Goal: Task Accomplishment & Management: Use online tool/utility

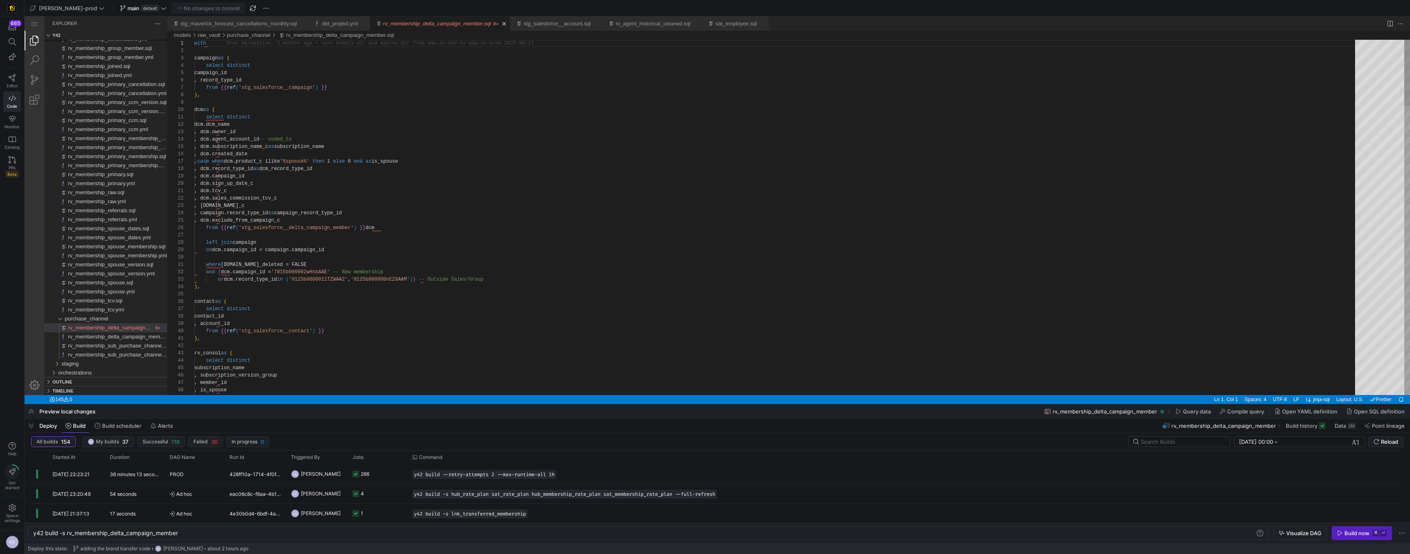
scroll to position [74, 0]
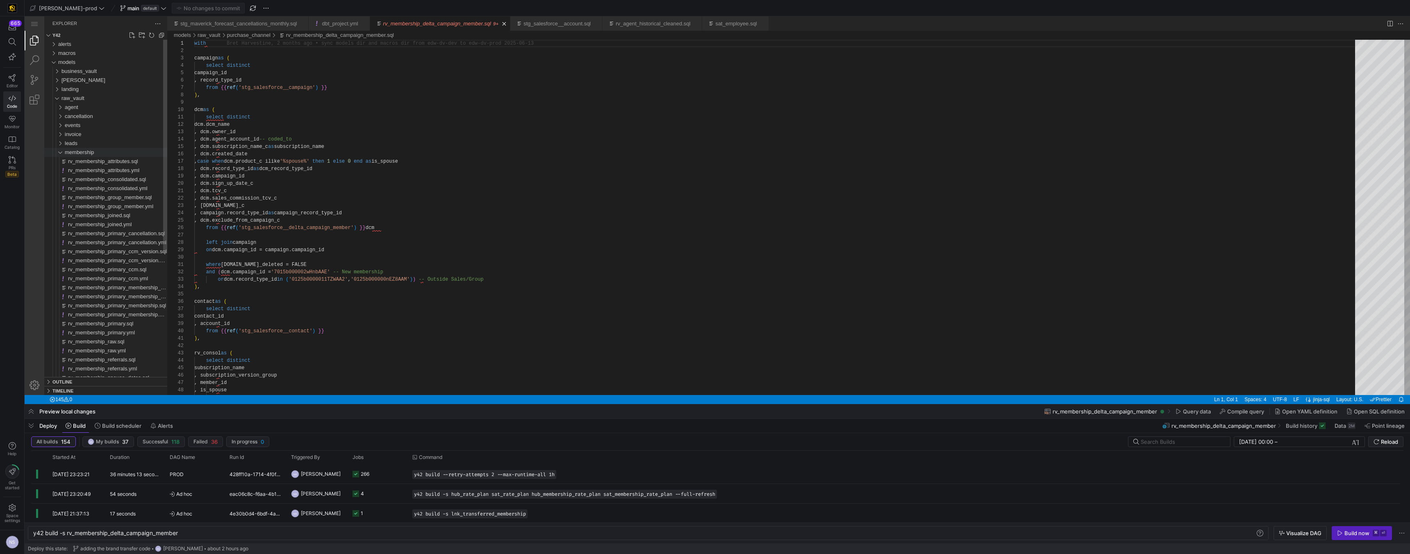
click at [85, 154] on span "membership" at bounding box center [80, 152] width 30 height 6
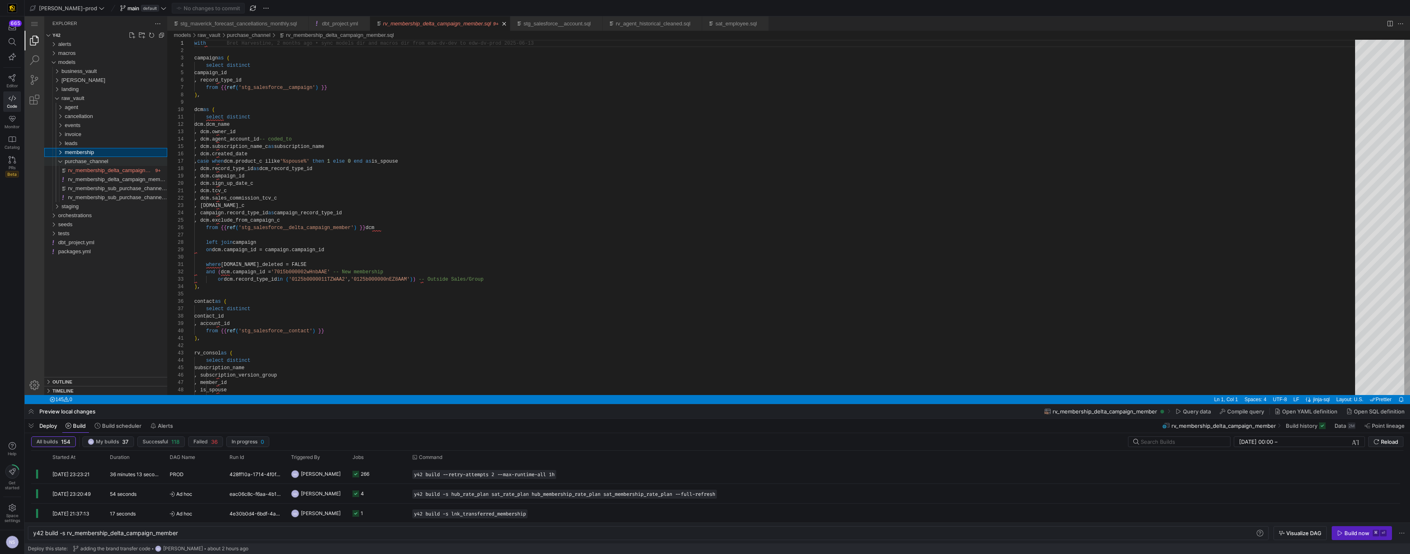
drag, startPoint x: 96, startPoint y: 162, endPoint x: 95, endPoint y: 157, distance: 4.9
click at [96, 162] on span "purchase_channel" at bounding box center [86, 161] width 43 height 6
click at [82, 103] on div "agent" at bounding box center [116, 107] width 102 height 9
click at [78, 97] on span "raw_vault" at bounding box center [72, 98] width 23 height 6
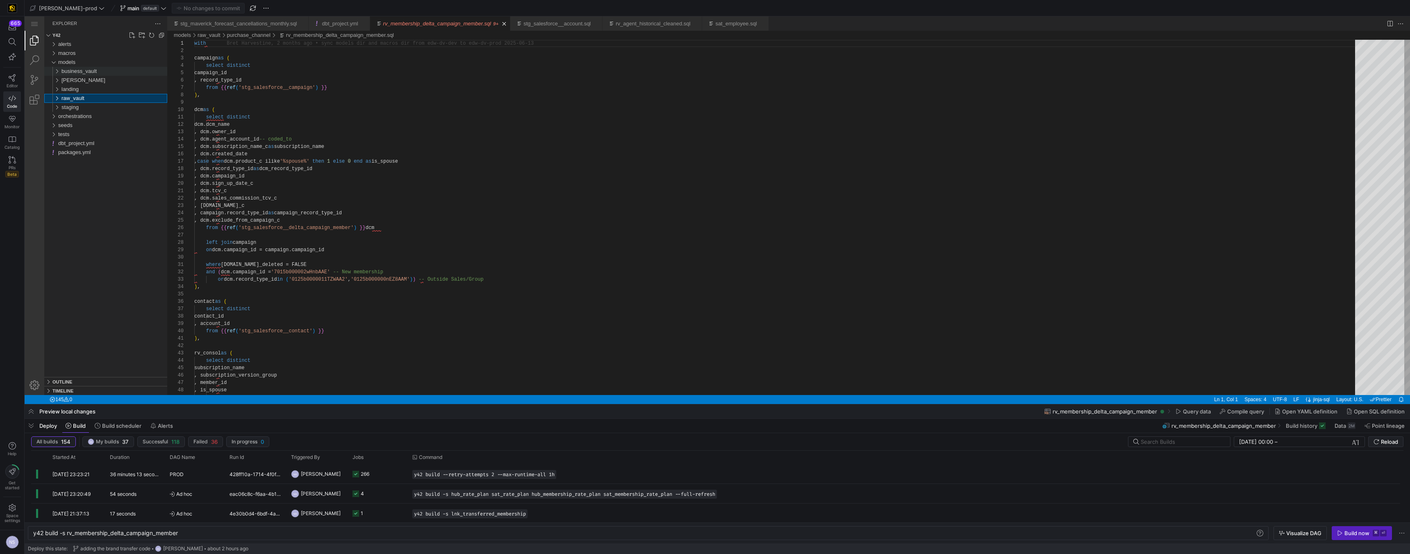
click at [78, 73] on span "business_vault" at bounding box center [78, 71] width 35 height 6
click at [86, 102] on div "sats" at bounding box center [116, 98] width 102 height 9
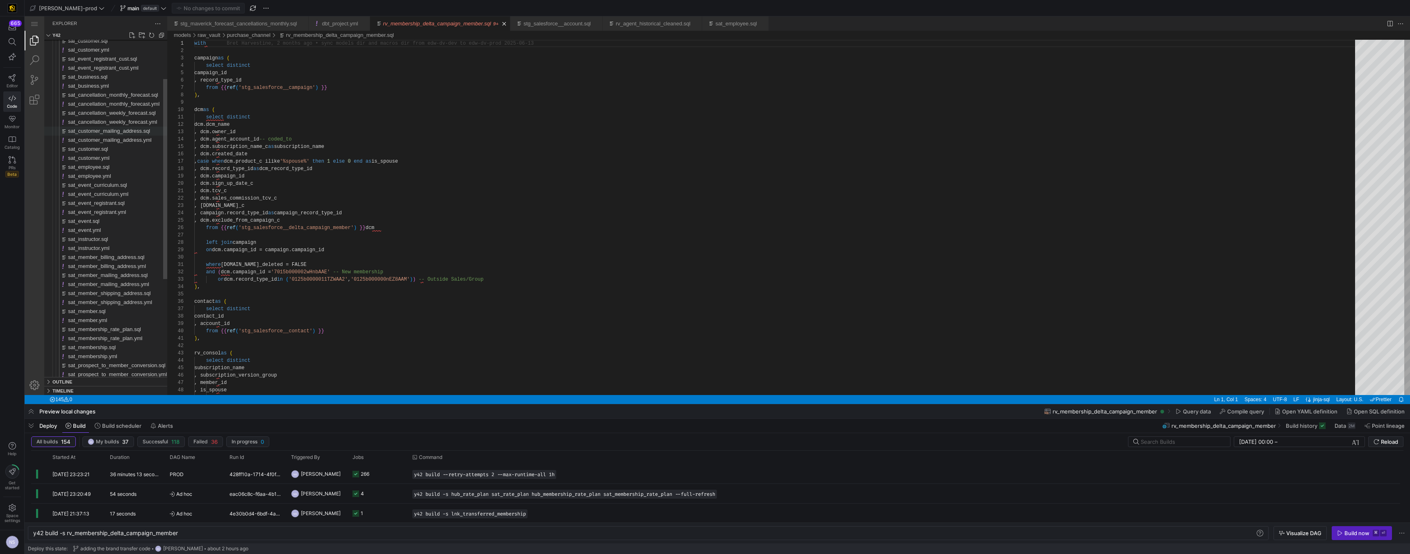
click at [120, 133] on span "sat_customer_mailing_address.sql" at bounding box center [109, 131] width 82 height 6
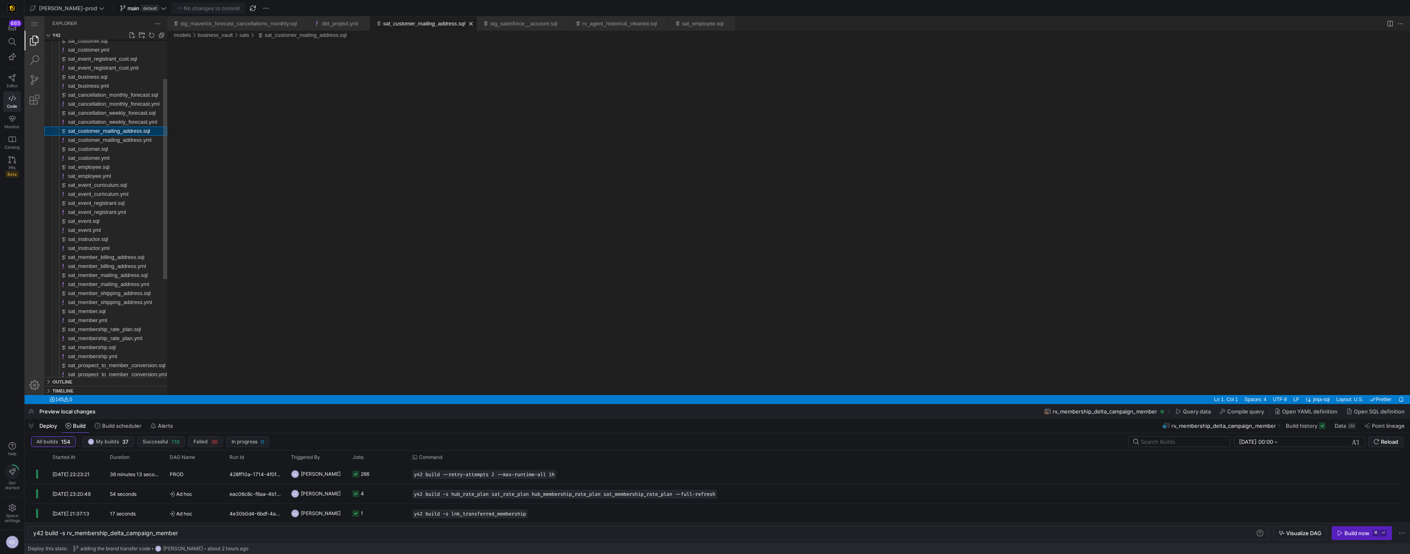
type textarea "y42 build -s sat_customer_mailing_address"
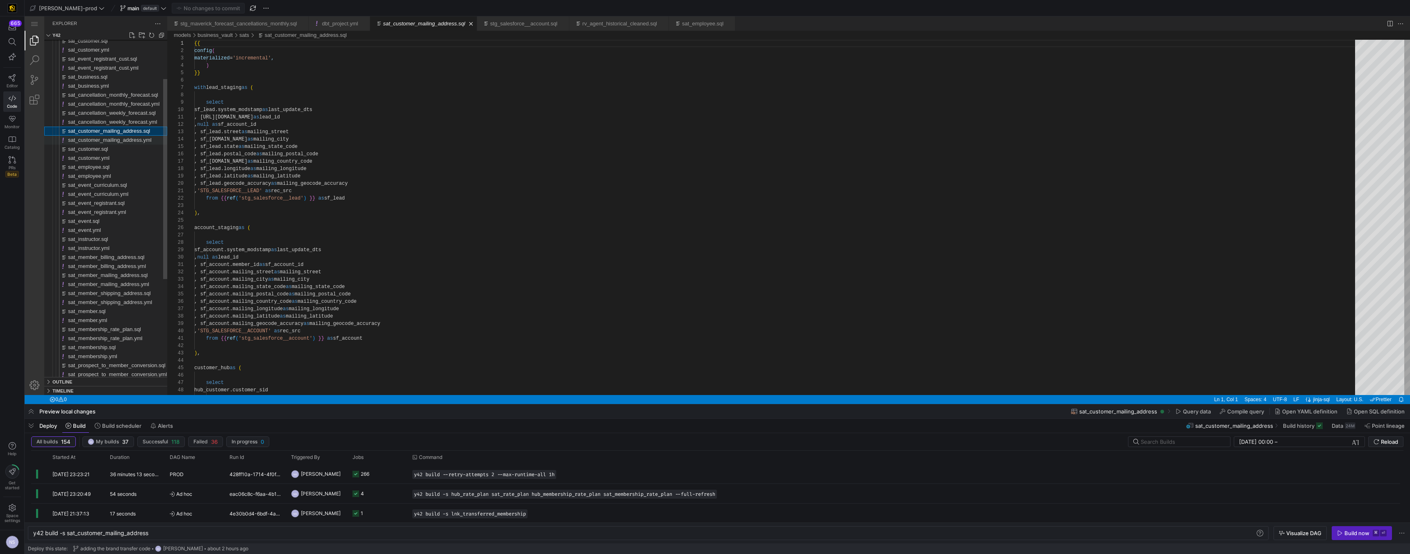
scroll to position [74, 0]
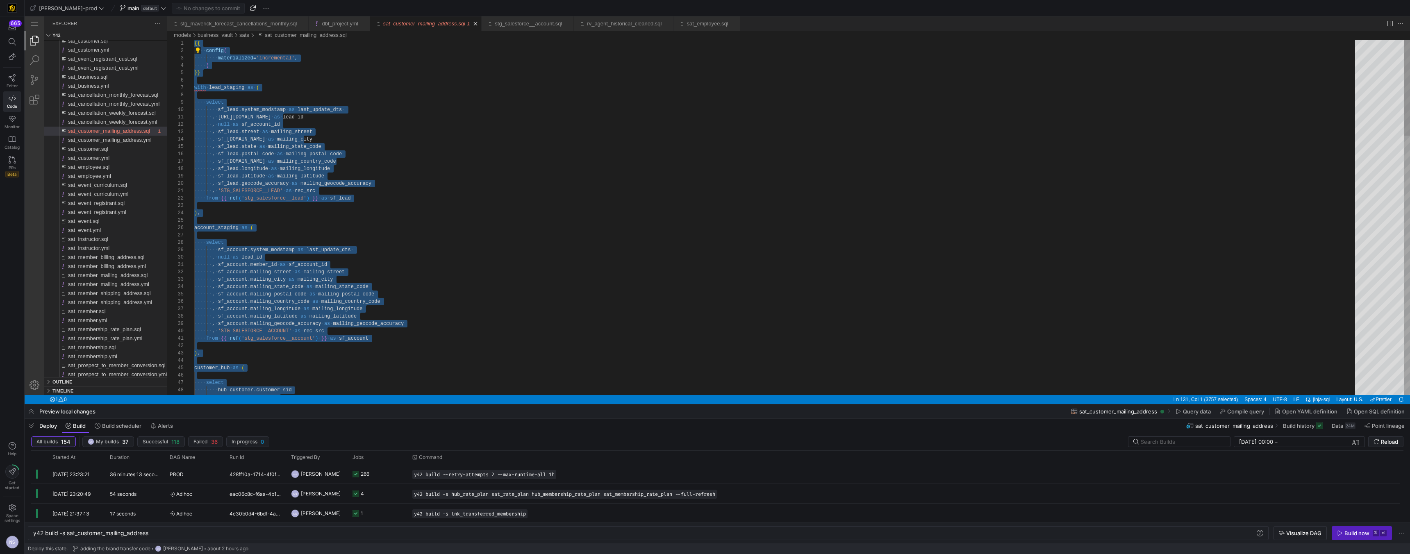
type textarea "nt.mailing_street as mailing_street , sf_account.mailing_city as mailing_city ,…"
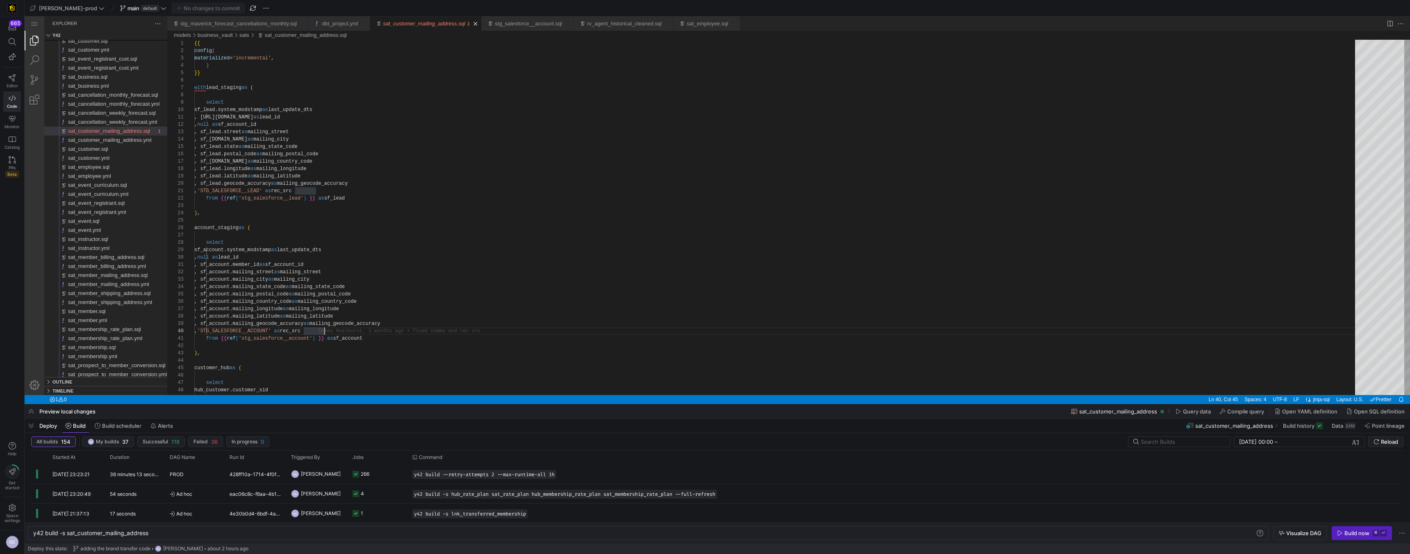
scroll to position [59, 130]
click at [161, 9] on icon at bounding box center [164, 8] width 6 height 6
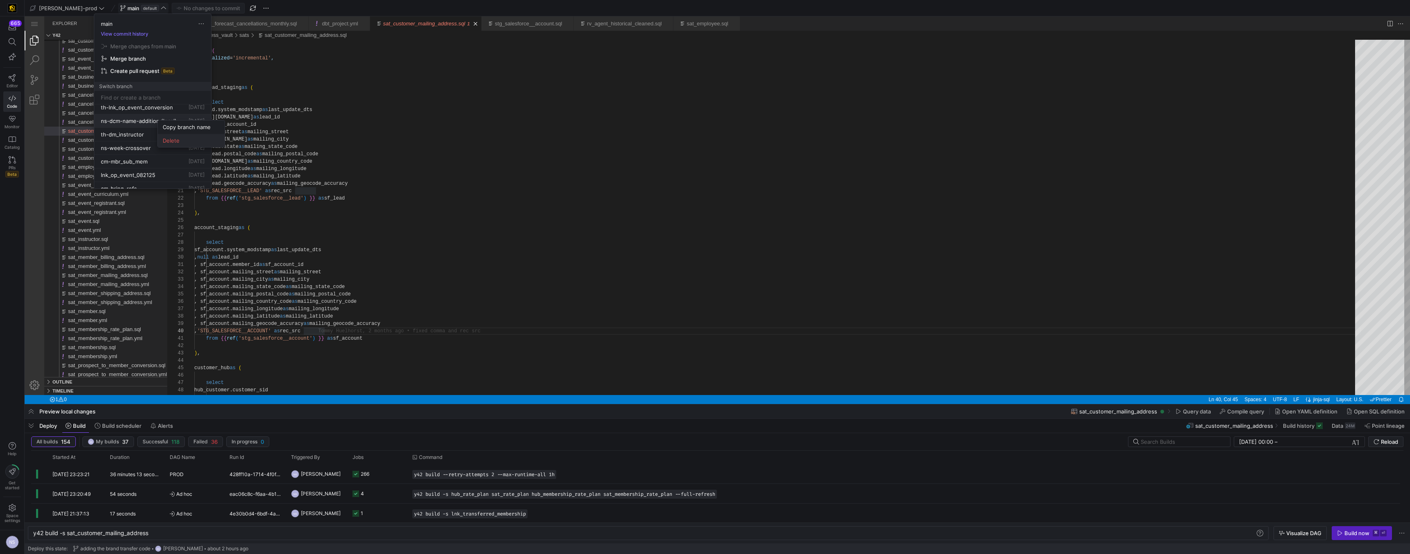
click at [183, 146] on button "Delete" at bounding box center [191, 140] width 67 height 13
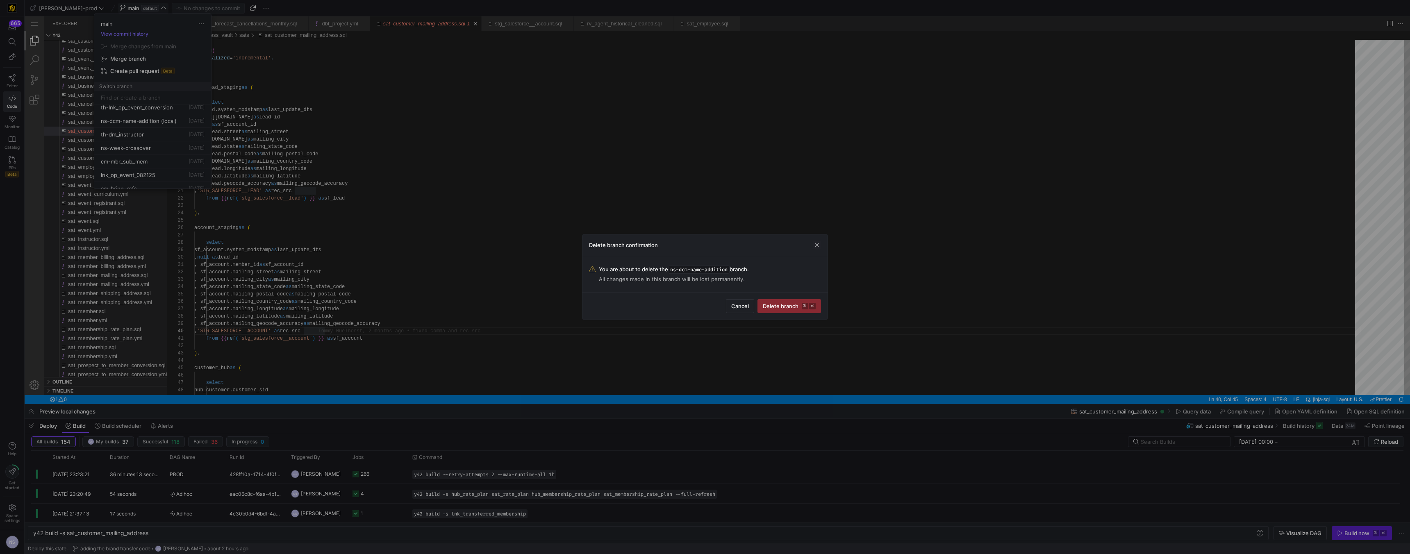
drag, startPoint x: 789, startPoint y: 306, endPoint x: 703, endPoint y: 298, distance: 86.4
click at [789, 306] on span "Delete branch ⌘ ⏎" at bounding box center [789, 306] width 53 height 7
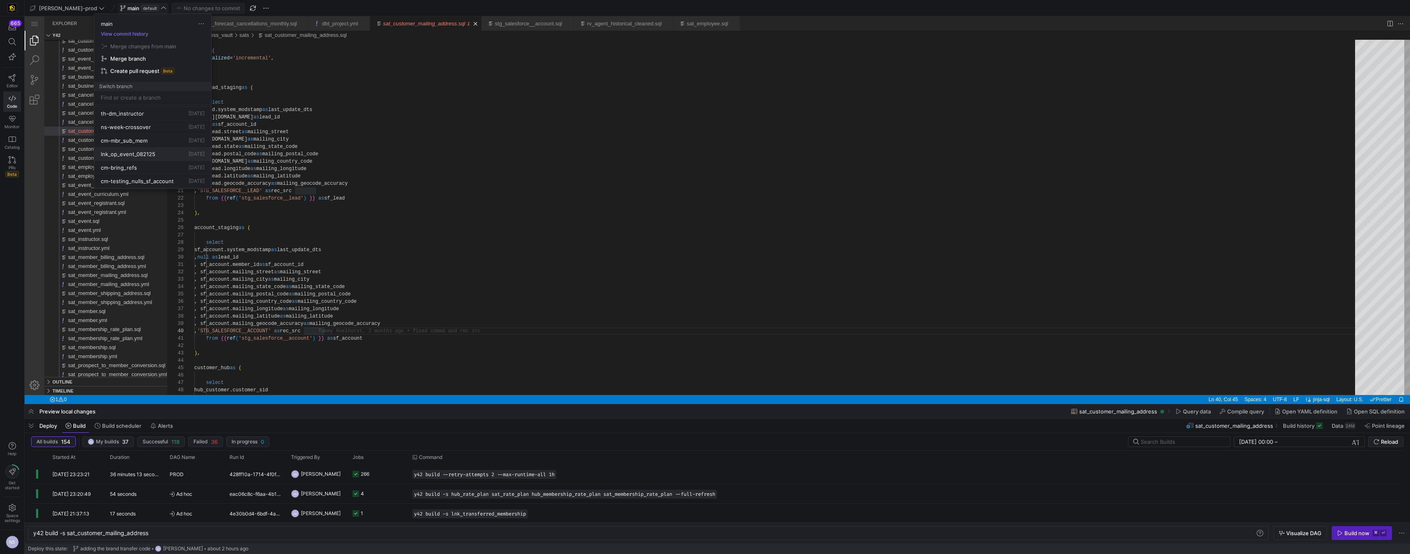
scroll to position [99, 0]
click at [189, 151] on span "Delete" at bounding box center [185, 152] width 57 height 7
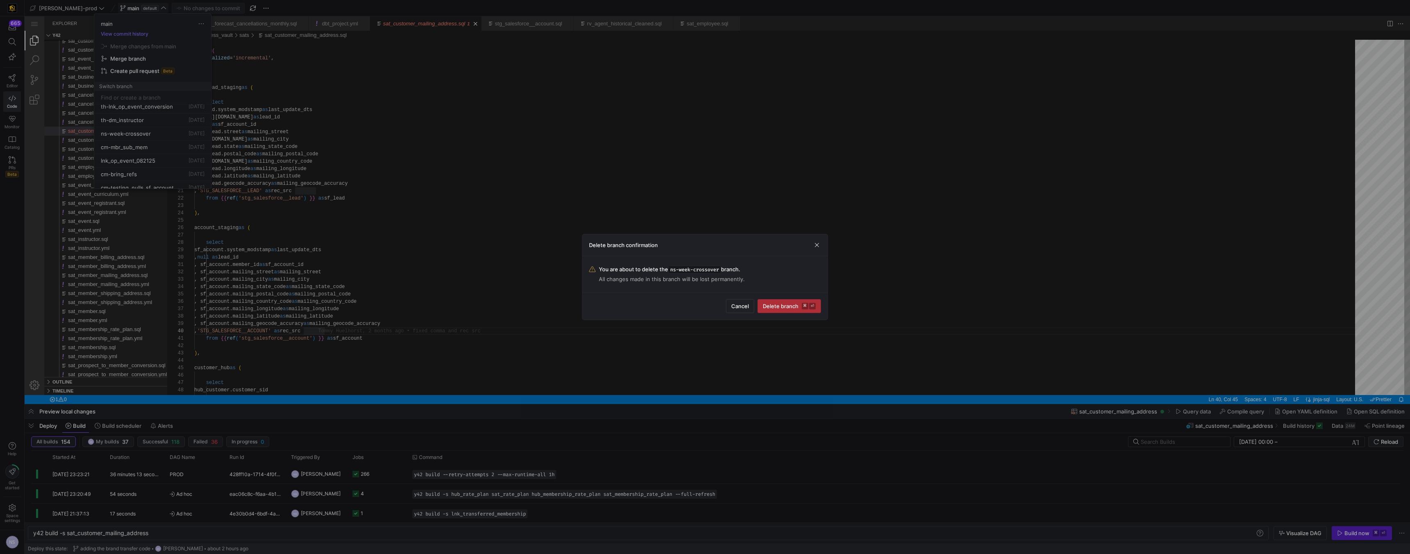
click at [782, 303] on span "Delete branch ⌘ ⏎" at bounding box center [789, 306] width 53 height 7
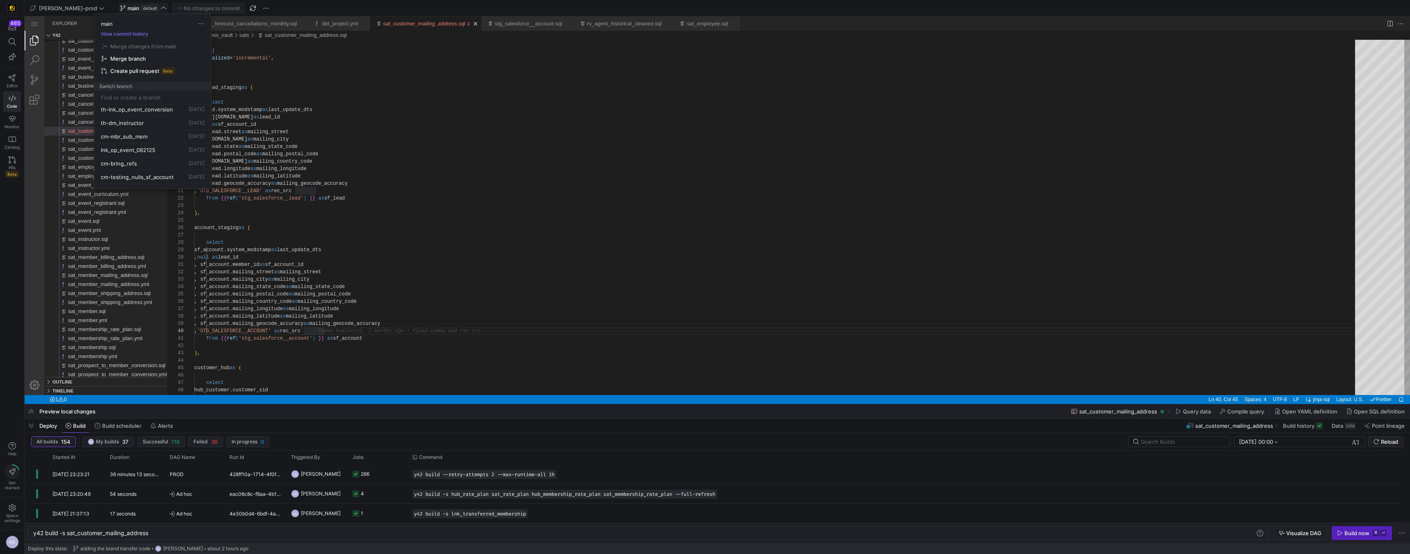
scroll to position [0, 0]
click at [175, 166] on button "Delete" at bounding box center [194, 170] width 67 height 13
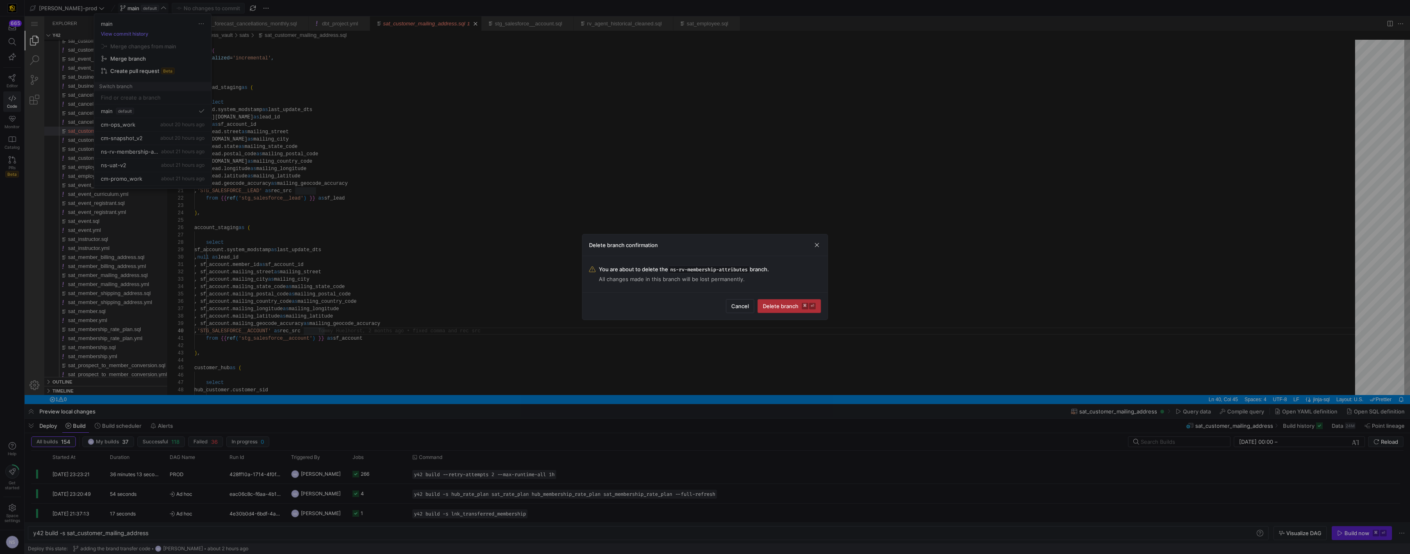
click at [781, 304] on span "Delete branch ⌘ ⏎" at bounding box center [789, 306] width 53 height 7
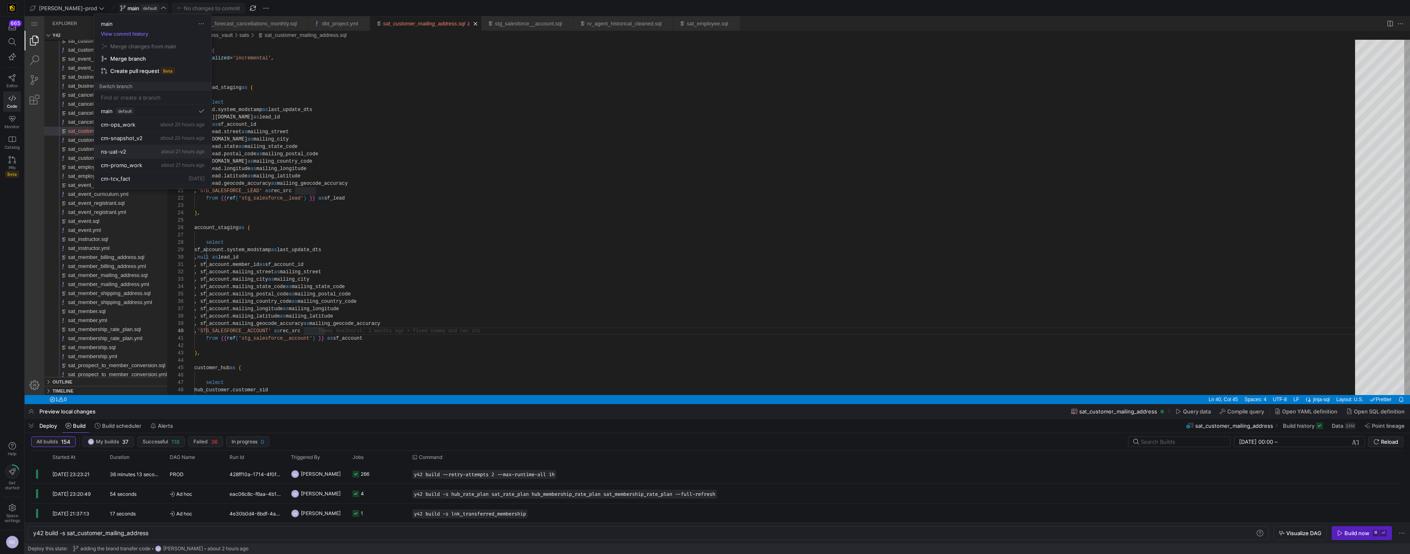
click at [147, 151] on div "ns-uat-v2 about 21 hours ago" at bounding box center [153, 151] width 104 height 7
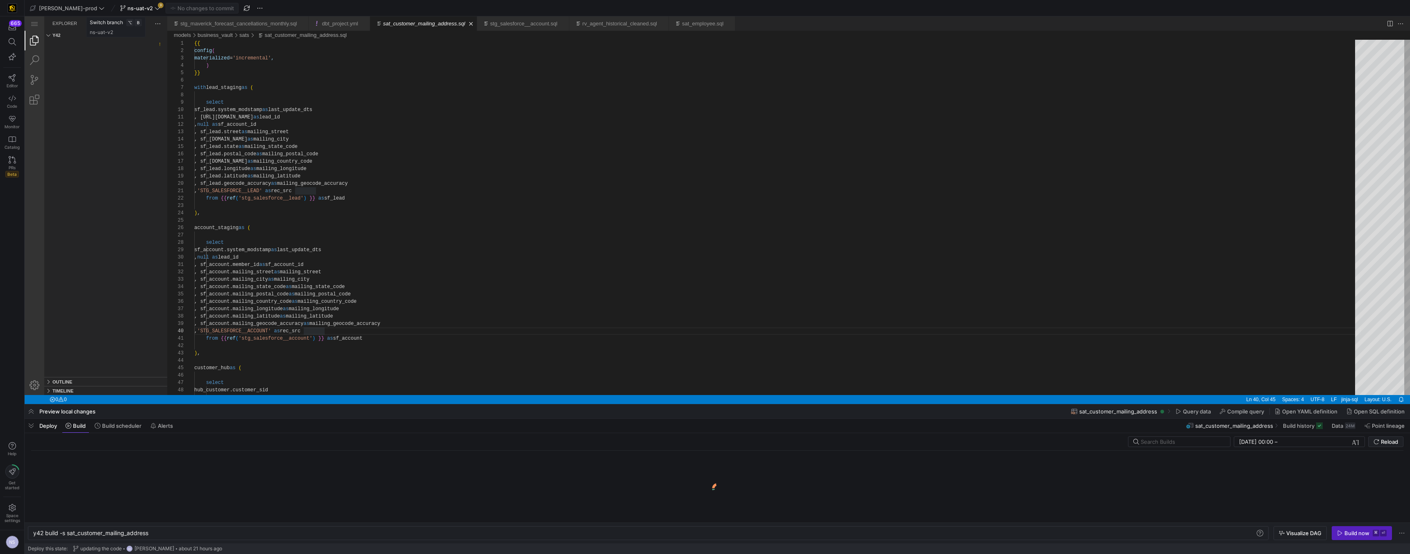
click at [155, 7] on icon at bounding box center [158, 8] width 6 height 6
click at [146, 60] on span "Merge changes from main" at bounding box center [143, 61] width 66 height 7
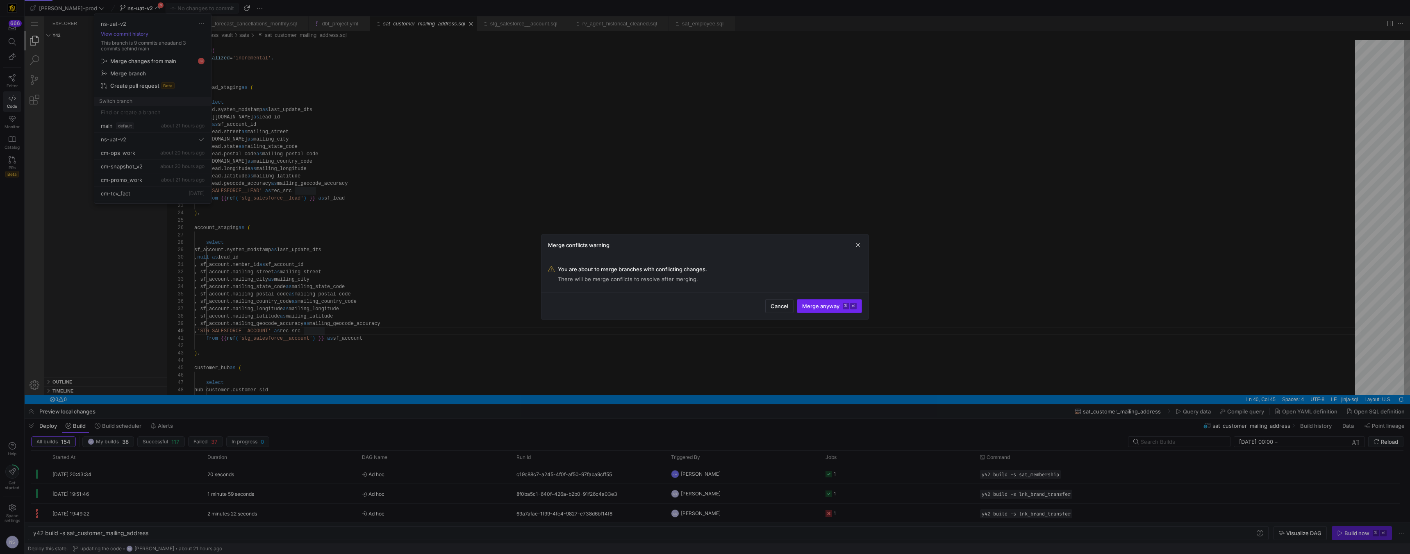
click at [825, 308] on span "Merge anyway ⌘ ⏎" at bounding box center [829, 306] width 55 height 7
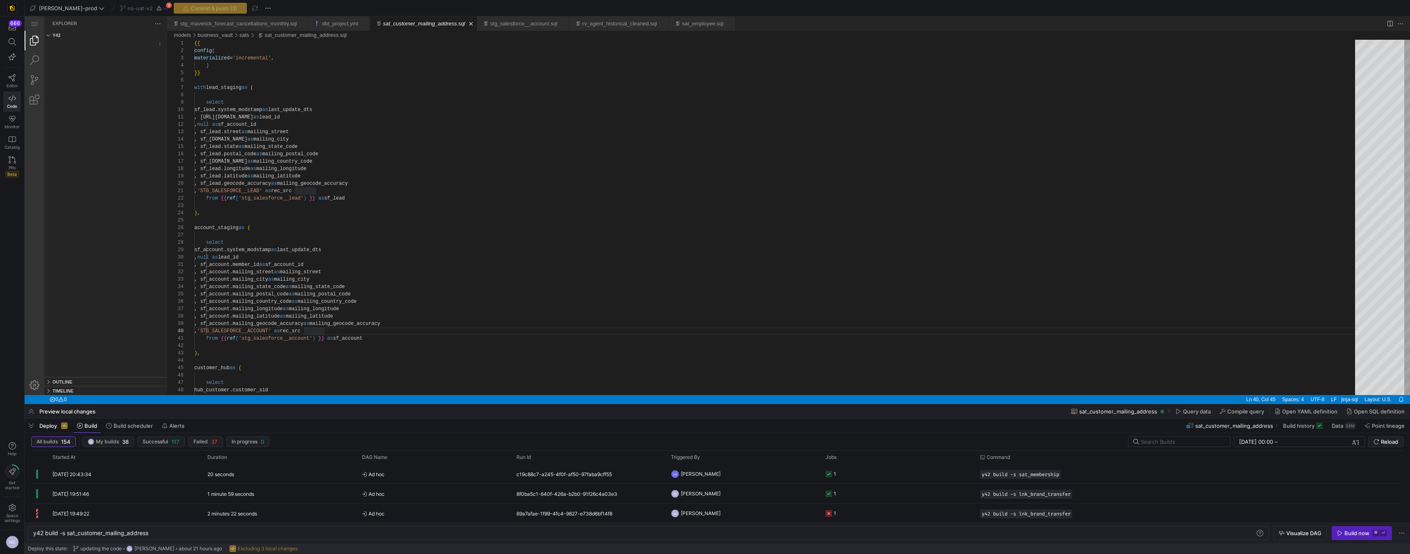
type textarea "y42 build"
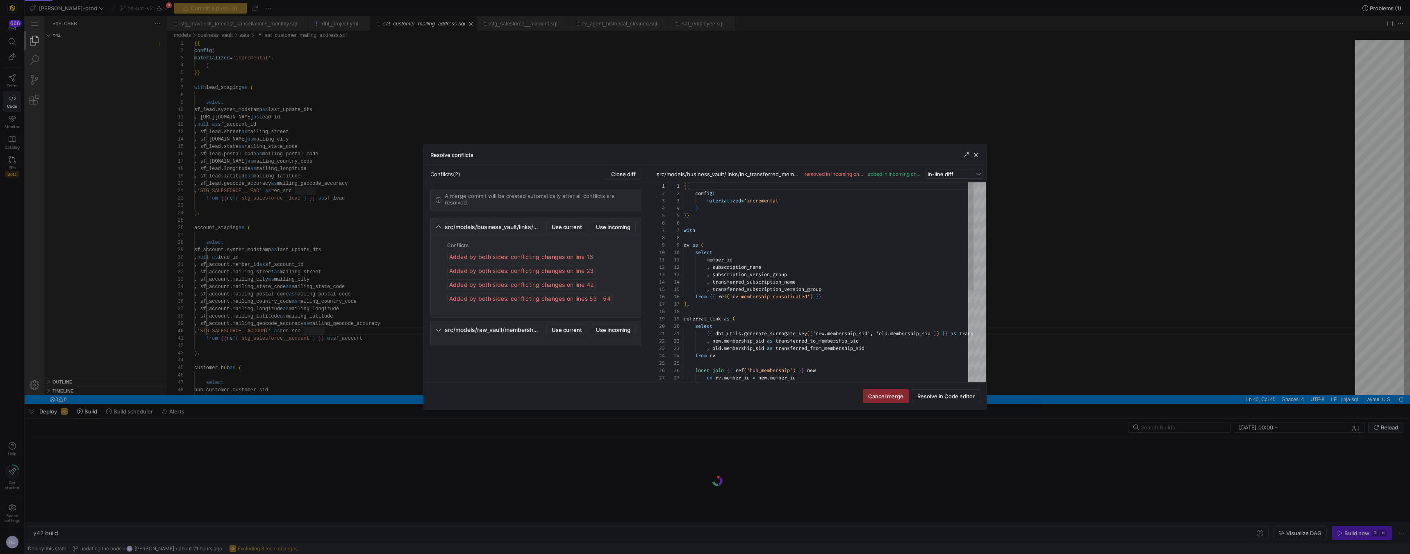
scroll to position [74, 0]
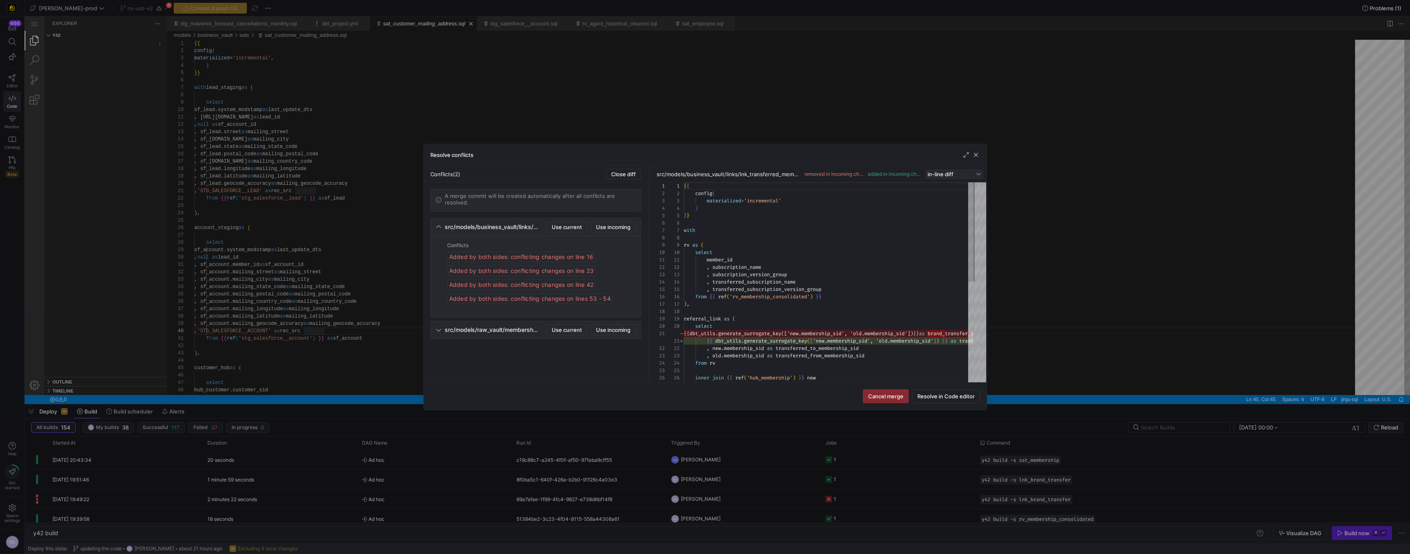
click at [293, 141] on span "in-line diff" at bounding box center [232, 138] width 124 height 6
click at [945, 200] on span "side-by-side diff" at bounding box center [954, 200] width 50 height 7
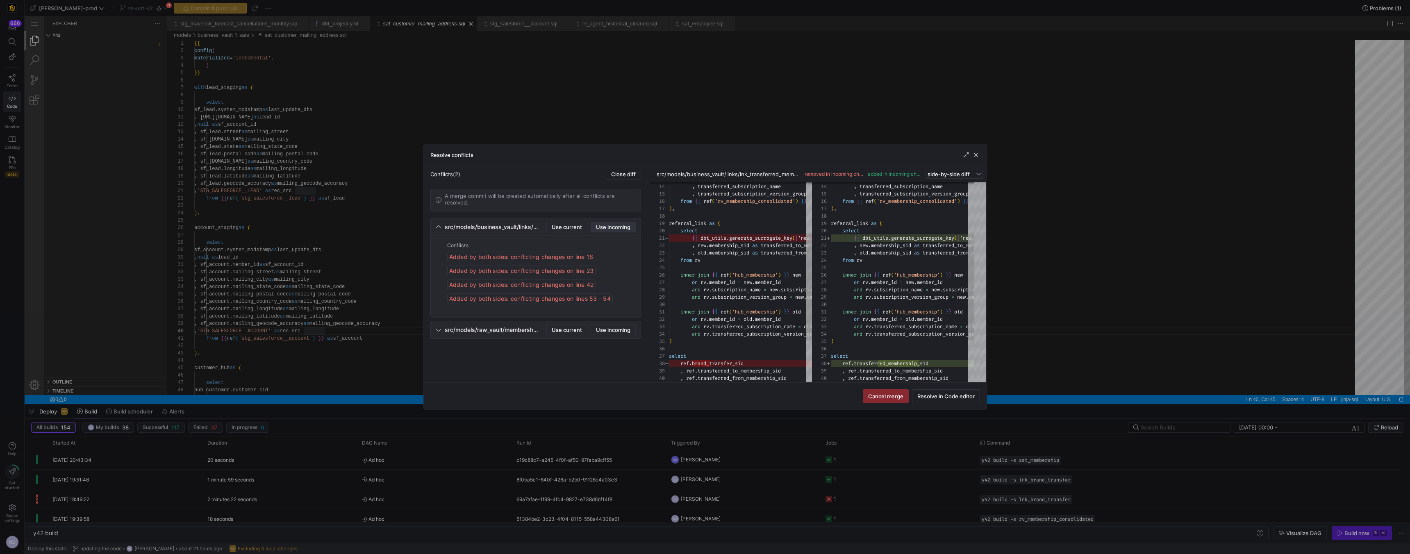
click at [626, 227] on span "Use incoming" at bounding box center [613, 227] width 34 height 7
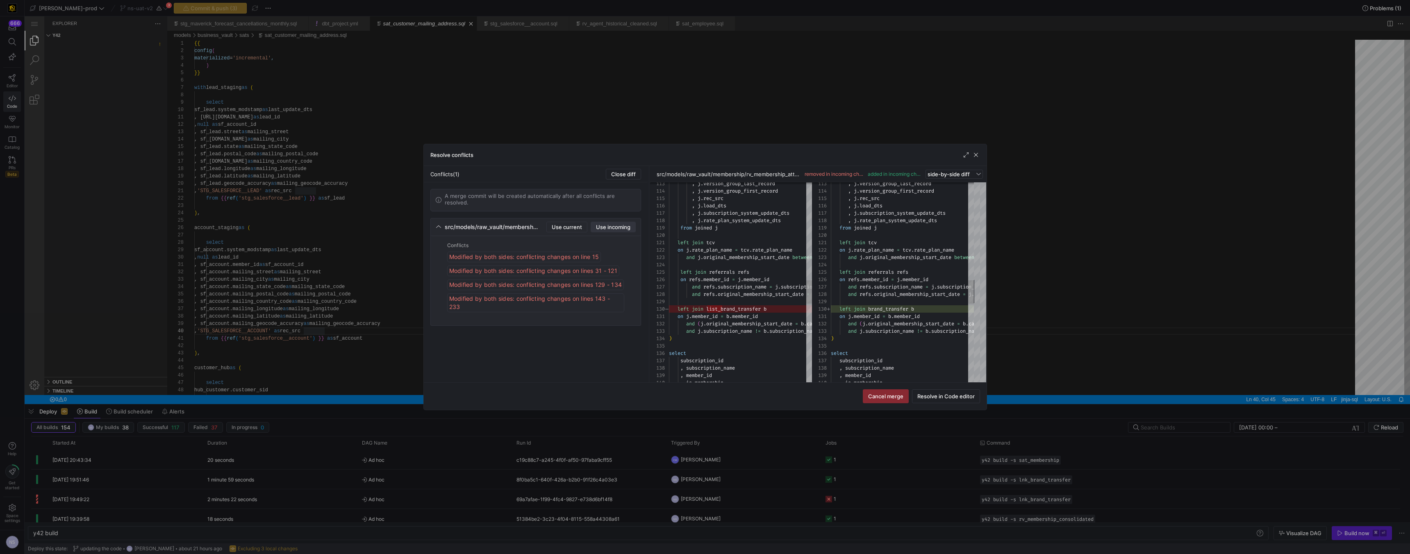
click at [326, 275] on span "Use incoming" at bounding box center [248, 278] width 157 height 6
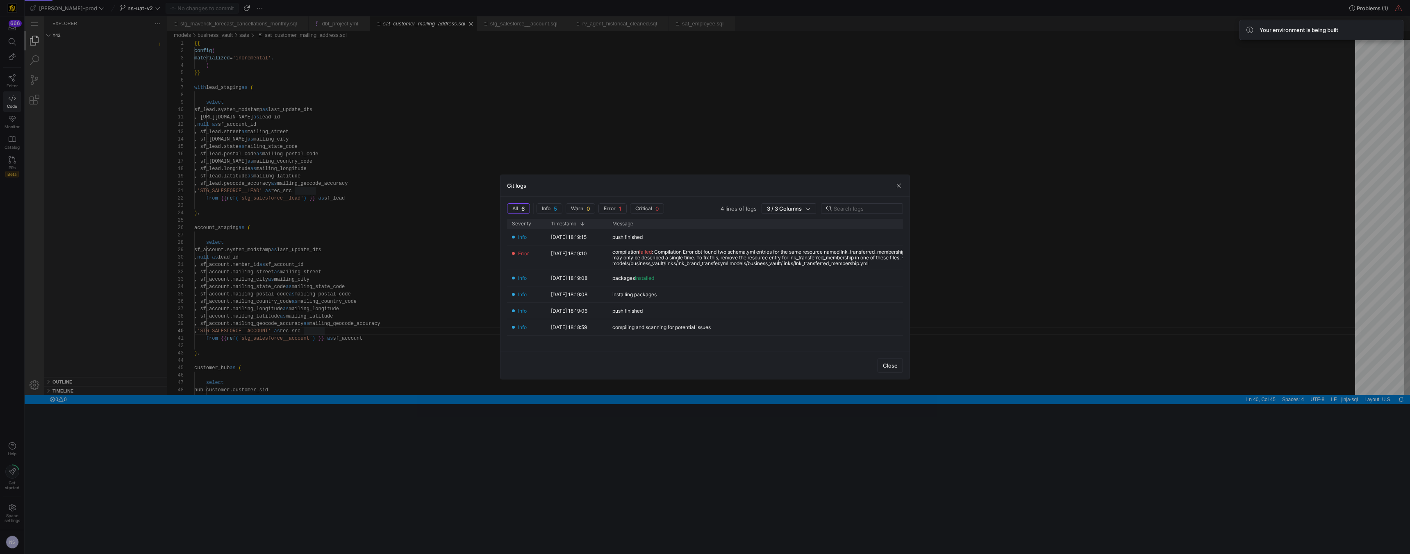
click at [949, 259] on div at bounding box center [705, 277] width 1410 height 554
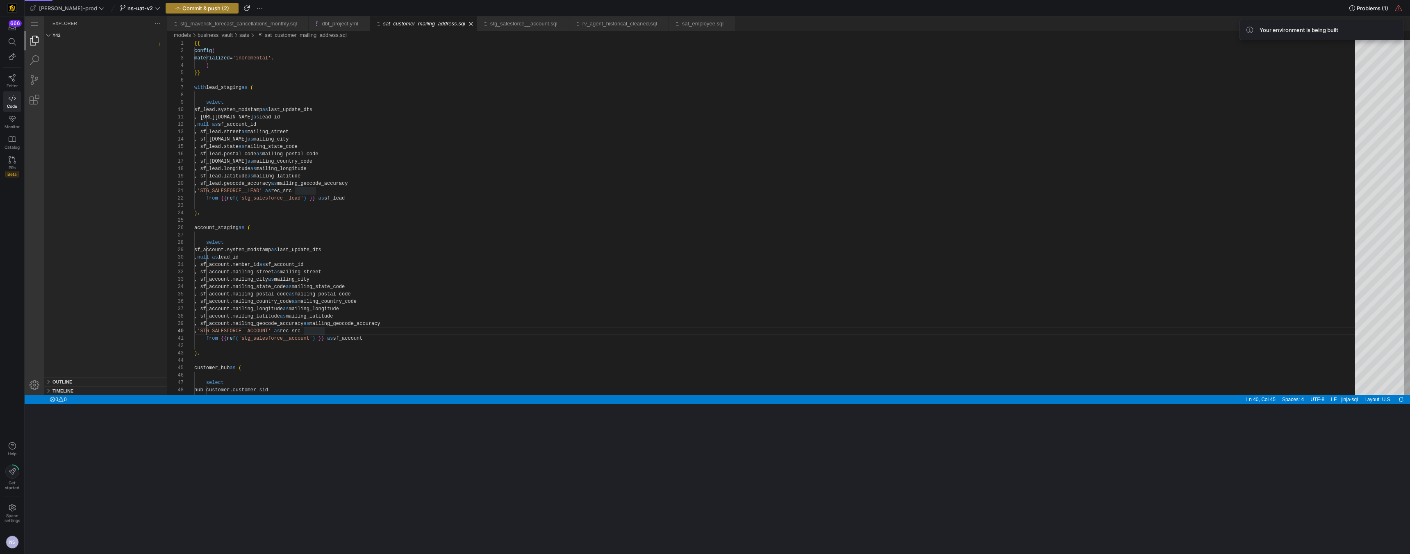
click at [198, 5] on span "Commit & push (2)" at bounding box center [205, 8] width 47 height 7
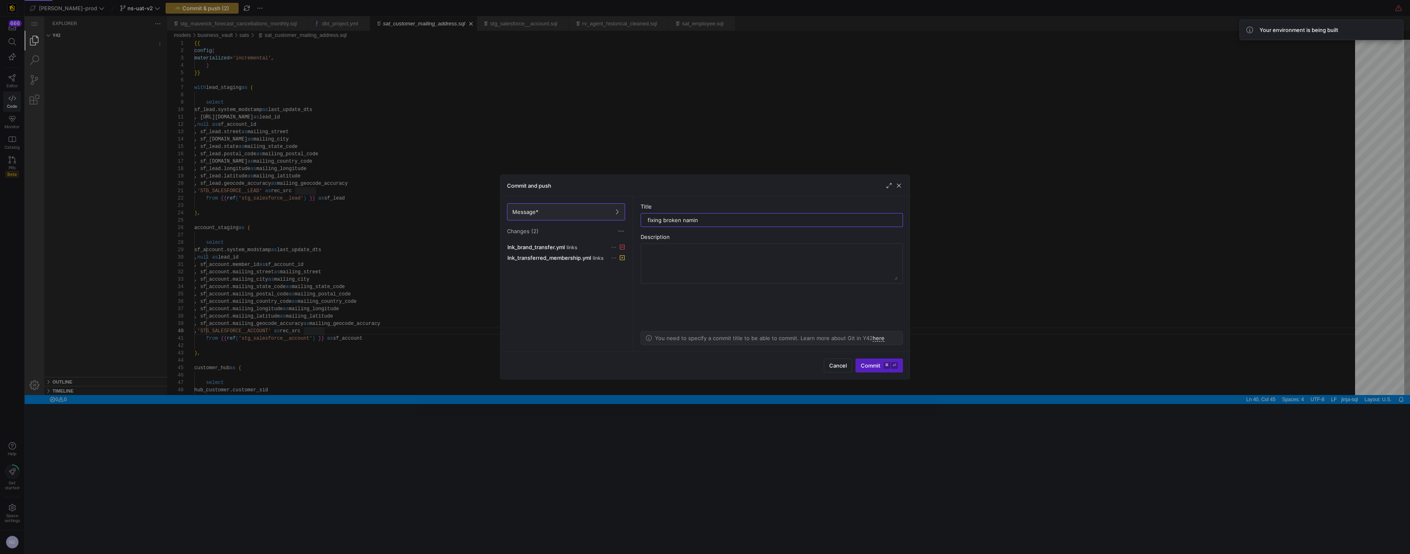
type input "fixing broken naming"
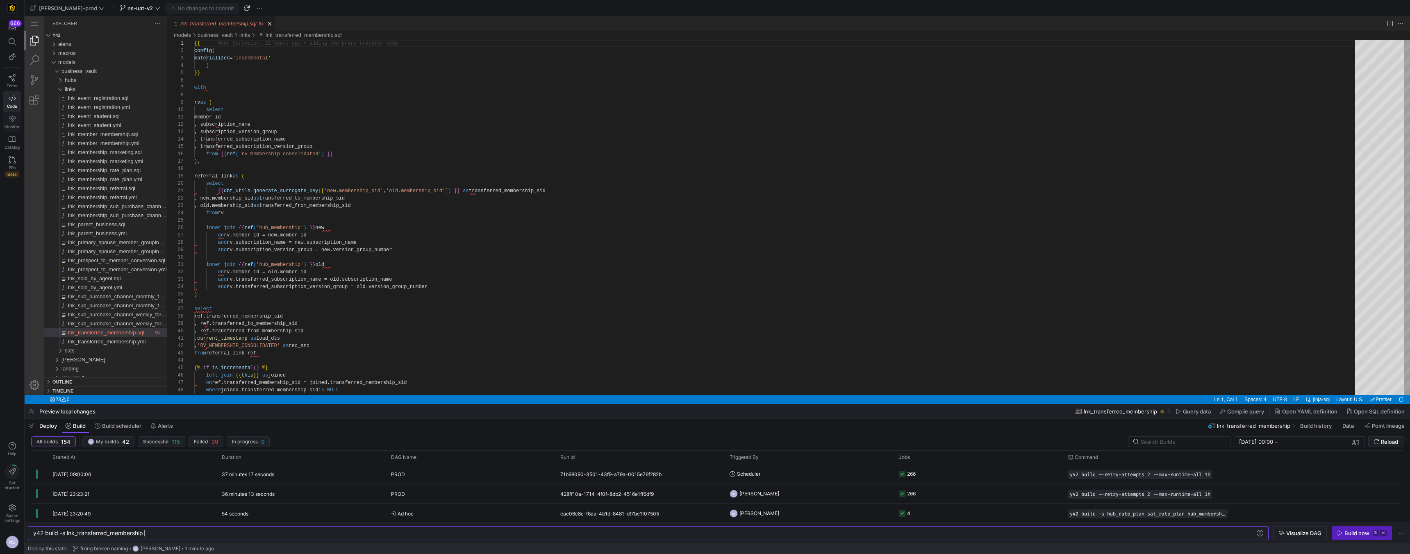
click at [13, 126] on span "Monitor" at bounding box center [12, 126] width 15 height 5
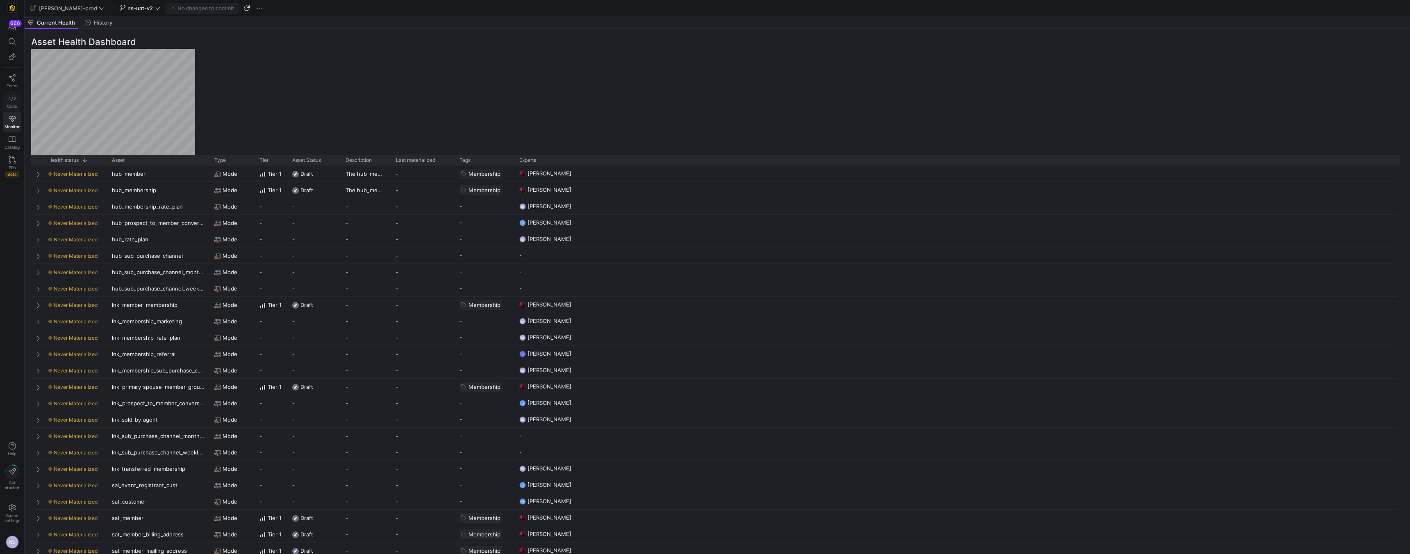
click at [14, 102] on icon at bounding box center [12, 98] width 7 height 7
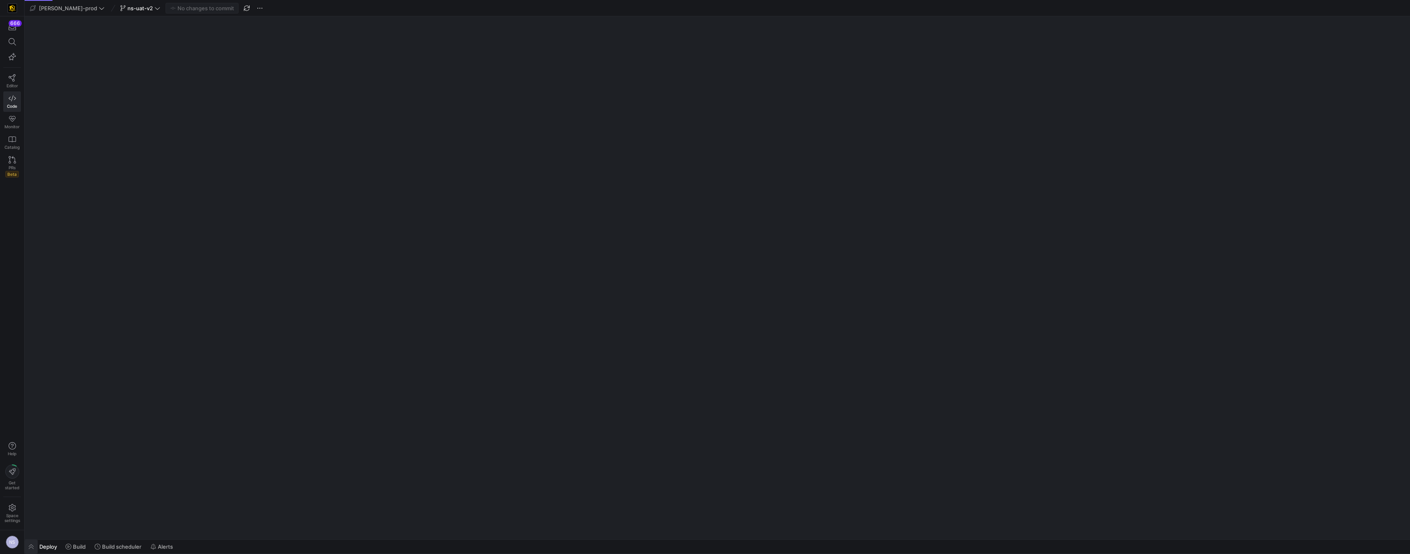
click at [27, 545] on span "button" at bounding box center [31, 547] width 13 height 14
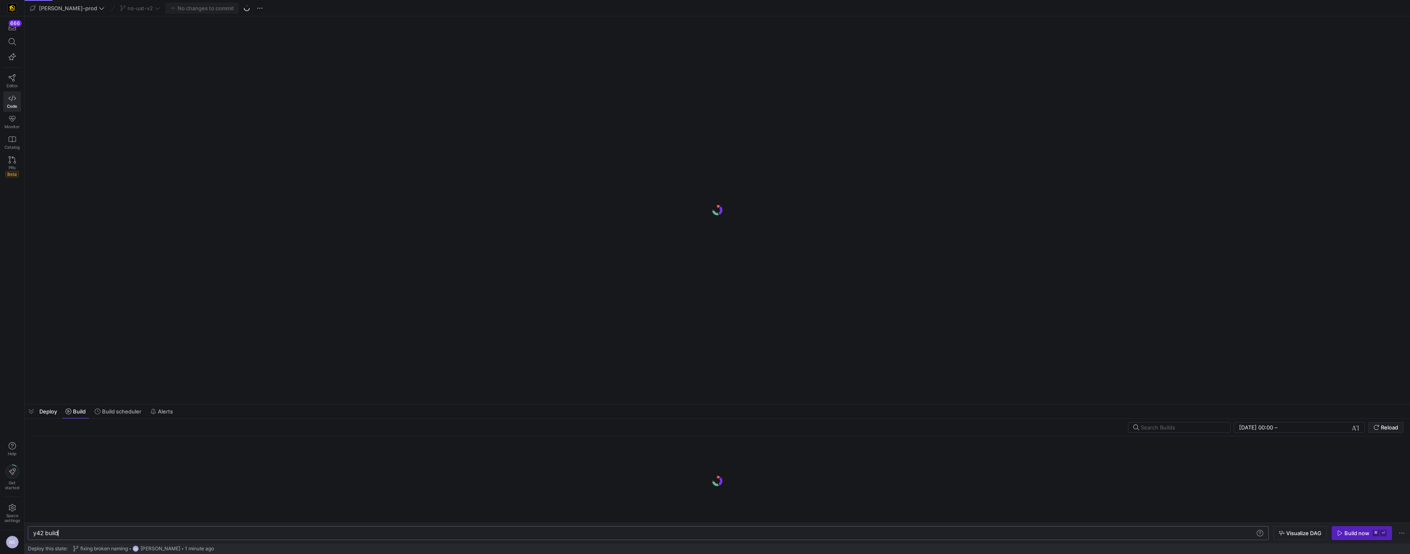
click at [127, 534] on div "y42 build" at bounding box center [644, 533] width 1222 height 7
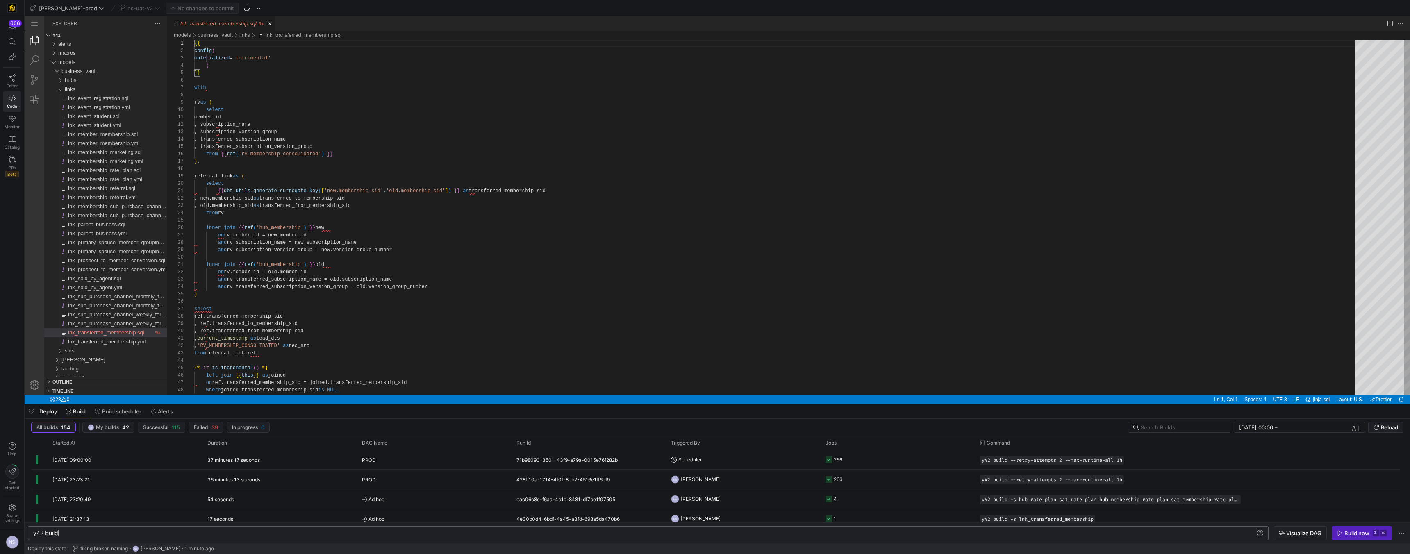
click at [126, 531] on div "y42 build" at bounding box center [644, 533] width 1222 height 7
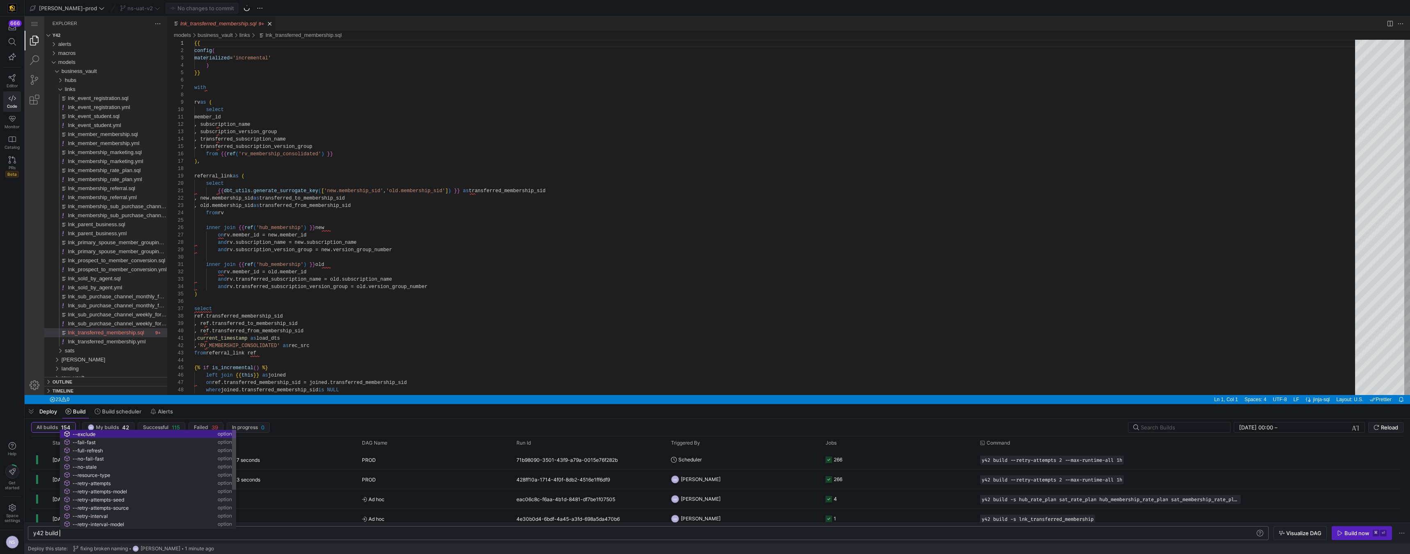
type textarea "y42 build"
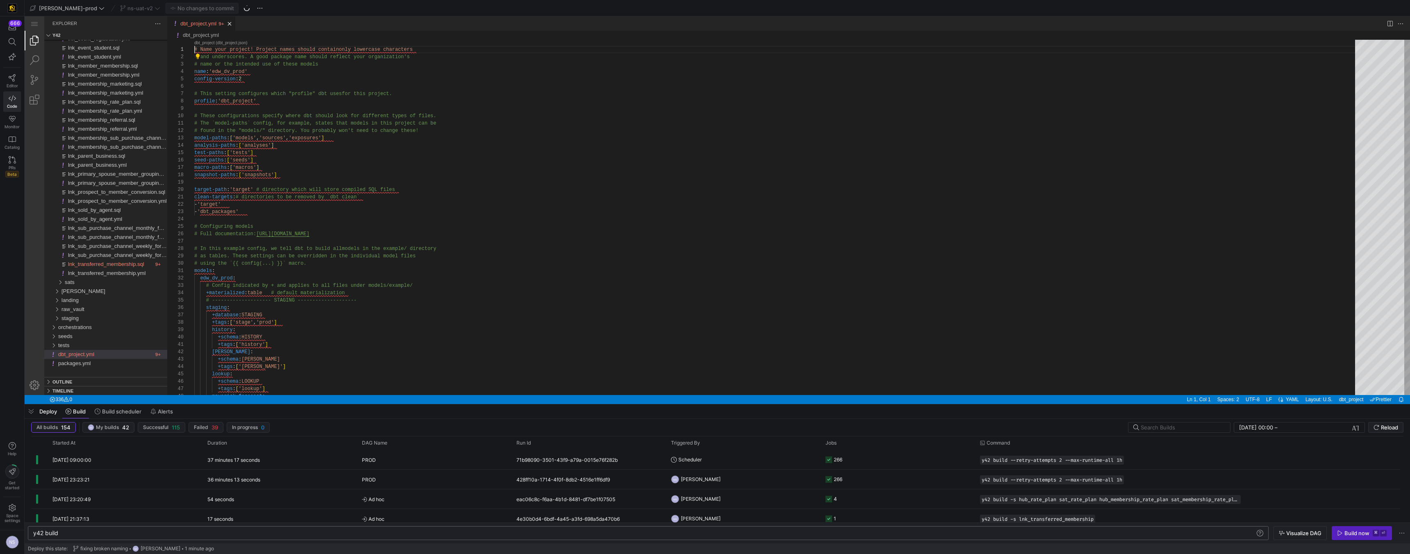
type textarea "# Name your project! Project names should contain only lowercase characters # a…"
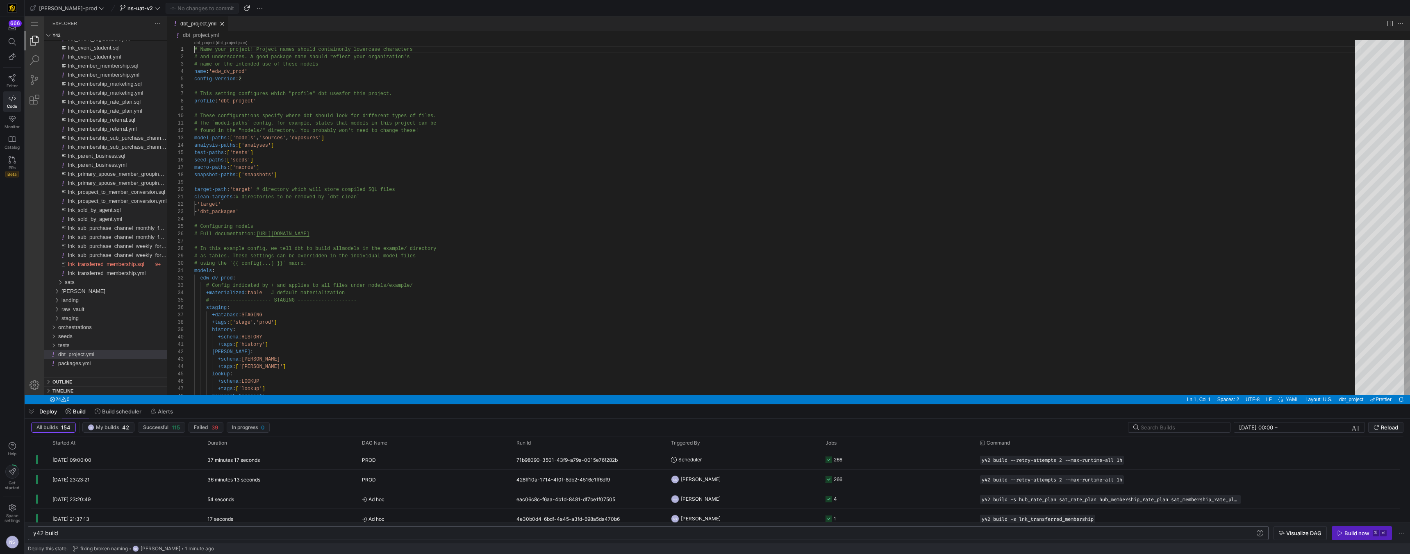
click at [68, 532] on div "y42 build" at bounding box center [644, 533] width 1222 height 7
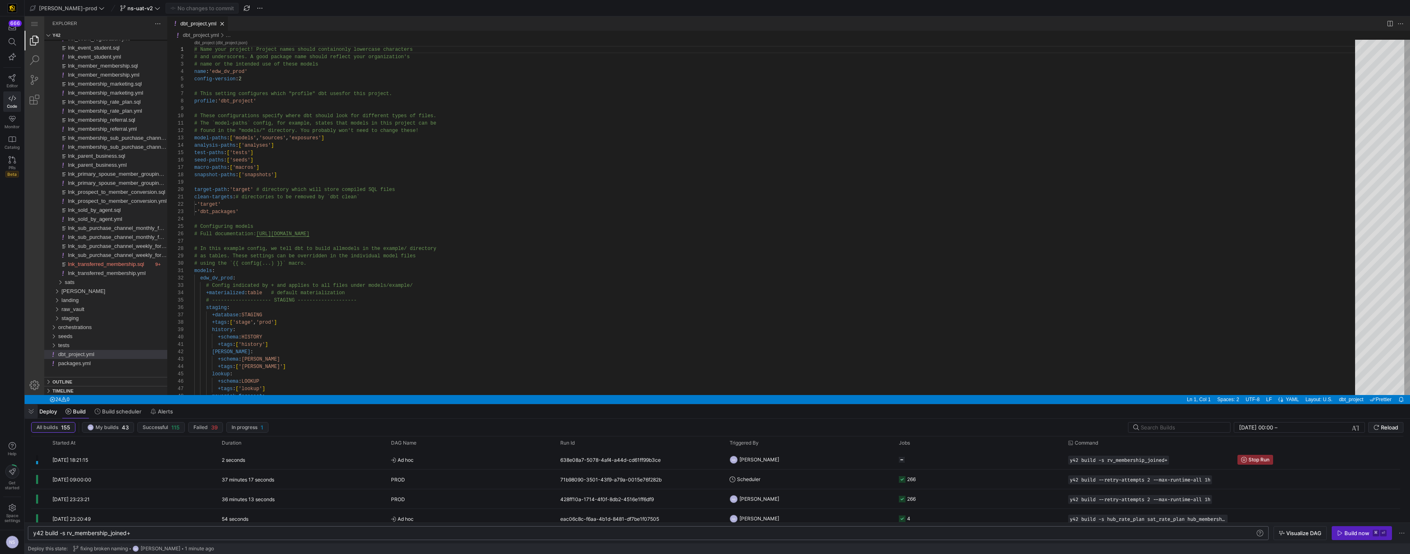
type textarea "y42 build -s rv_membership_joined+"
click at [32, 412] on span "button" at bounding box center [31, 412] width 13 height 14
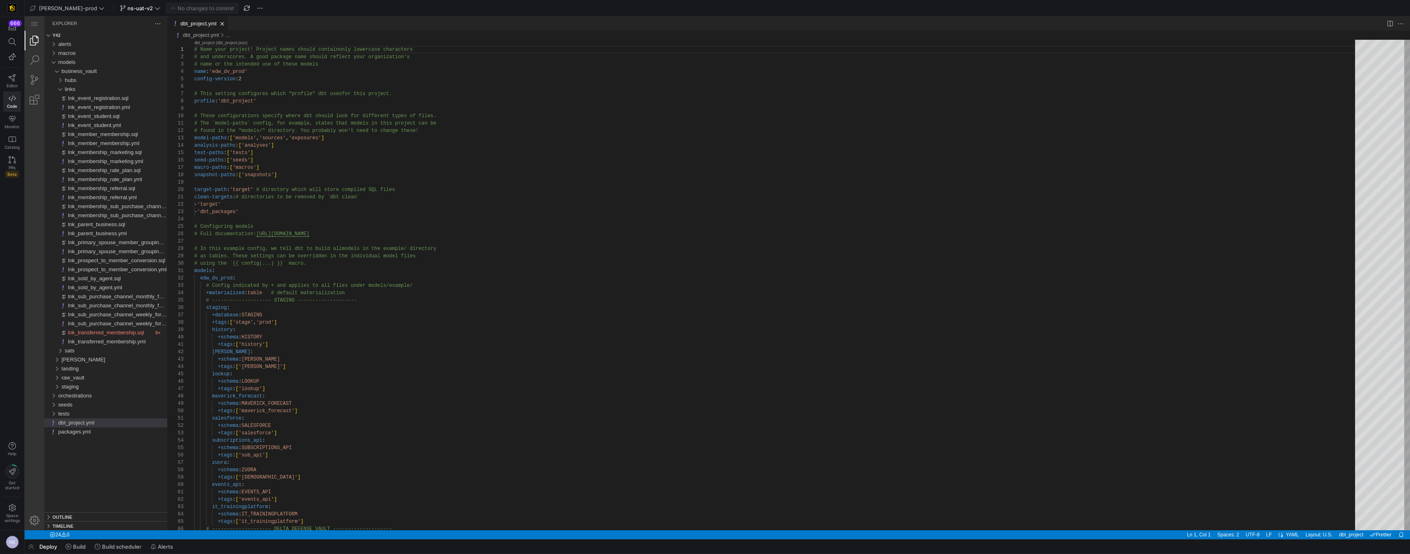
drag, startPoint x: 27, startPoint y: 547, endPoint x: 22, endPoint y: 539, distance: 9.2
click at [27, 547] on span "button" at bounding box center [31, 547] width 13 height 14
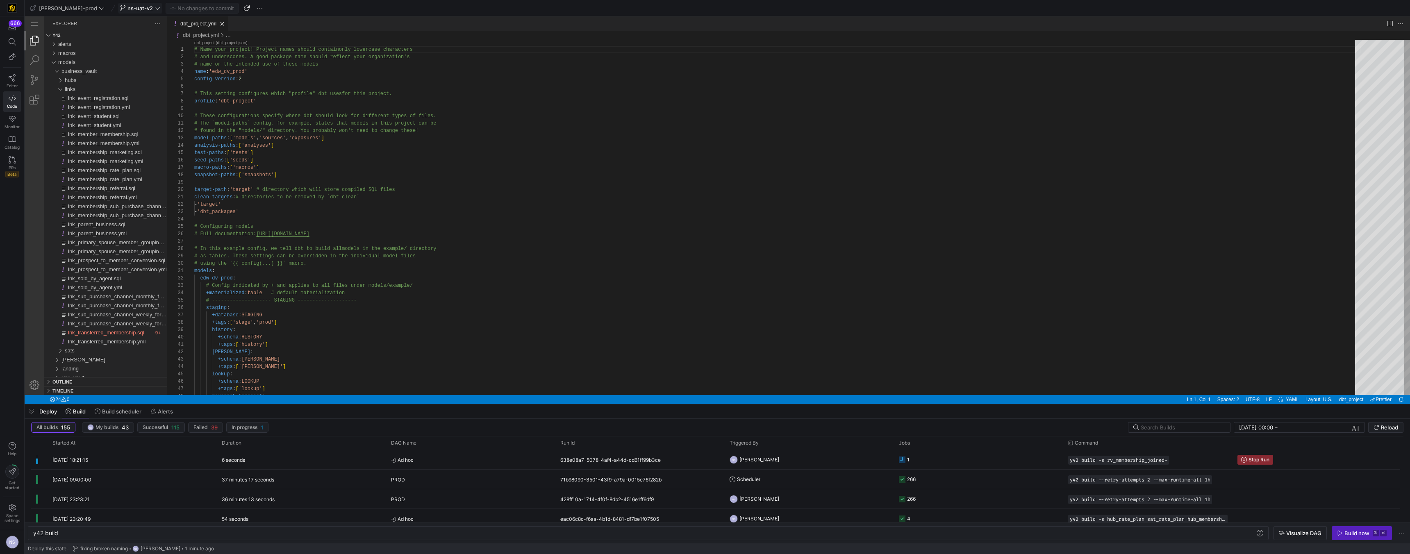
click at [127, 9] on span "ns-uat-v2" at bounding box center [139, 8] width 25 height 7
click at [142, 121] on div "main default about 21 hours ago" at bounding box center [153, 120] width 104 height 7
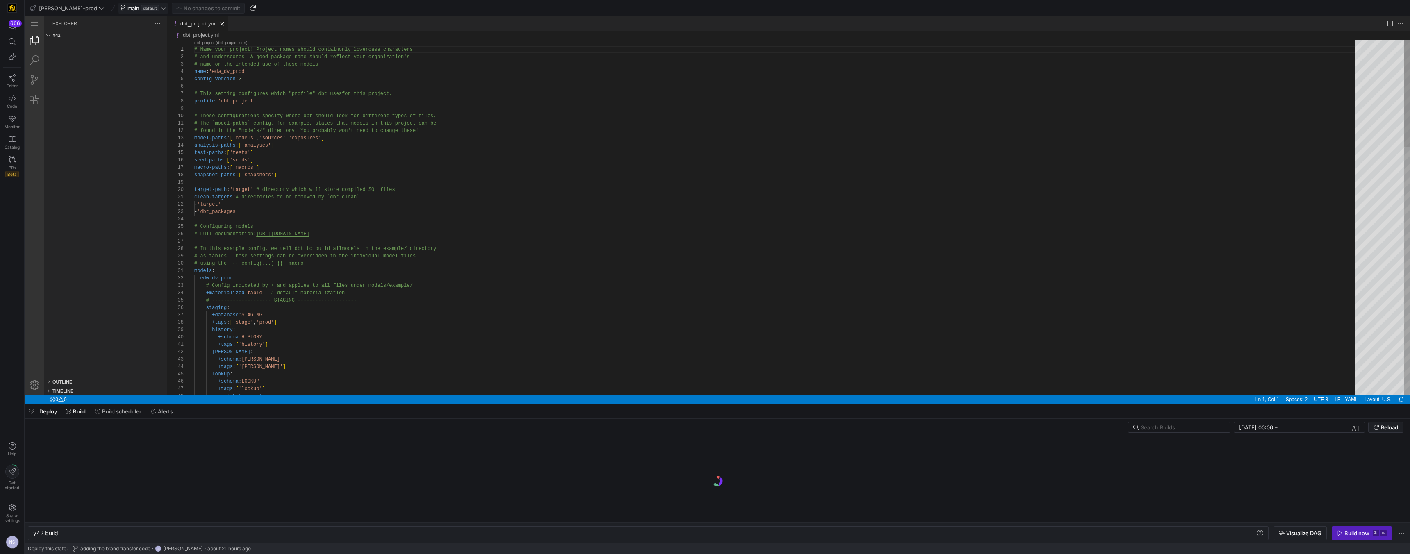
click at [141, 8] on span "default" at bounding box center [150, 8] width 18 height 7
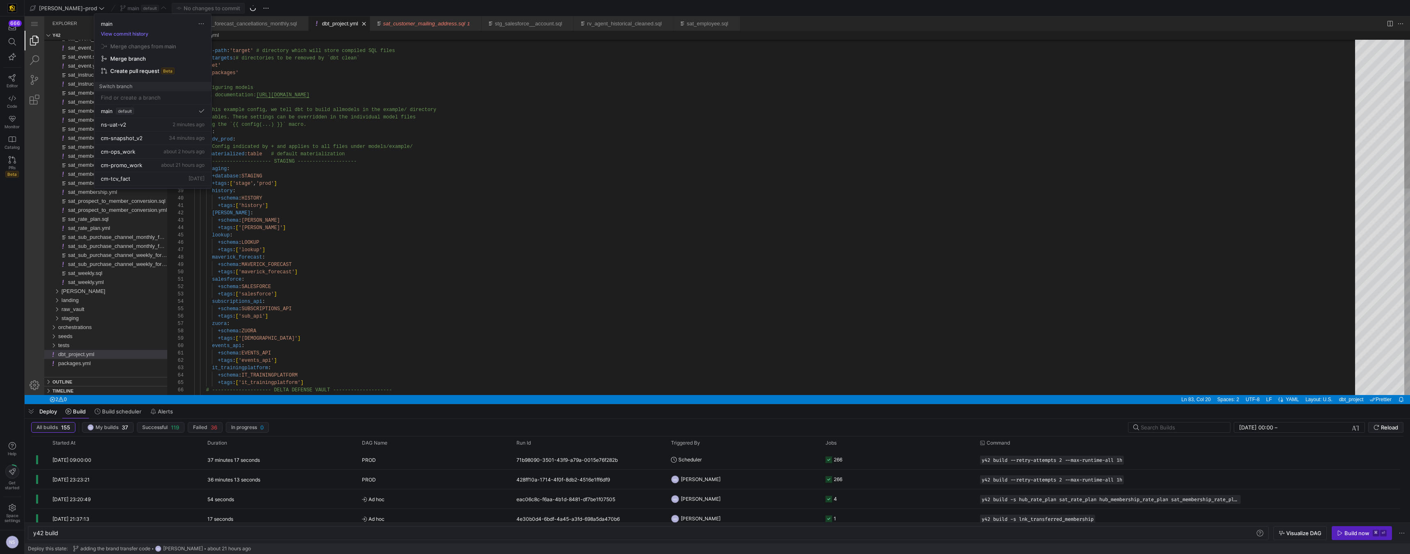
drag, startPoint x: 182, startPoint y: 100, endPoint x: 177, endPoint y: 100, distance: 5.0
click at [182, 100] on input at bounding box center [153, 97] width 104 height 7
type input "ns-macro-change-tests"
drag, startPoint x: 150, startPoint y: 121, endPoint x: 126, endPoint y: 104, distance: 29.6
click at [150, 121] on div "ns-macro-change-tests" at bounding box center [129, 119] width 61 height 7
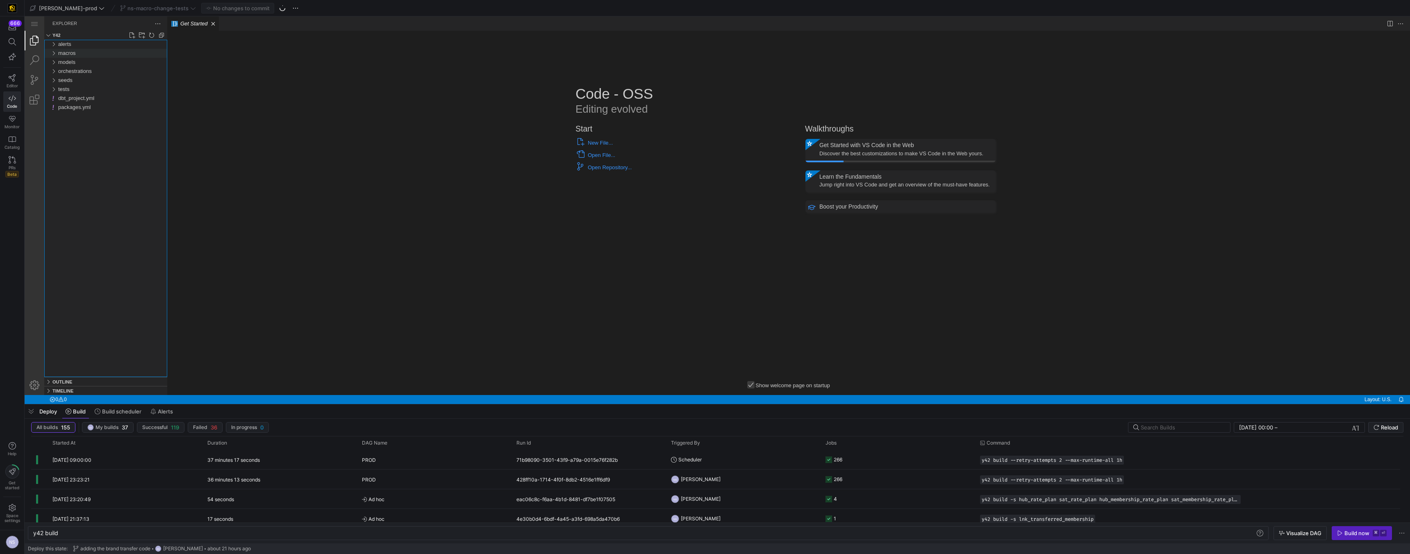
click at [76, 54] on span "macros" at bounding box center [67, 53] width 18 height 6
click at [98, 79] on span "incremental_sat_macros.sql" at bounding box center [94, 80] width 66 height 6
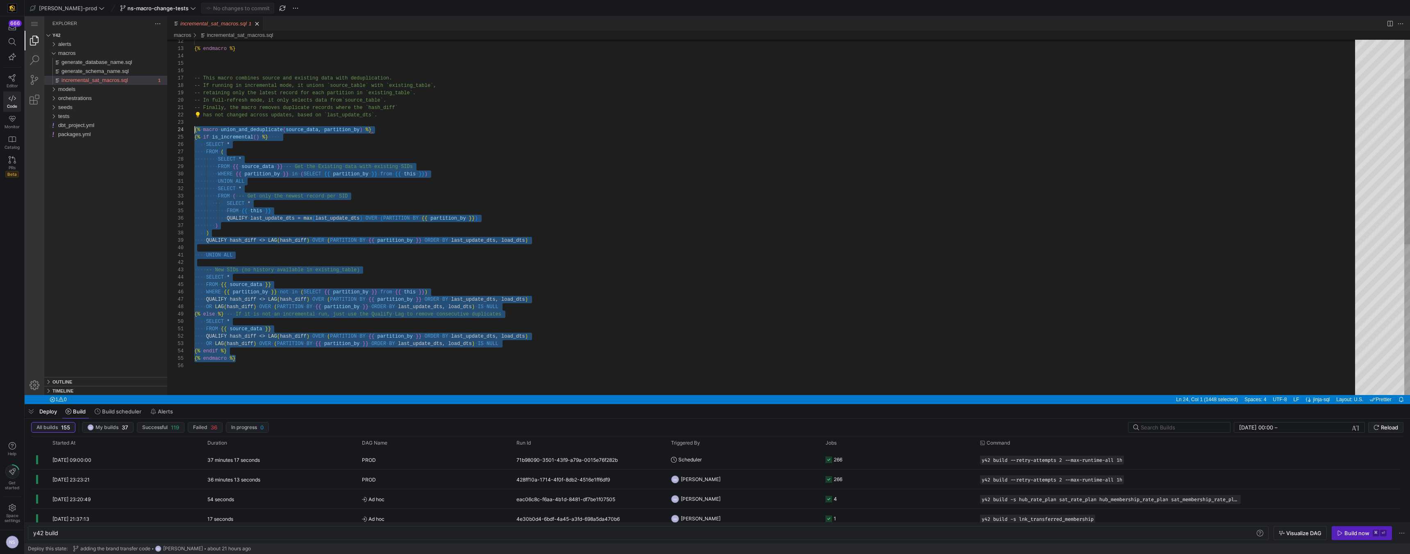
scroll to position [22, 0]
drag, startPoint x: 256, startPoint y: 357, endPoint x: 182, endPoint y: 127, distance: 242.4
paste textarea "OR LAG(hash_diff) OVER (PARTITION BY {{ partition_by }} ORDER BY last_update_dt…"
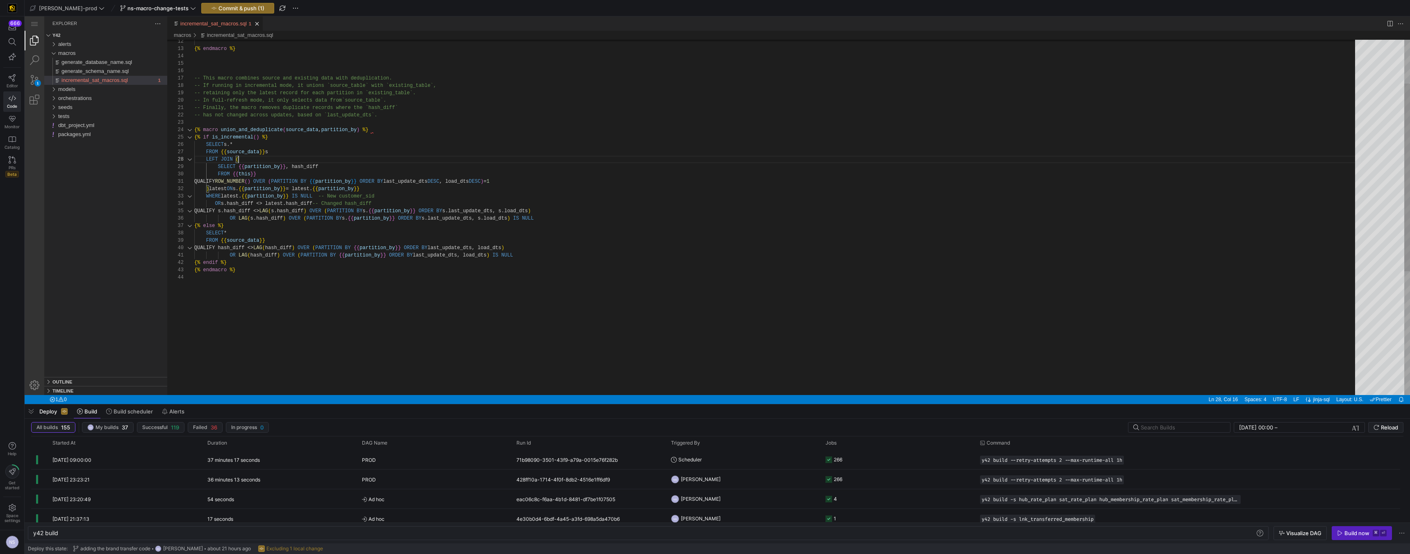
scroll to position [52, 44]
click at [271, 161] on div "{% endmacro %} -- This macro combines source and existing data wi th deduplicat…" at bounding box center [777, 293] width 1166 height 673
click at [243, 227] on div "{% endmacro %} -- This macro combines source and existing data wi th deduplicat…" at bounding box center [777, 293] width 1166 height 673
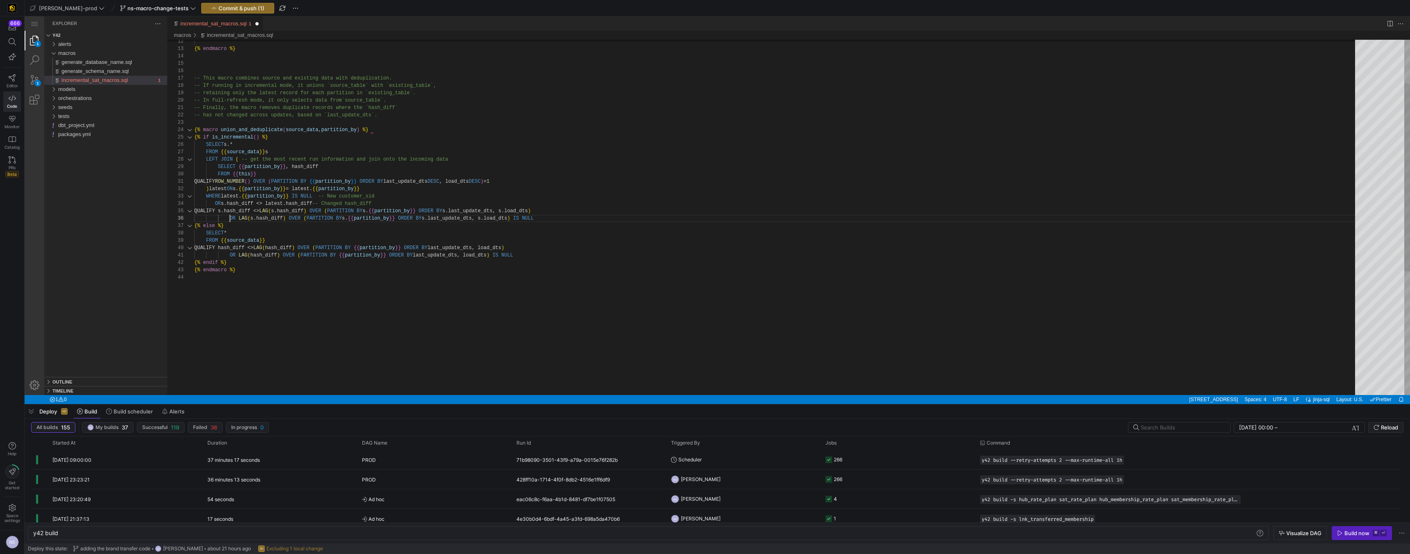
click at [229, 216] on div "{% endmacro %} -- This macro combines source and existing data wi th deduplicat…" at bounding box center [777, 293] width 1166 height 673
click at [230, 252] on div "{% endmacro %} -- This macro combines source and existing data wi th deduplicat…" at bounding box center [777, 293] width 1166 height 673
click at [246, 225] on div "{% endmacro %} -- This macro combines source and existing data wi th deduplicat…" at bounding box center [777, 293] width 1166 height 673
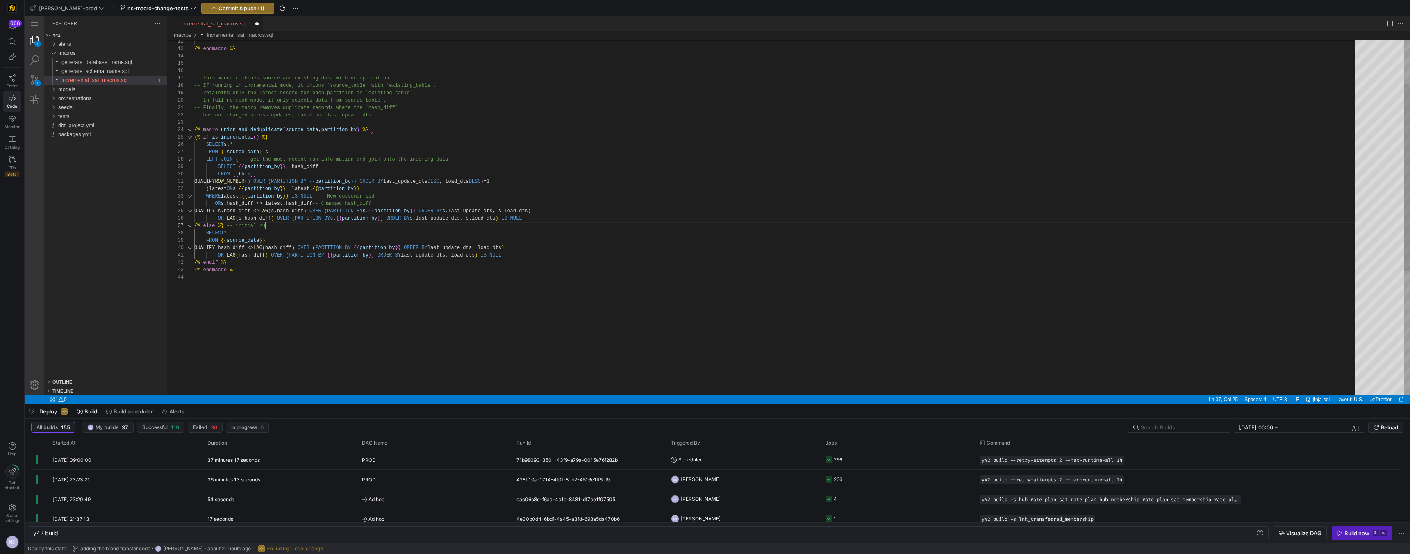
scroll to position [44, 74]
type textarea "ast_update_dts DESC, load_dts DESC) = 1 ) latest ON s.{{ partition_by }} = late…"
click at [232, 7] on span "Commit & push (1)" at bounding box center [241, 8] width 46 height 7
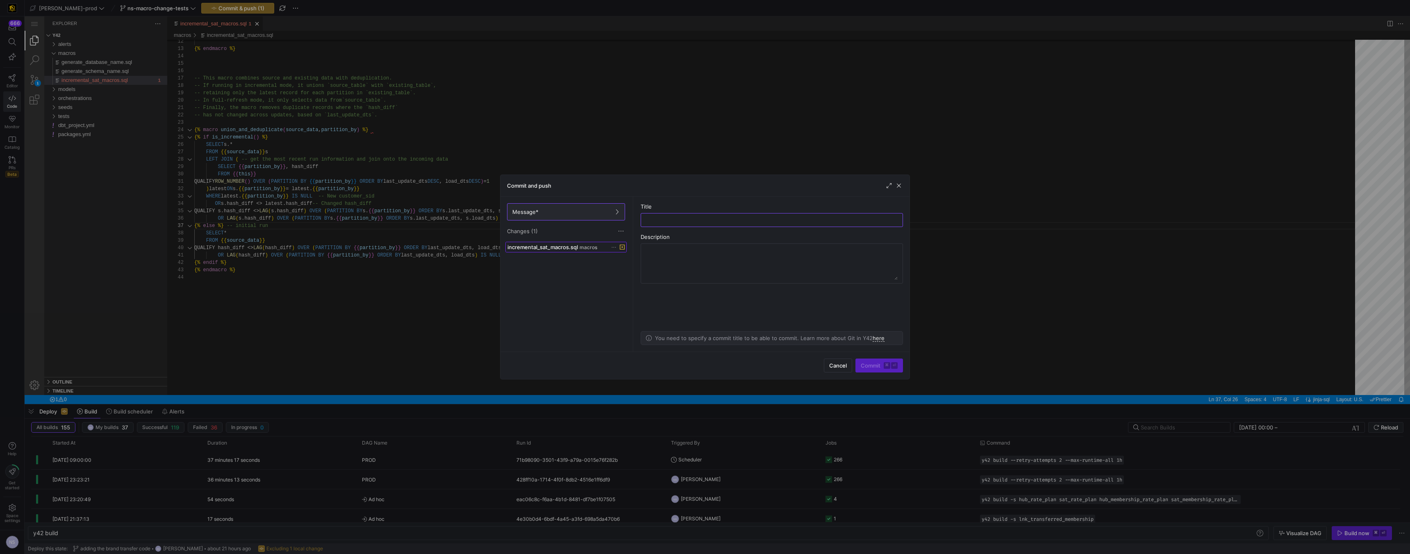
click at [578, 249] on span "incremental_sat_macros.sql" at bounding box center [542, 247] width 70 height 7
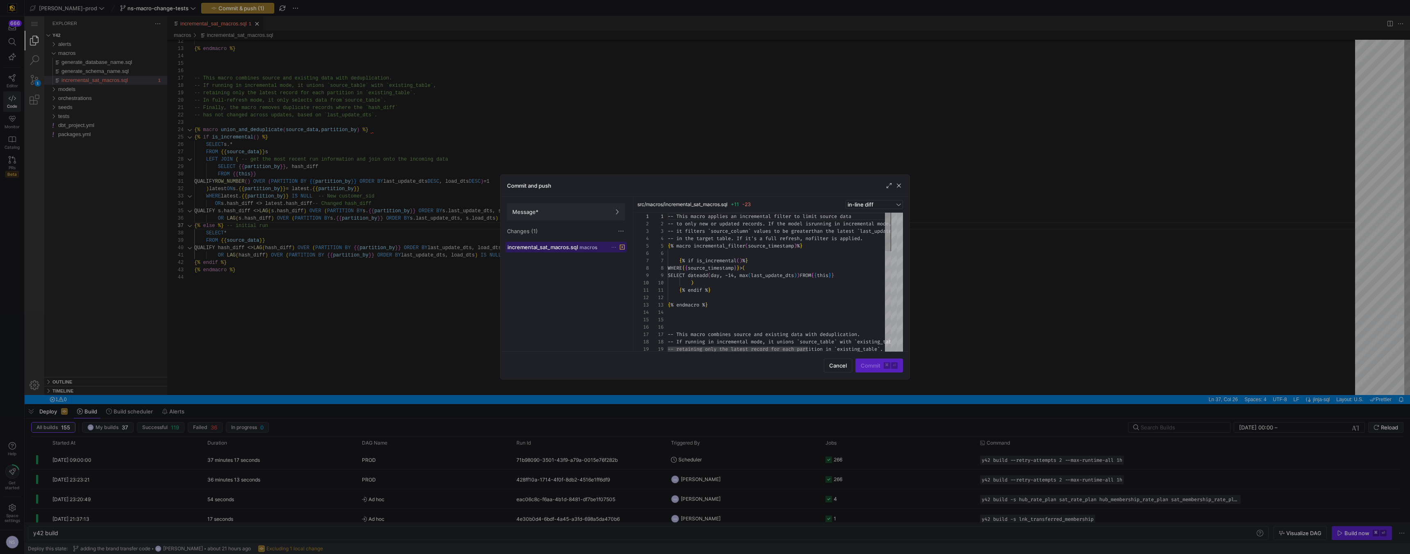
scroll to position [66, 0]
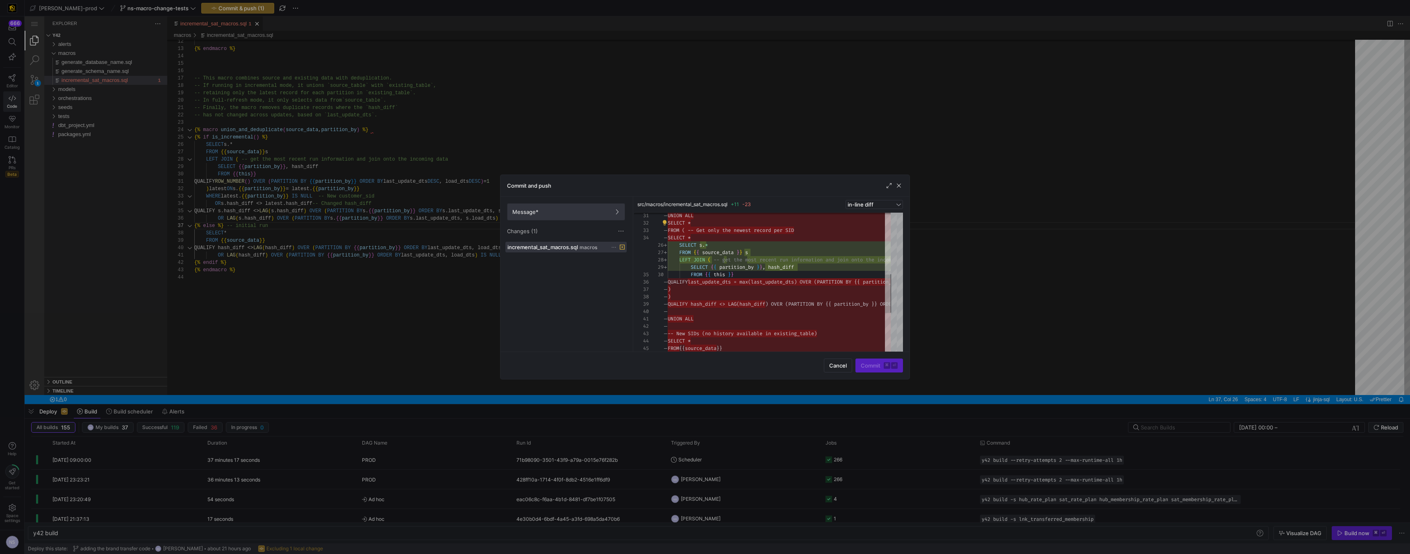
click at [600, 220] on span at bounding box center [565, 212] width 117 height 16
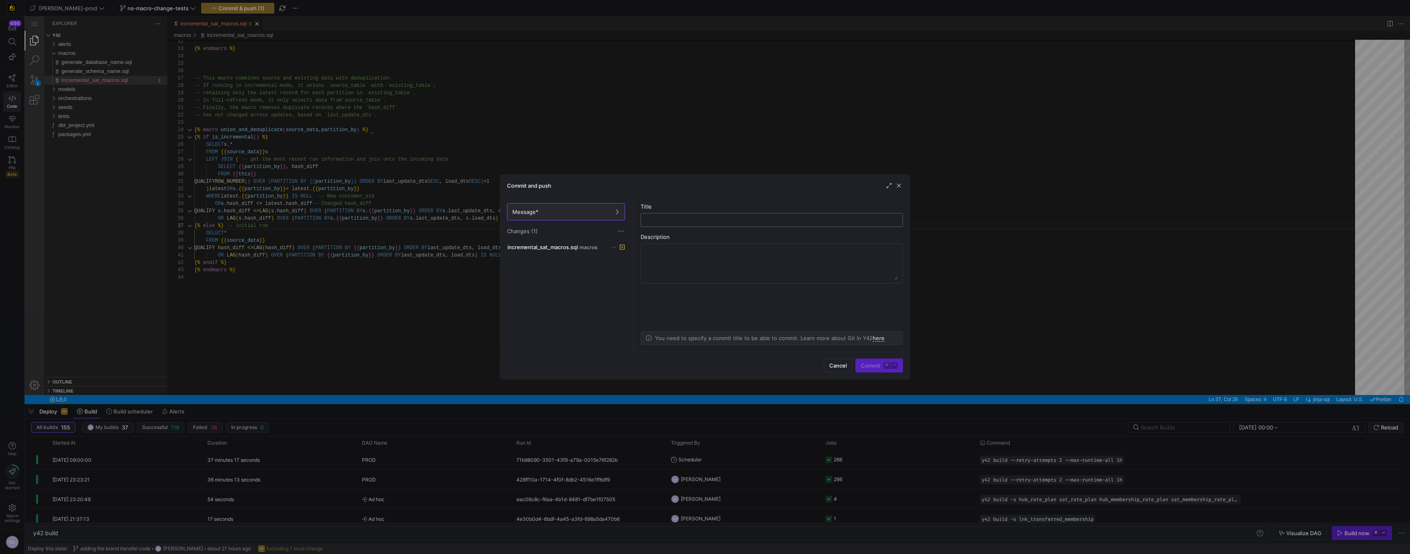
click at [715, 221] on input "text" at bounding box center [772, 220] width 248 height 7
type input "adding the updated macro"
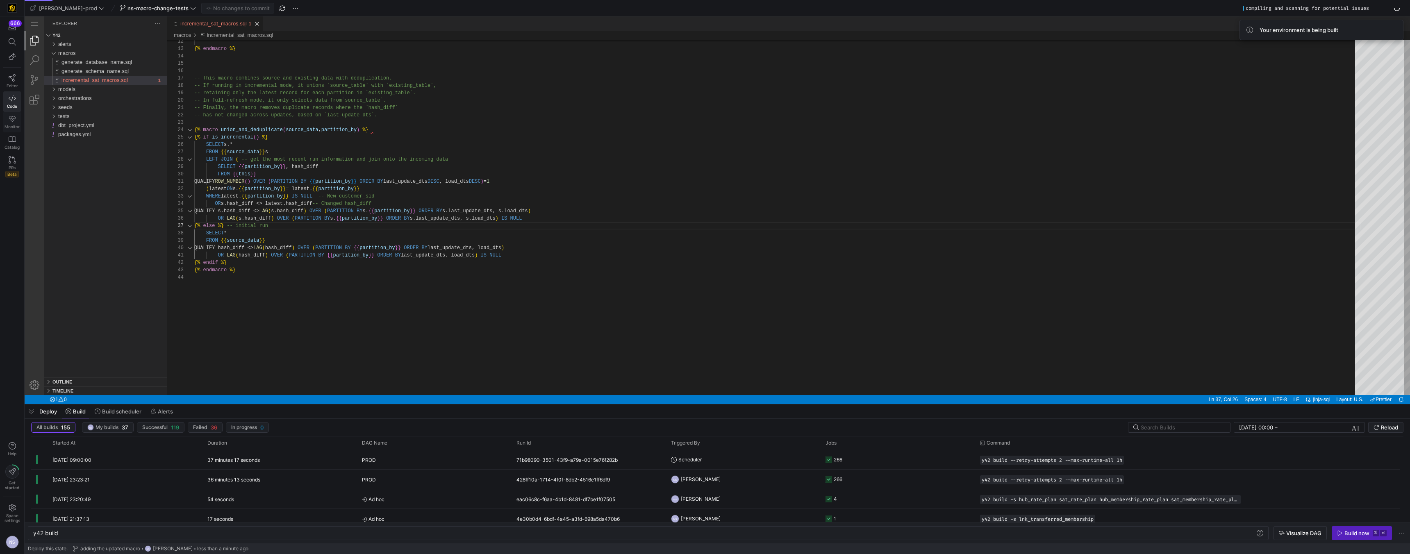
click at [15, 121] on icon at bounding box center [12, 118] width 7 height 7
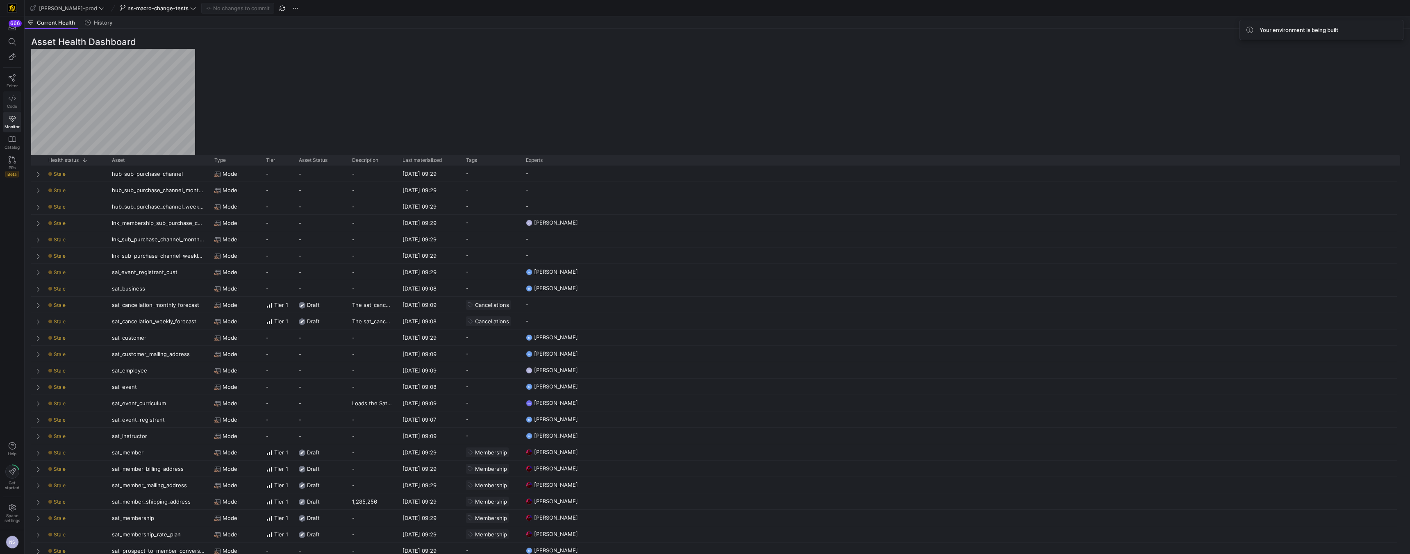
click at [6, 99] on link "Code" at bounding box center [12, 101] width 18 height 20
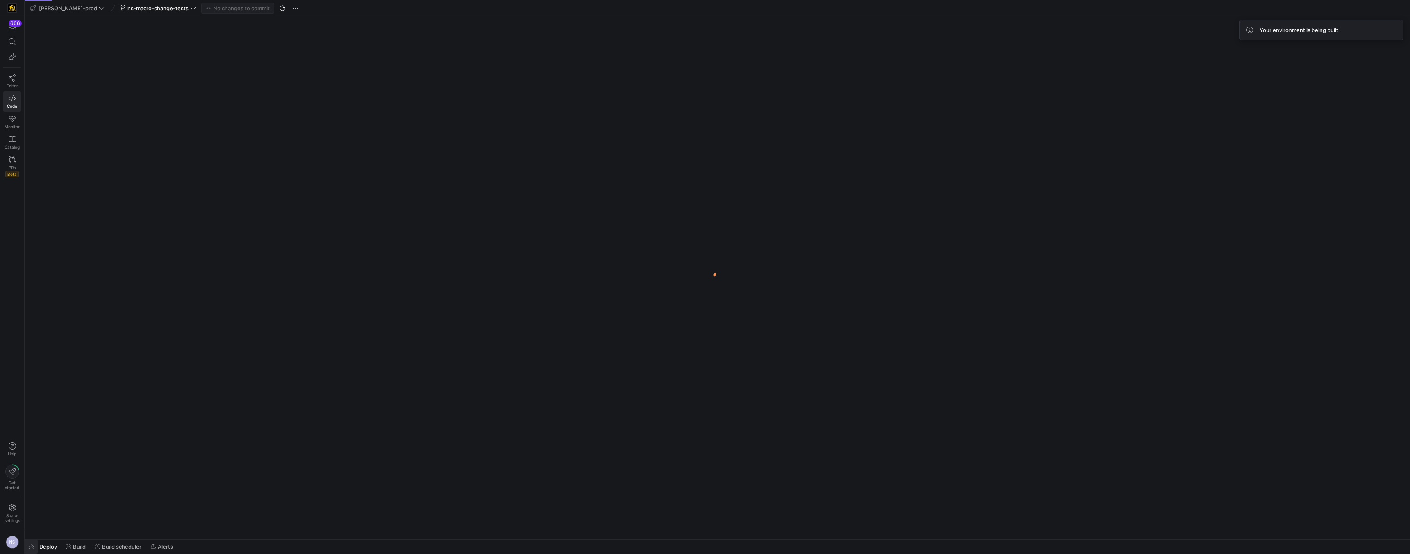
click at [32, 545] on span "button" at bounding box center [31, 547] width 13 height 14
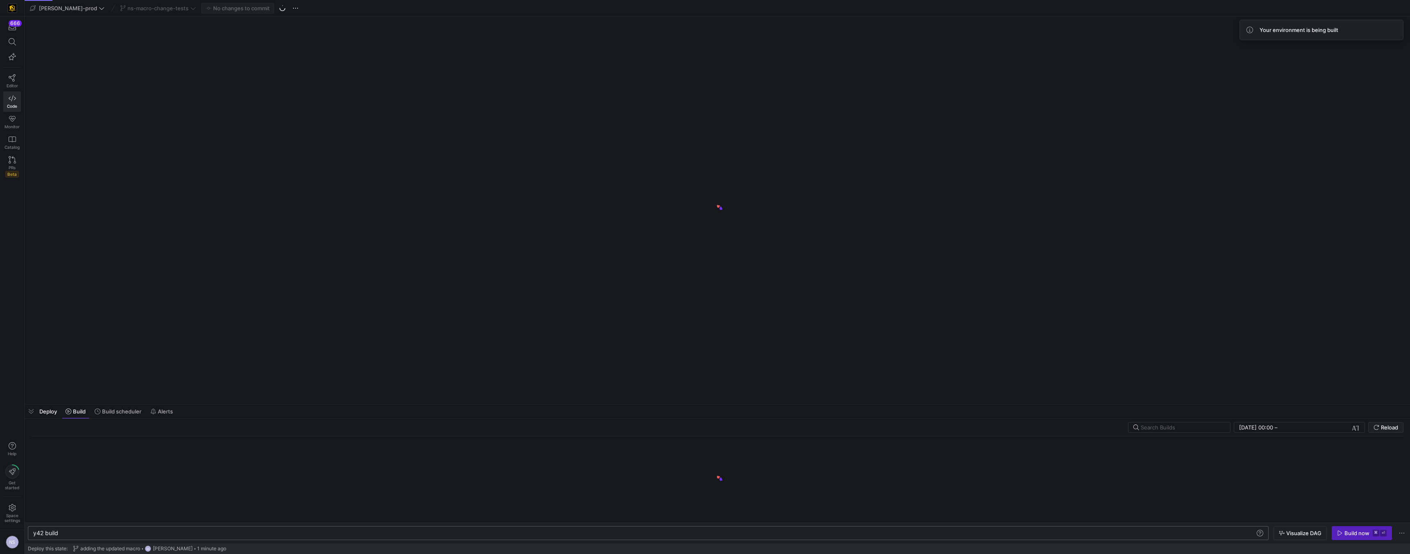
click at [131, 532] on div "y42 build" at bounding box center [644, 533] width 1222 height 7
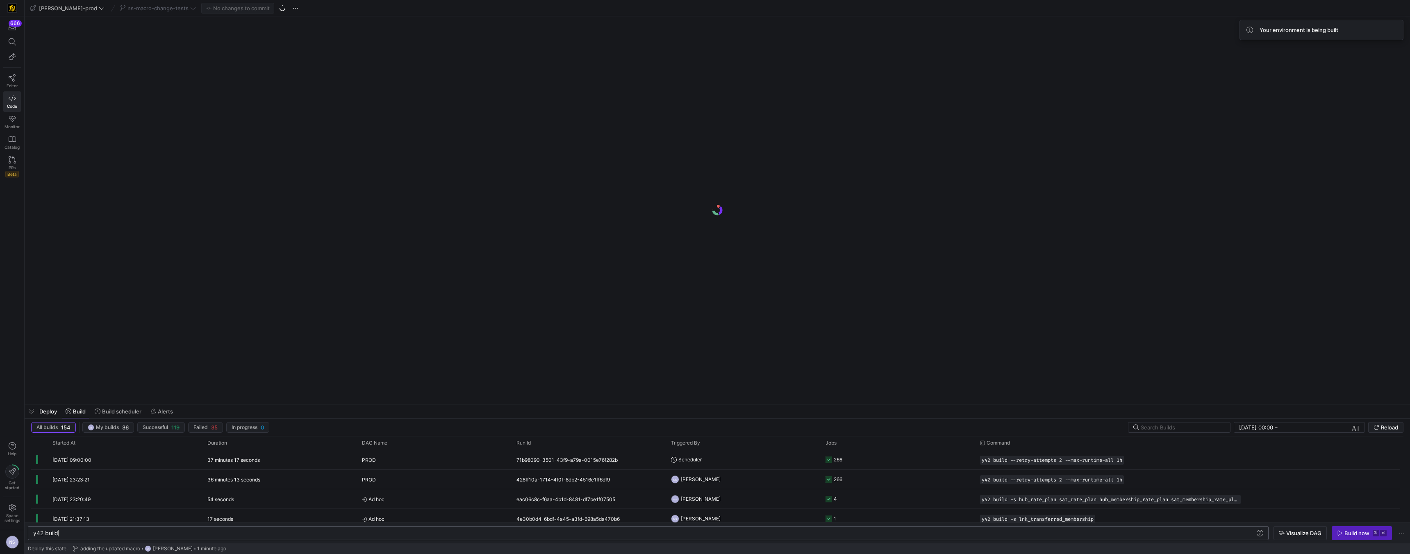
click at [101, 536] on div "y42 build" at bounding box center [644, 533] width 1222 height 7
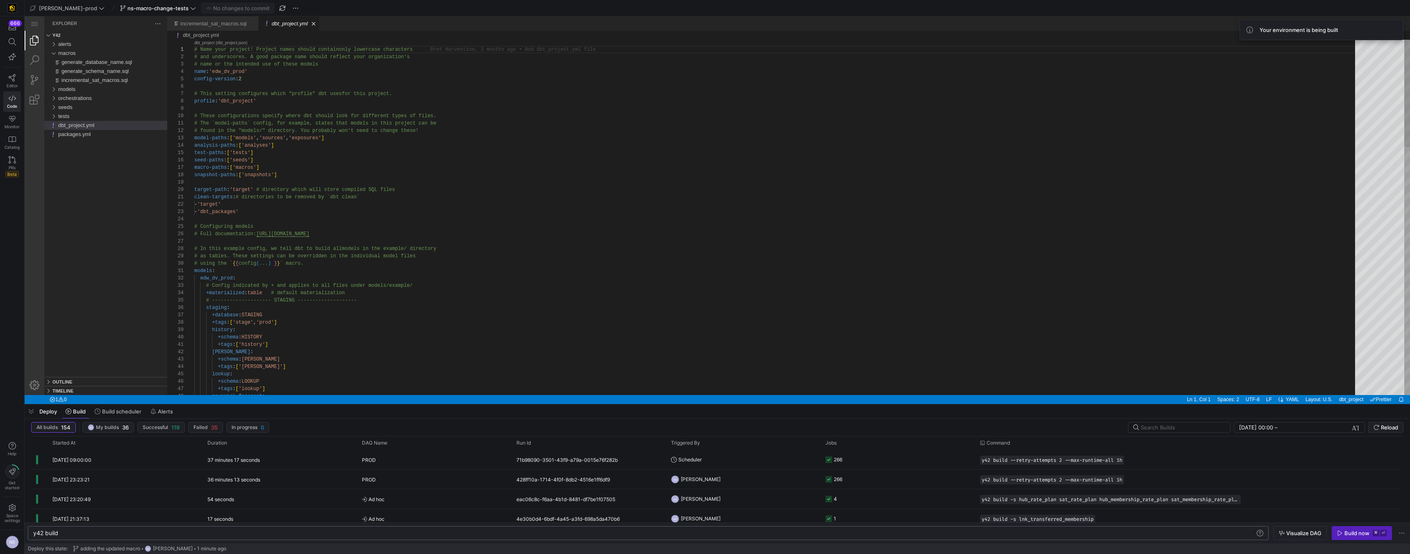
drag, startPoint x: 100, startPoint y: 535, endPoint x: 107, endPoint y: 542, distance: 9.9
click at [107, 537] on div "y42 build" at bounding box center [644, 533] width 1222 height 7
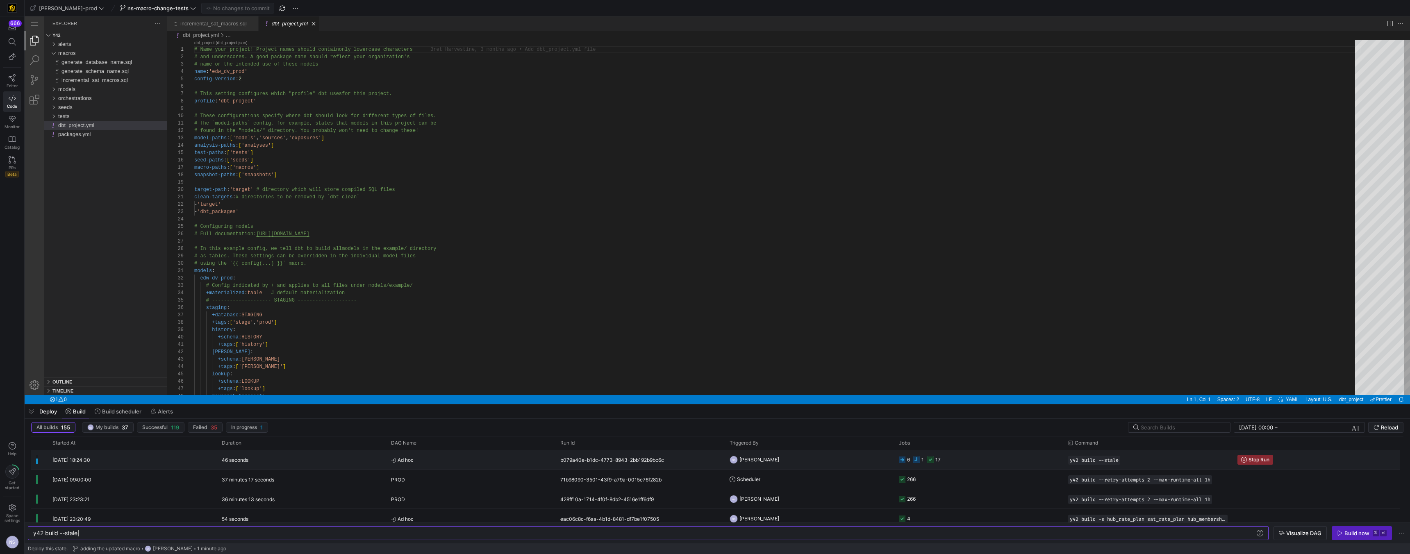
type textarea "y42 build --stale"
click at [932, 463] on div "17" at bounding box center [934, 459] width 14 height 19
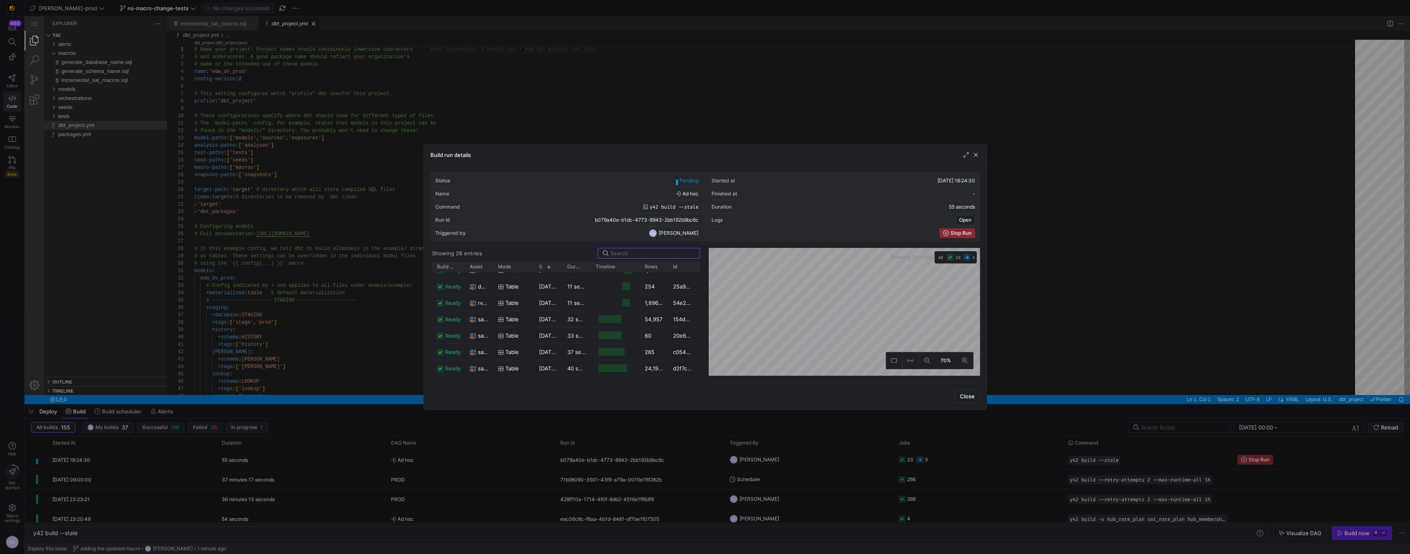
scroll to position [0, 0]
click at [1012, 317] on div at bounding box center [705, 277] width 1410 height 554
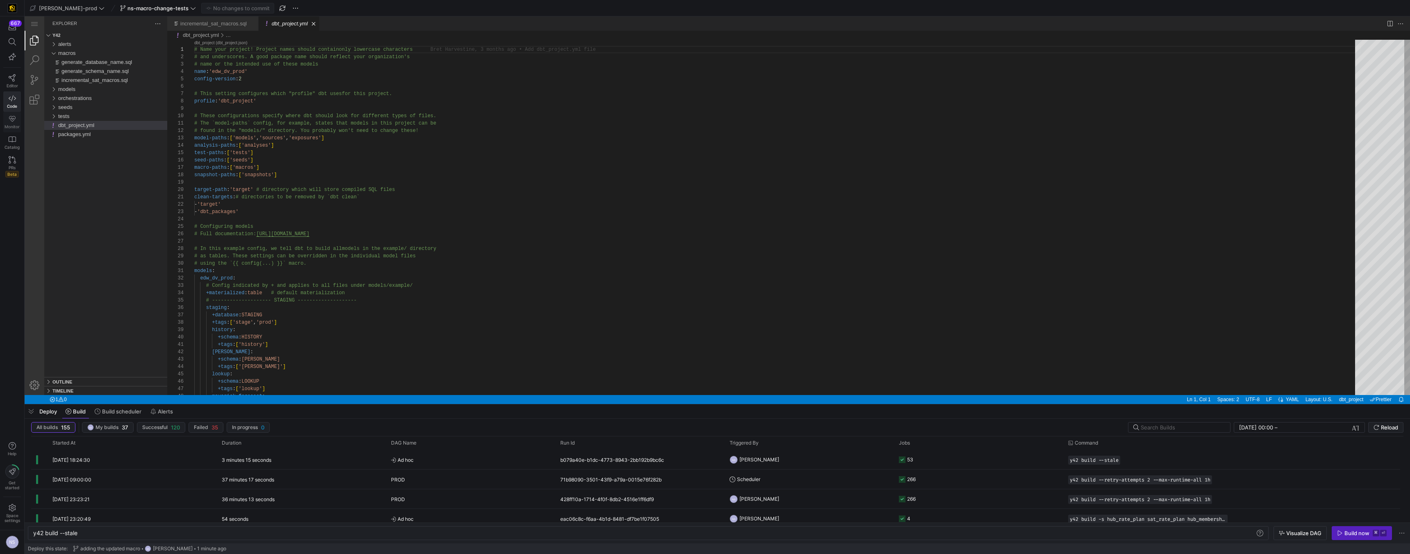
click at [7, 118] on link "Monitor" at bounding box center [12, 122] width 18 height 20
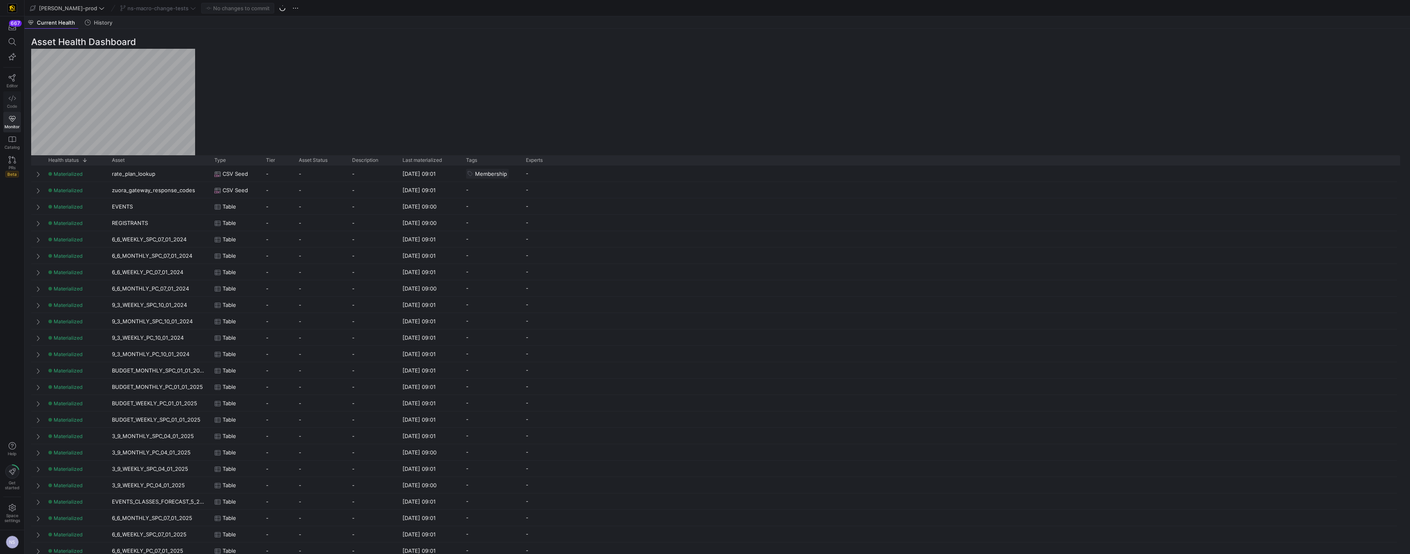
click at [11, 97] on icon at bounding box center [12, 98] width 7 height 7
click at [12, 99] on icon at bounding box center [12, 99] width 7 height 6
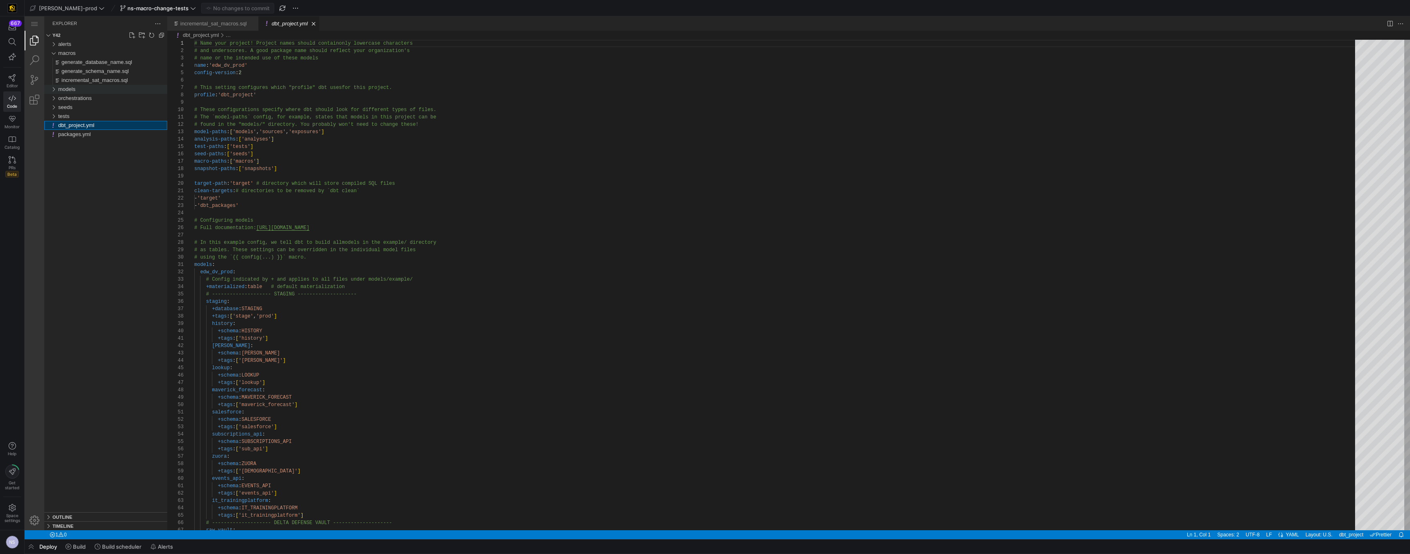
click at [72, 86] on span "models" at bounding box center [66, 89] width 17 height 6
click at [85, 108] on div "edw" at bounding box center [114, 107] width 106 height 9
click at [88, 99] on span "business_vault" at bounding box center [78, 98] width 35 height 6
click at [96, 123] on div "sats" at bounding box center [116, 125] width 102 height 9
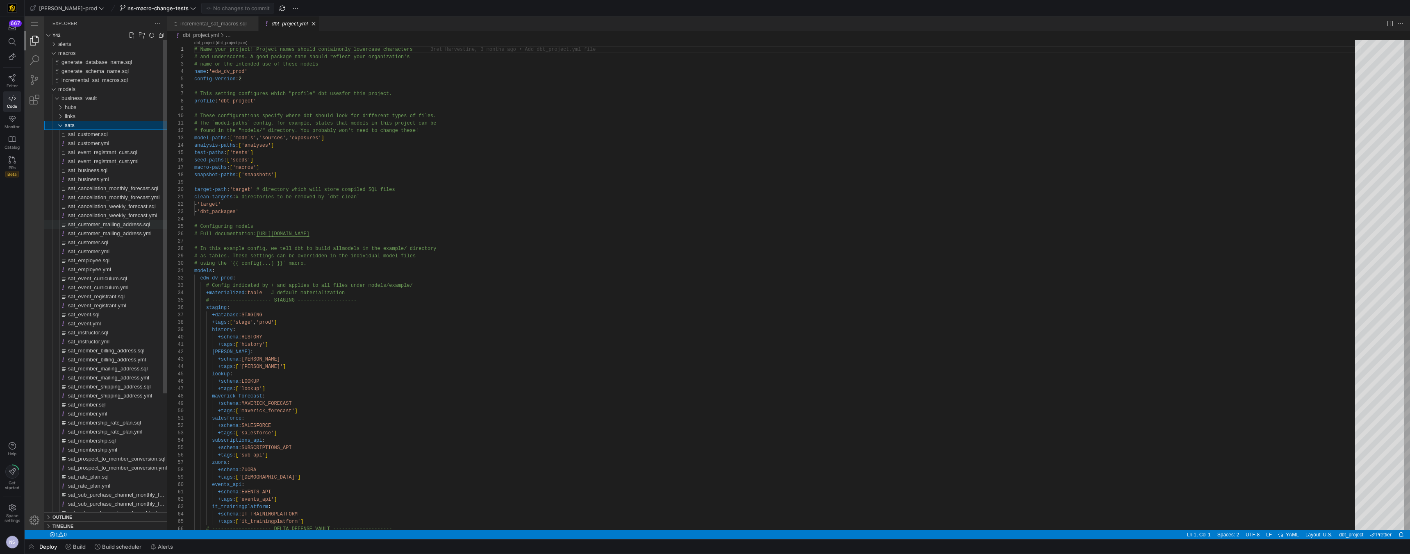
click at [116, 225] on span "sat_customer_mailing_address.sql" at bounding box center [109, 224] width 82 height 6
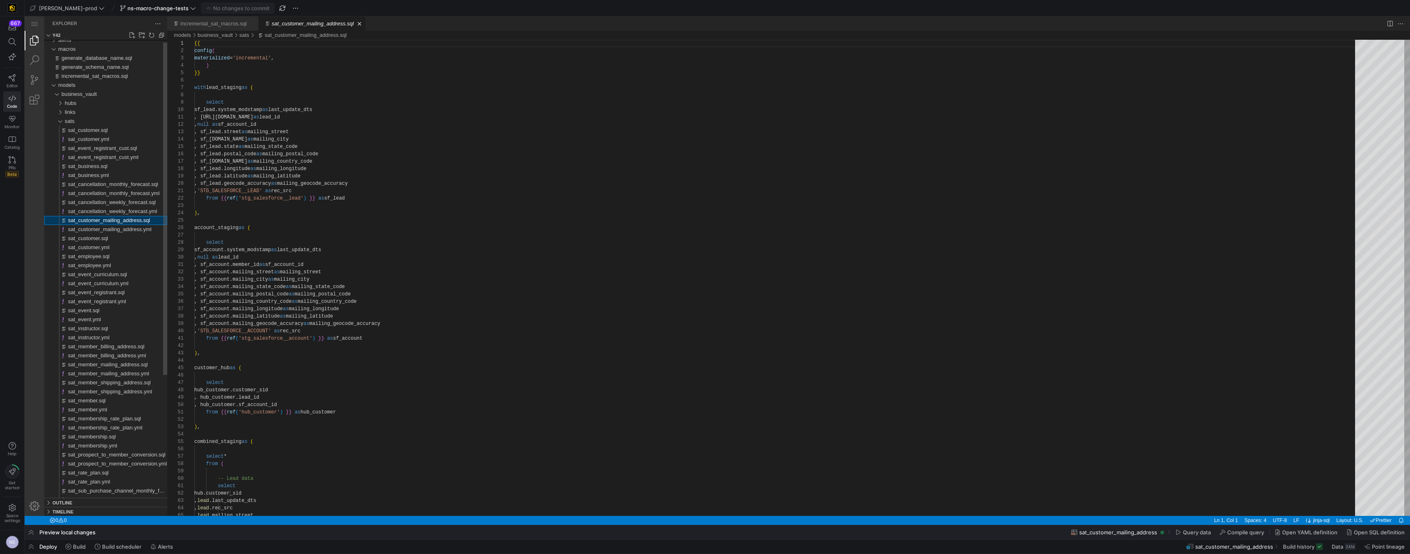
scroll to position [74, 0]
click at [28, 547] on span "button" at bounding box center [31, 547] width 13 height 14
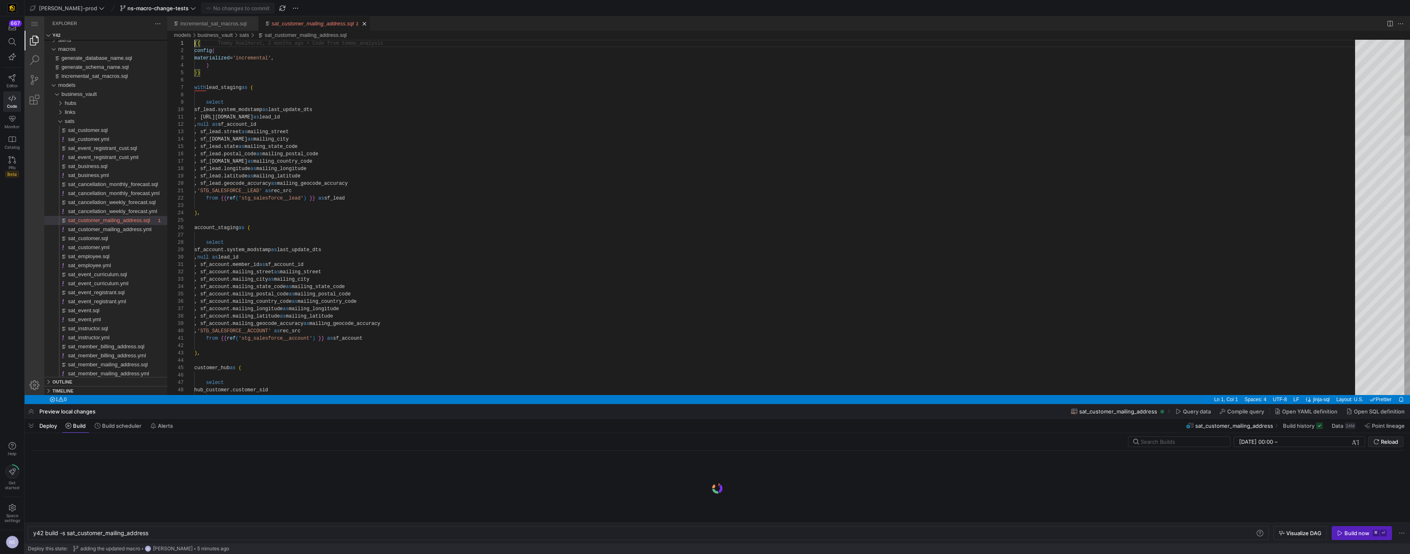
scroll to position [0, 116]
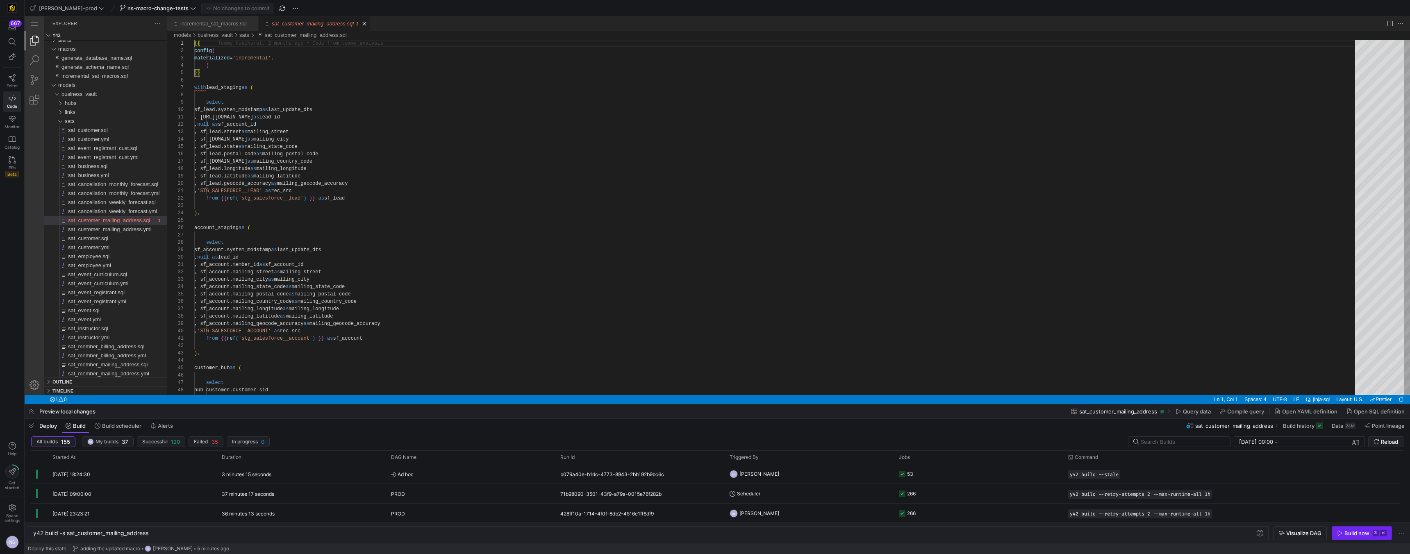
click at [1355, 538] on span "button" at bounding box center [1361, 533] width 59 height 13
click at [961, 475] on y42-job-status-cell-renderer "1" at bounding box center [978, 474] width 159 height 18
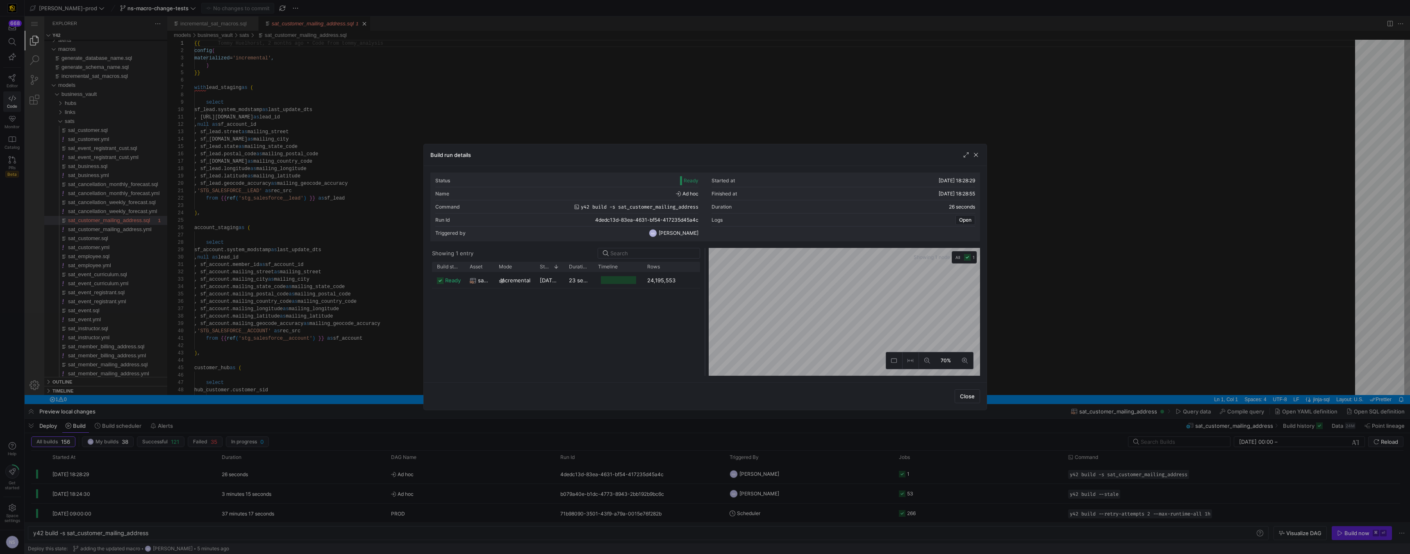
click at [717, 270] on as-split "Showing 1 entry Drag here to set row groups Drag here to set column labels Buil…" at bounding box center [705, 312] width 550 height 128
click at [996, 483] on div at bounding box center [705, 277] width 1410 height 554
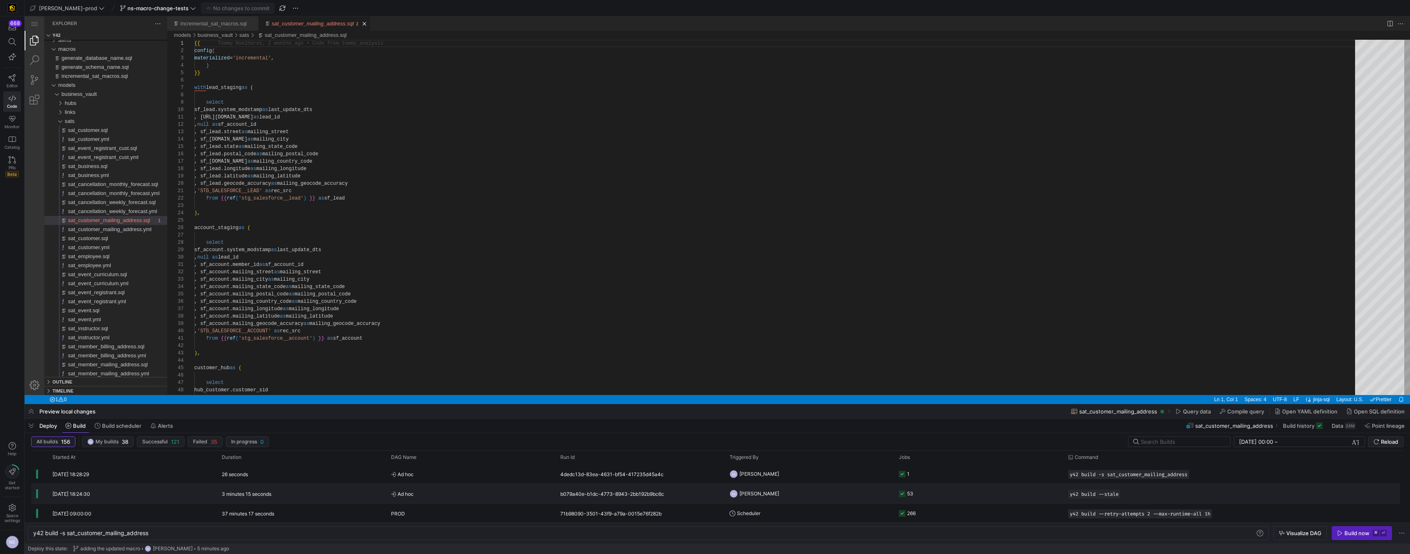
click at [999, 496] on y42-job-status-cell-renderer "53" at bounding box center [978, 493] width 159 height 18
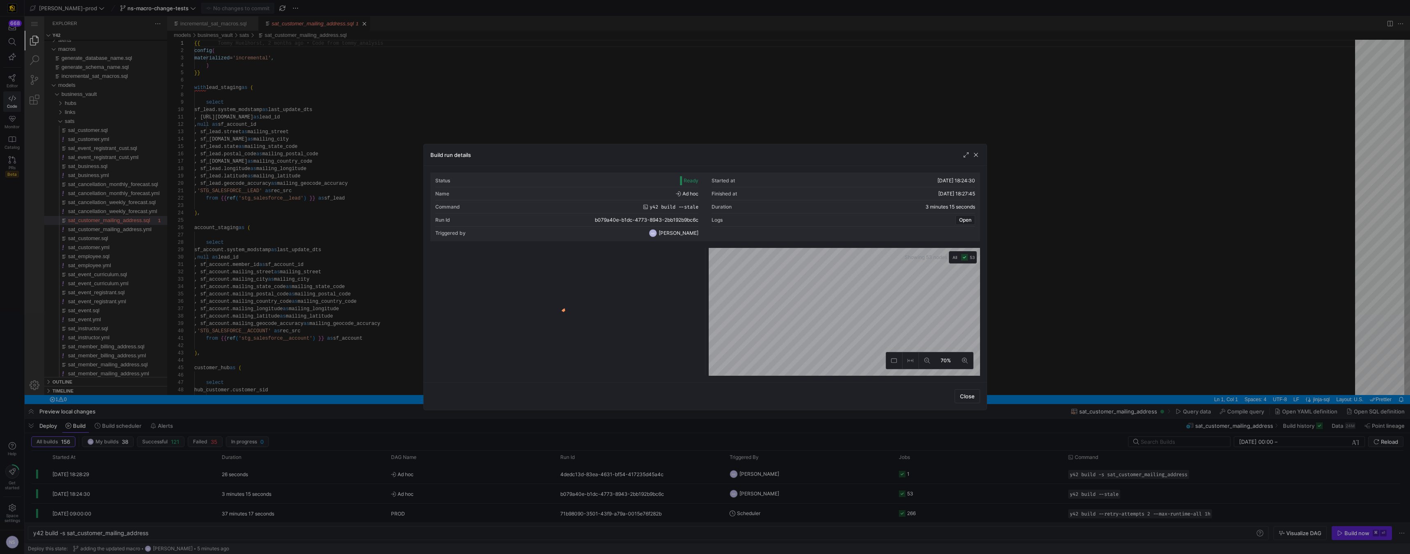
click at [641, 258] on y42-logo-loader at bounding box center [566, 313] width 268 height 125
click at [628, 255] on input at bounding box center [652, 253] width 84 height 7
type input "customer"
drag, startPoint x: 668, startPoint y: 268, endPoint x: 698, endPoint y: 266, distance: 30.5
click at [698, 266] on div at bounding box center [698, 267] width 3 height 10
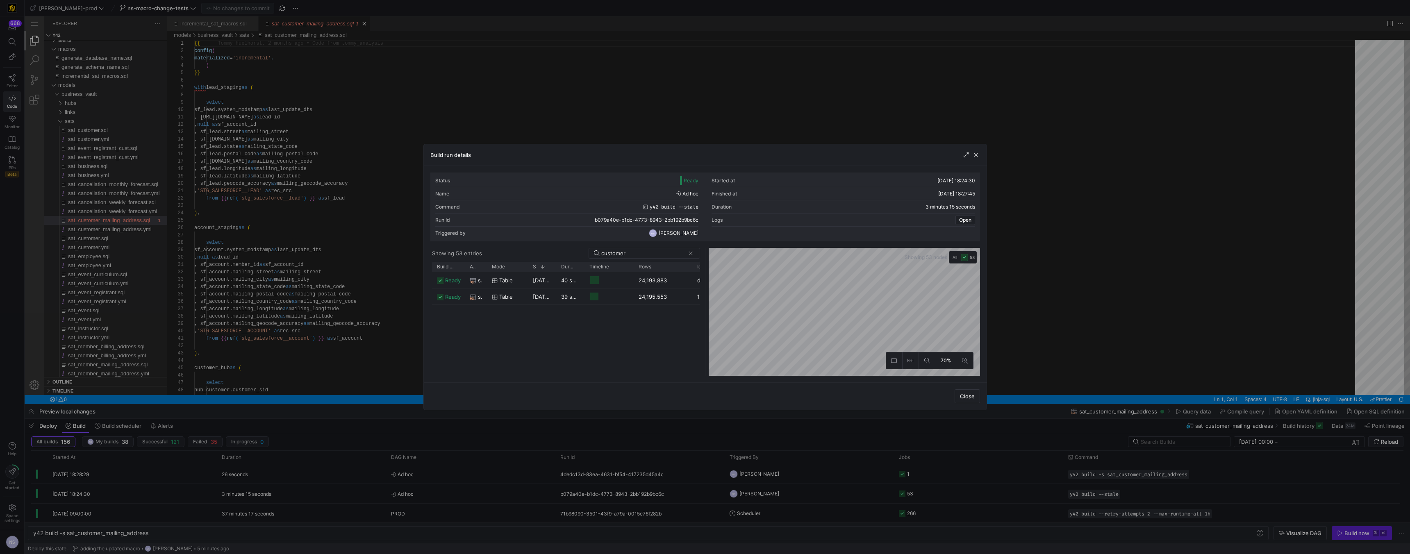
drag, startPoint x: 492, startPoint y: 267, endPoint x: 485, endPoint y: 273, distance: 8.7
click at [485, 273] on div "Build status Asset Mode 1" at bounding box center [566, 319] width 268 height 114
click at [1046, 351] on div at bounding box center [705, 277] width 1410 height 554
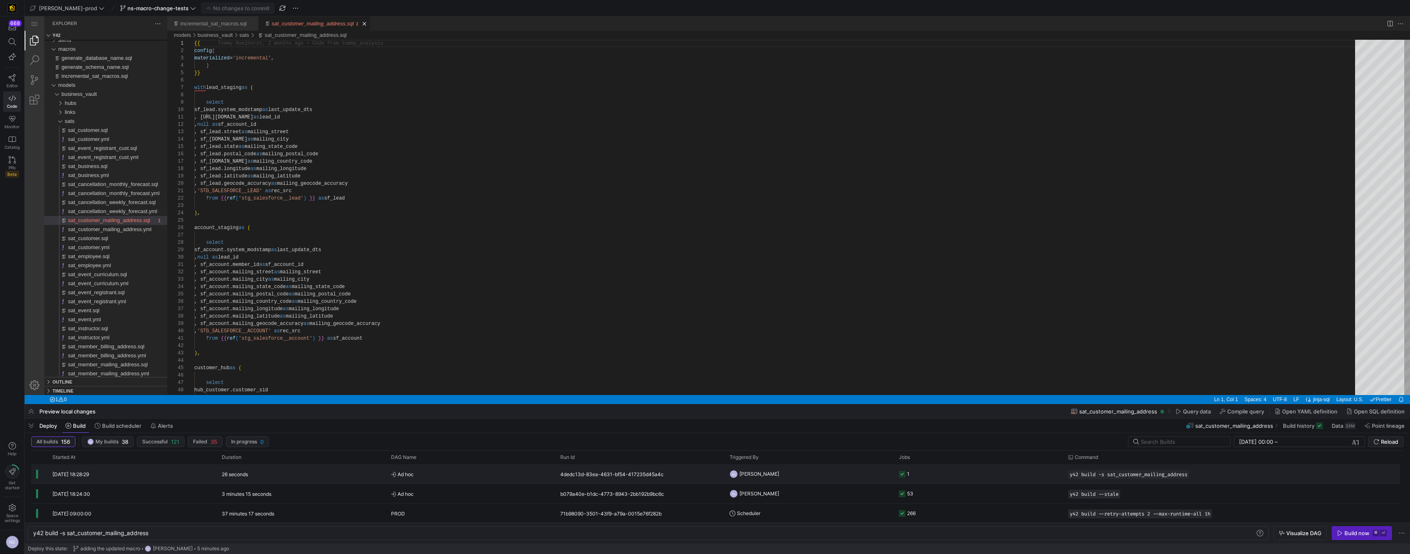
click at [960, 474] on y42-job-status-cell-renderer "1" at bounding box center [978, 474] width 159 height 18
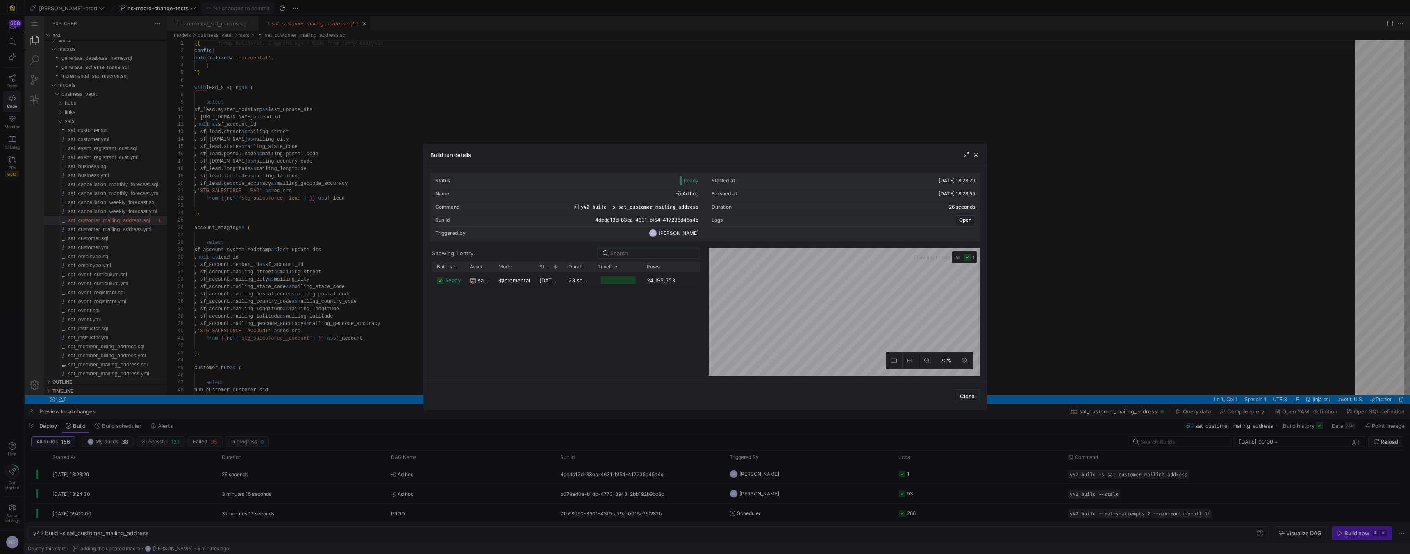
drag, startPoint x: 669, startPoint y: 268, endPoint x: 693, endPoint y: 270, distance: 24.3
click at [694, 270] on div at bounding box center [695, 267] width 3 height 10
click at [1019, 289] on div at bounding box center [705, 277] width 1410 height 554
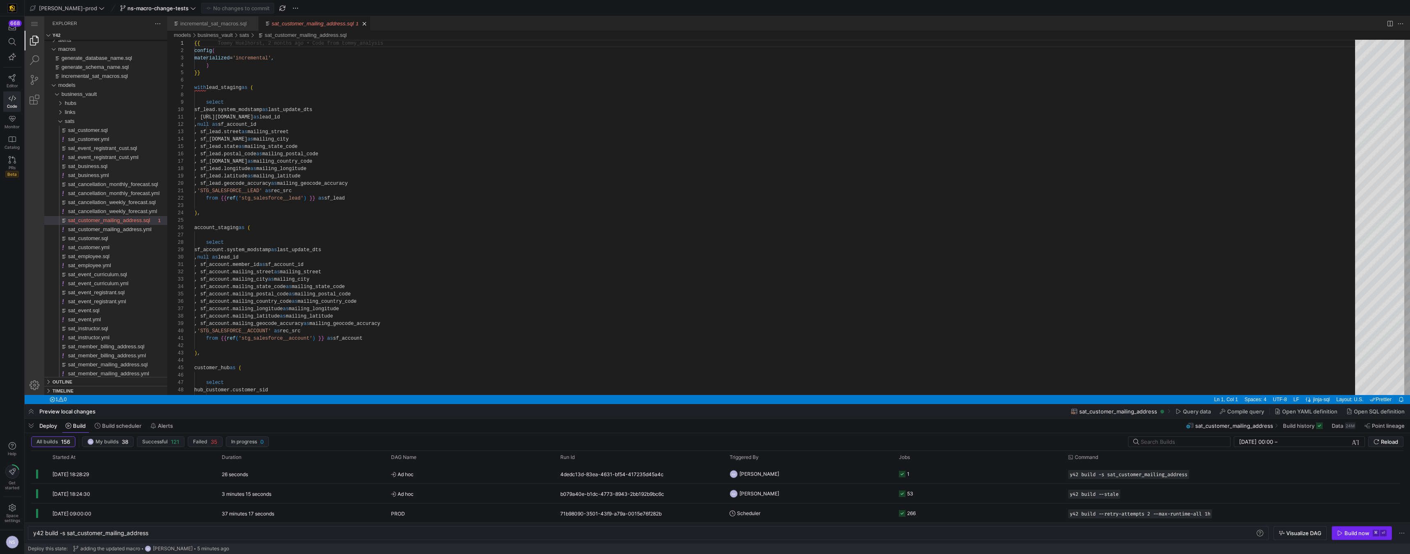
click at [1377, 531] on kbd "⌘" at bounding box center [1376, 533] width 7 height 7
click at [1186, 475] on span "Press SPACE to select this row." at bounding box center [1183, 475] width 8 height 8
click at [128, 201] on span "sat_cancellation_weekly_forecast.sql" at bounding box center [112, 202] width 88 height 6
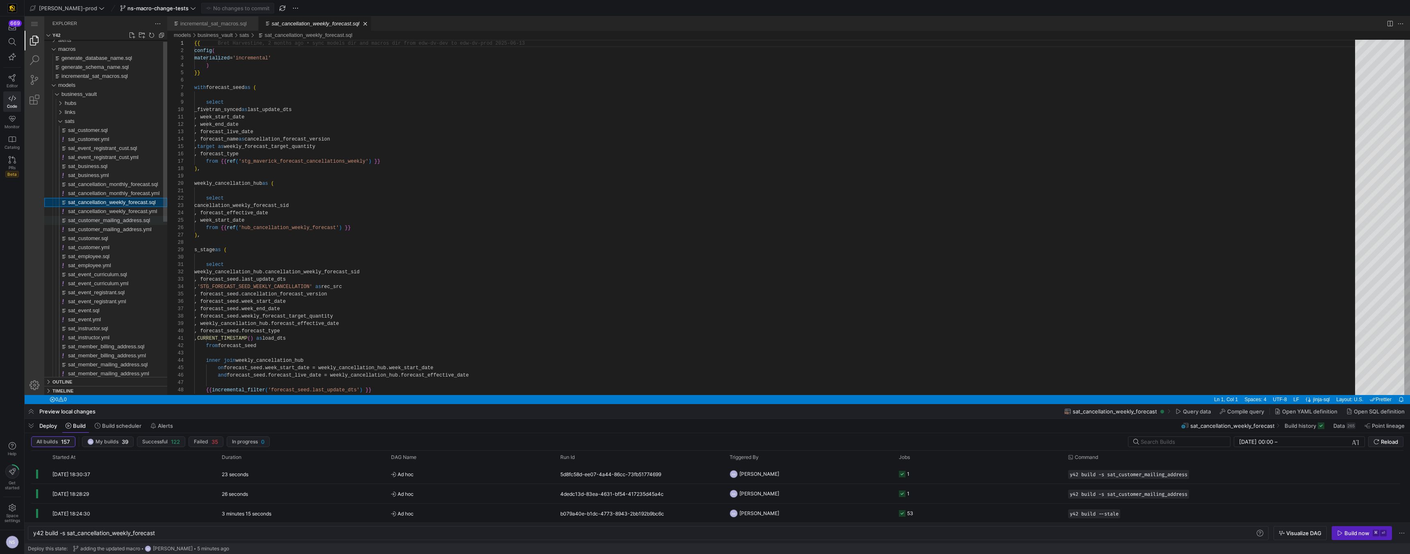
click at [126, 220] on span "sat_customer_mailing_address.sql" at bounding box center [109, 220] width 82 height 6
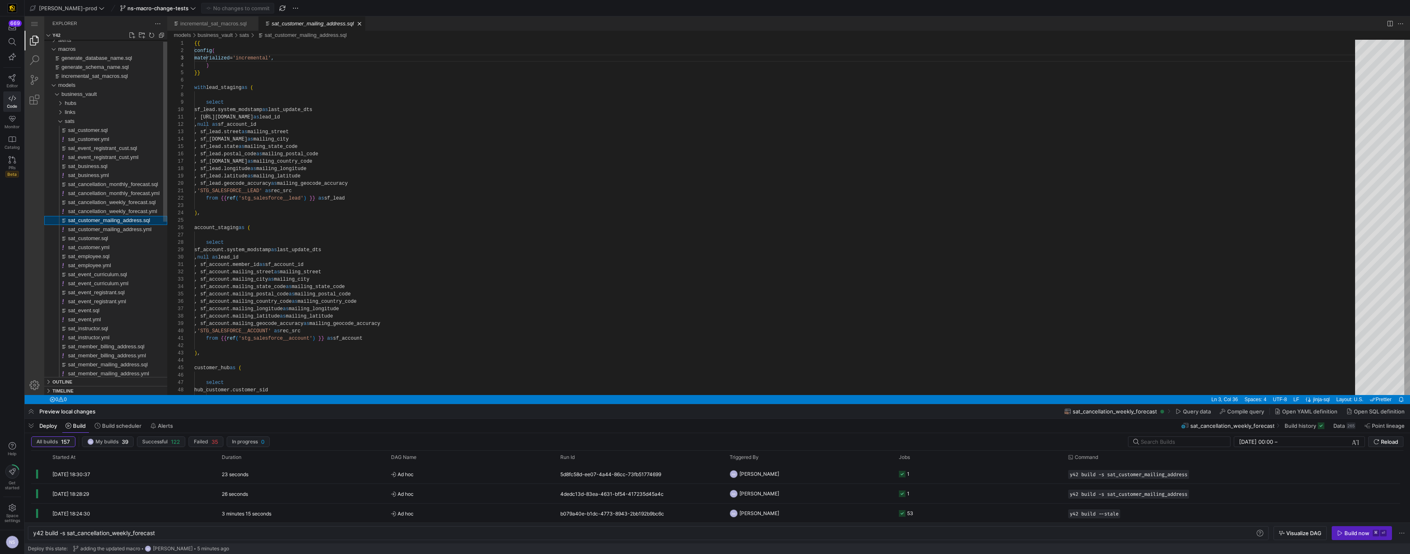
scroll to position [74, 104]
click at [129, 203] on span "sat_cancellation_weekly_forecast.sql" at bounding box center [112, 202] width 88 height 6
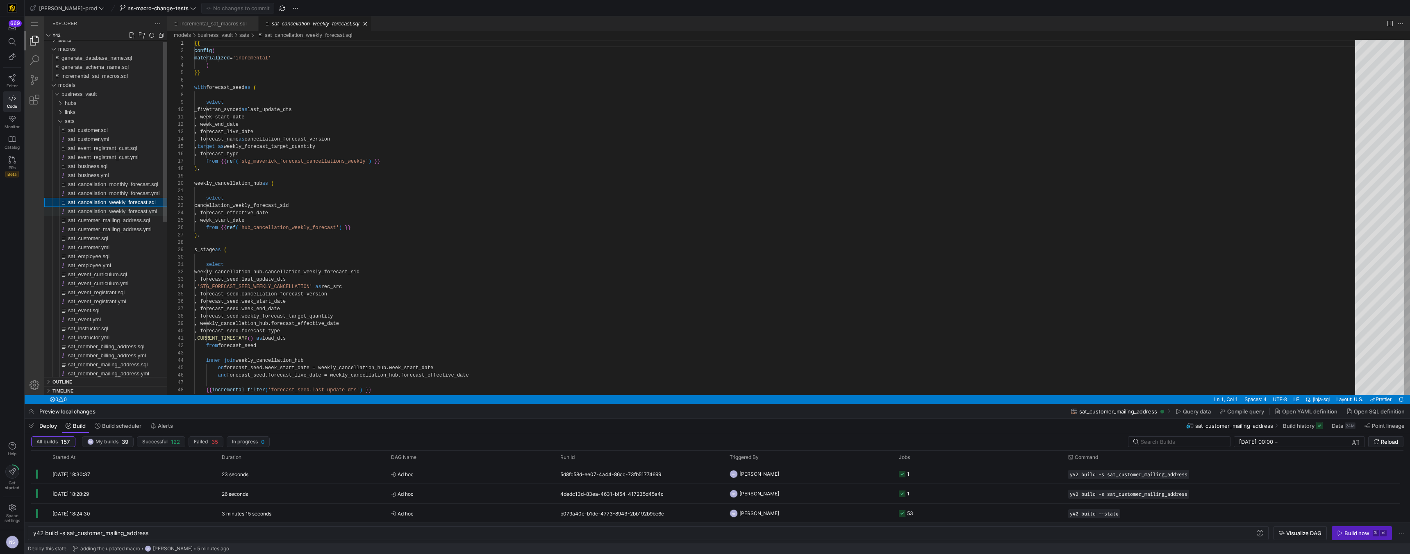
scroll to position [74, 0]
click at [132, 220] on span "sat_customer_mailing_address.sql" at bounding box center [109, 220] width 82 height 6
type textarea "y42 build -s sat_customer_mailing_address"
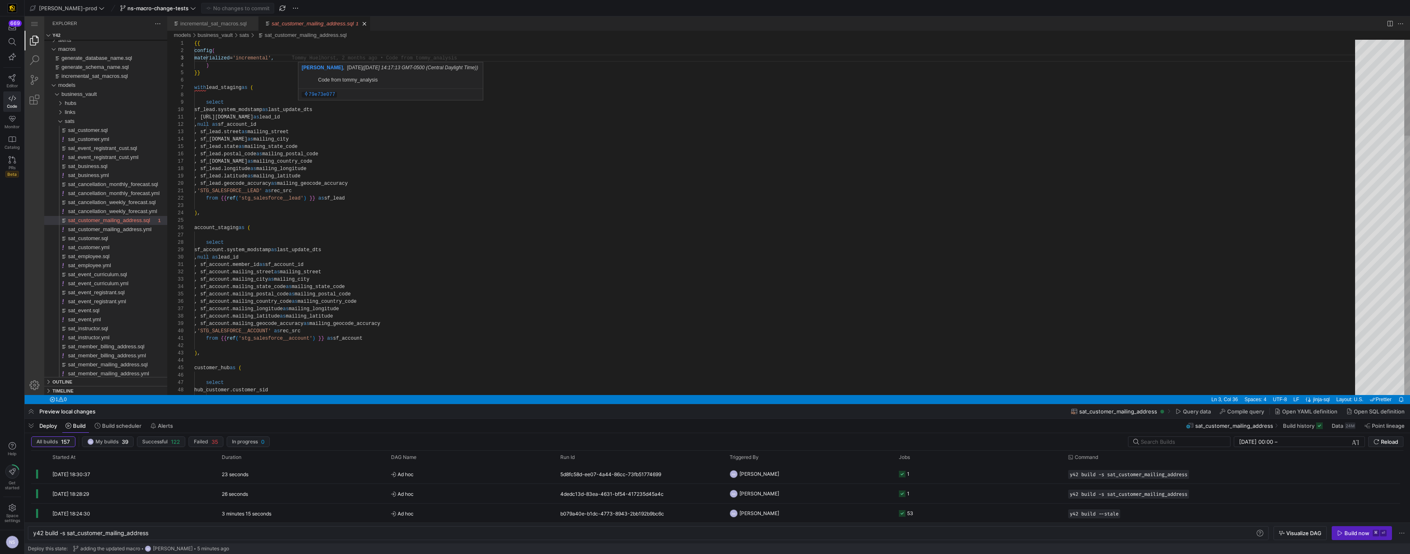
scroll to position [15, 104]
paste textarea ", incremental_strategy='merge'"
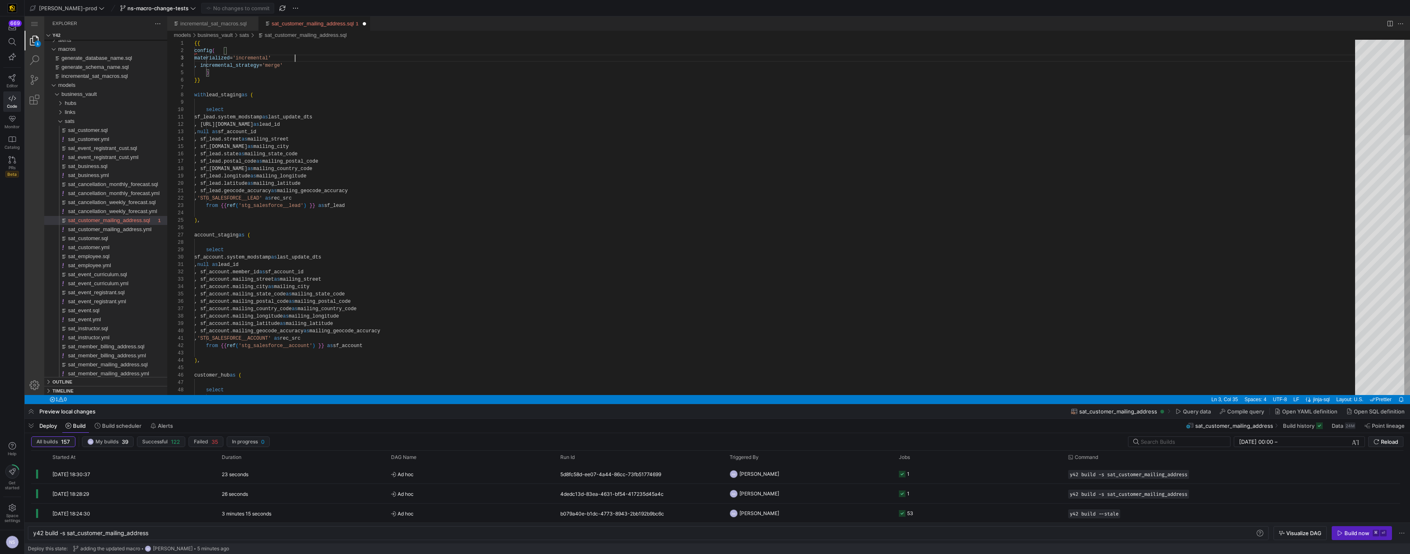
scroll to position [15, 101]
type textarea "{{ config( materialized='incremental' , incremental_strategy='append' ) }} with…"
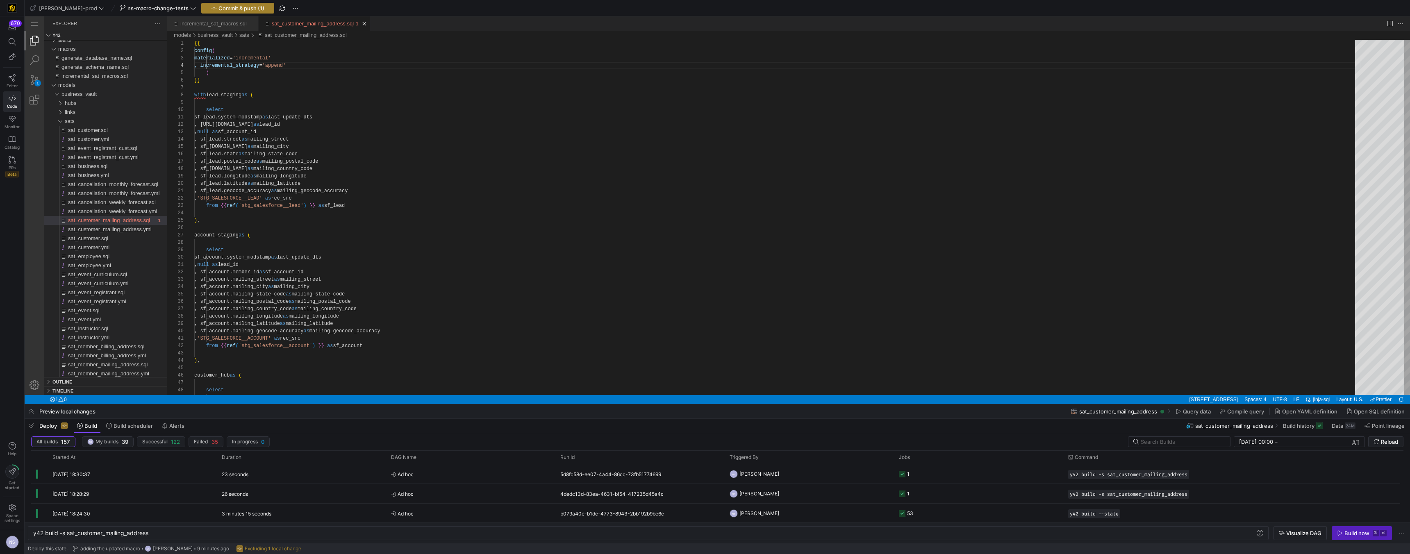
click at [221, 6] on button "Commit & push (1)" at bounding box center [237, 8] width 73 height 11
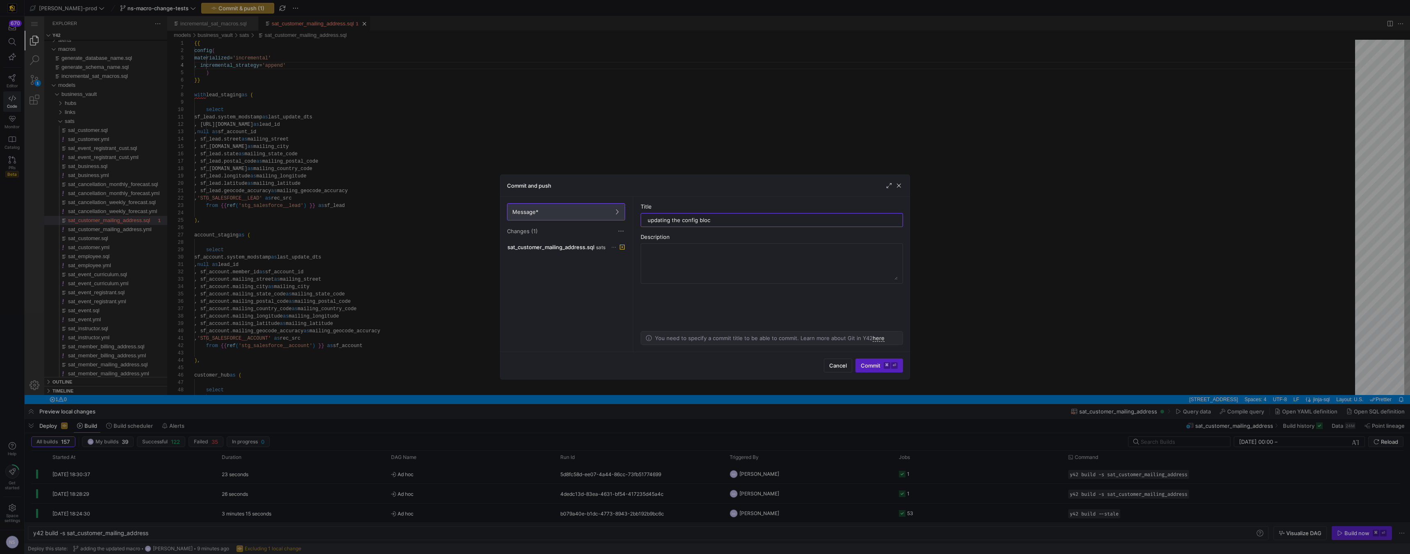
type input "updating the config block"
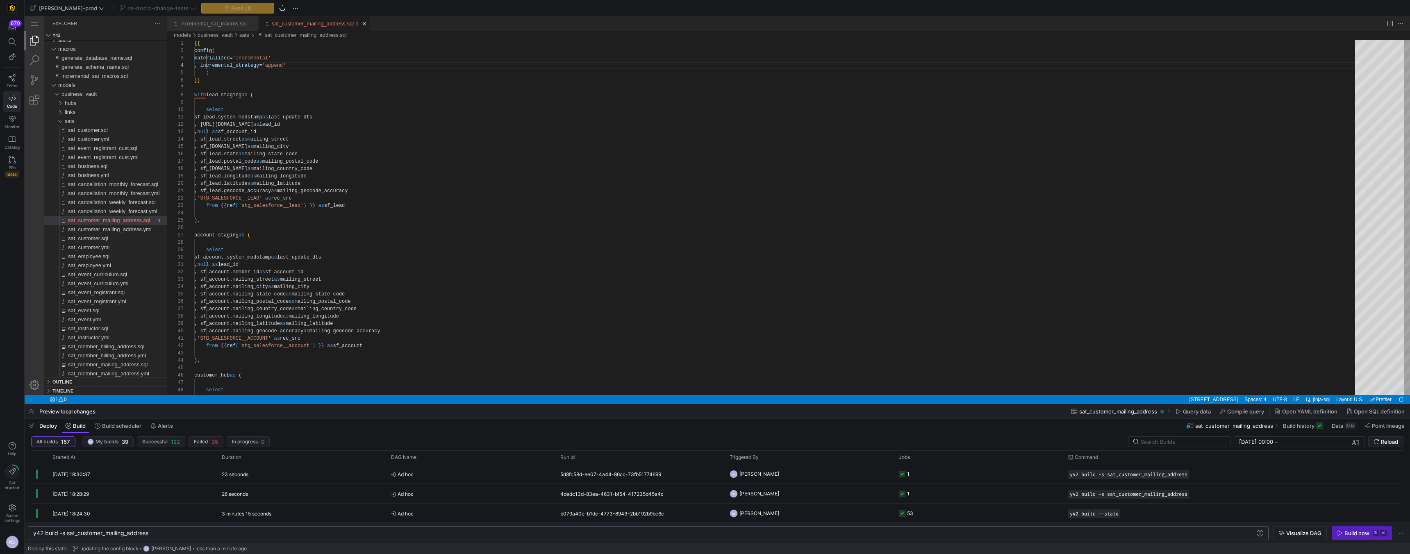
click at [283, 534] on div "y42 build -s sat_customer_mailing_address" at bounding box center [644, 533] width 1222 height 7
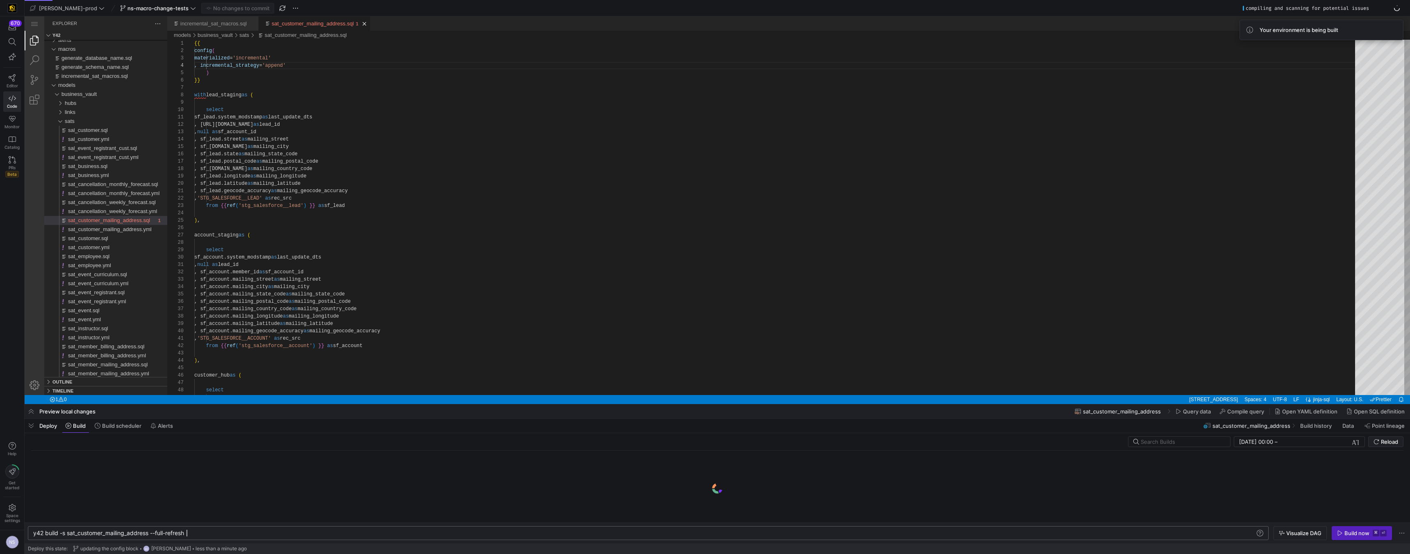
type textarea "y42 build -s sat_customer_mailing_address --full-refresh"
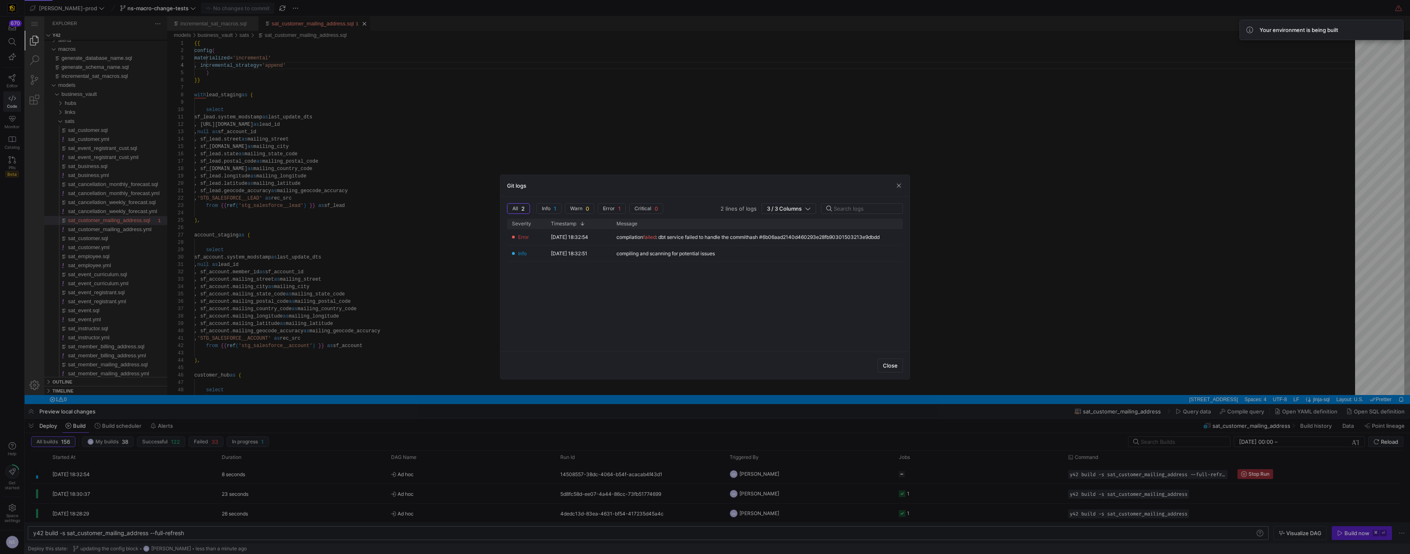
click at [1016, 330] on div at bounding box center [705, 277] width 1410 height 554
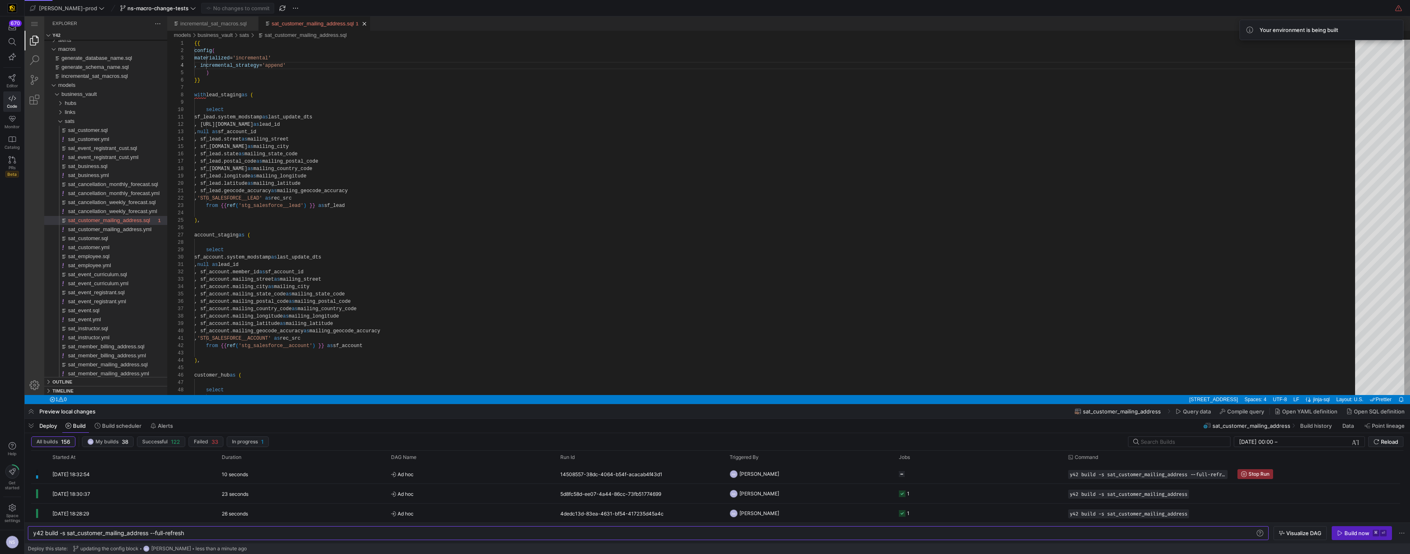
scroll to position [22, 113]
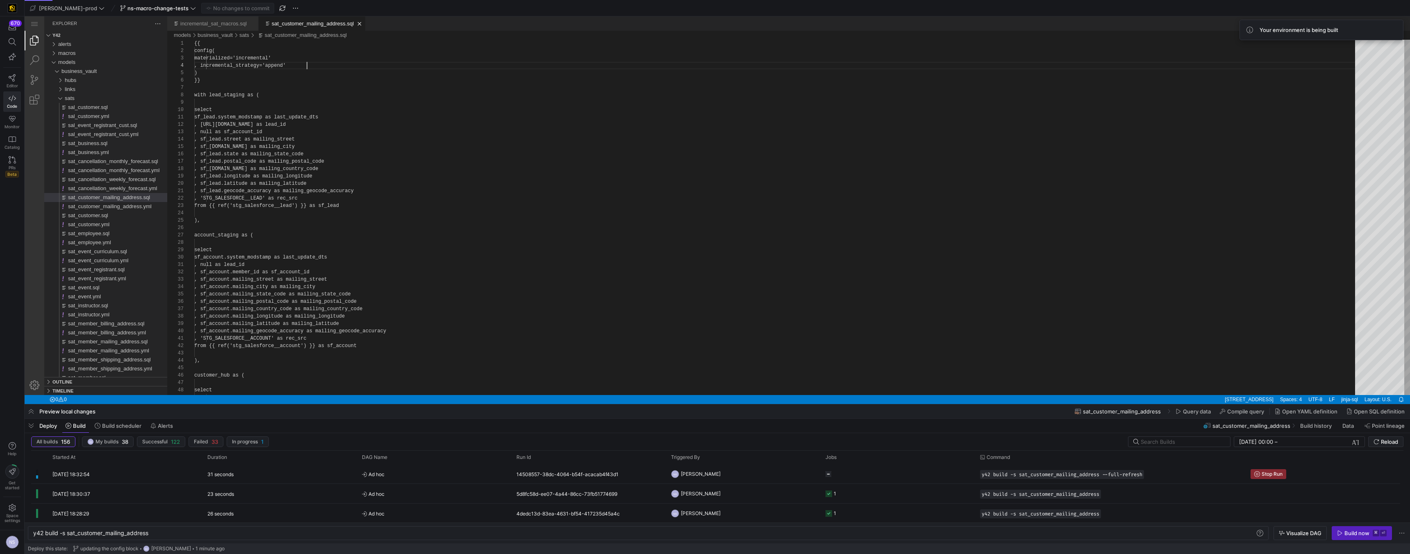
scroll to position [22, 113]
click at [31, 114] on y42-job-status-cell-renderer at bounding box center [29, 109] width 3 height 9
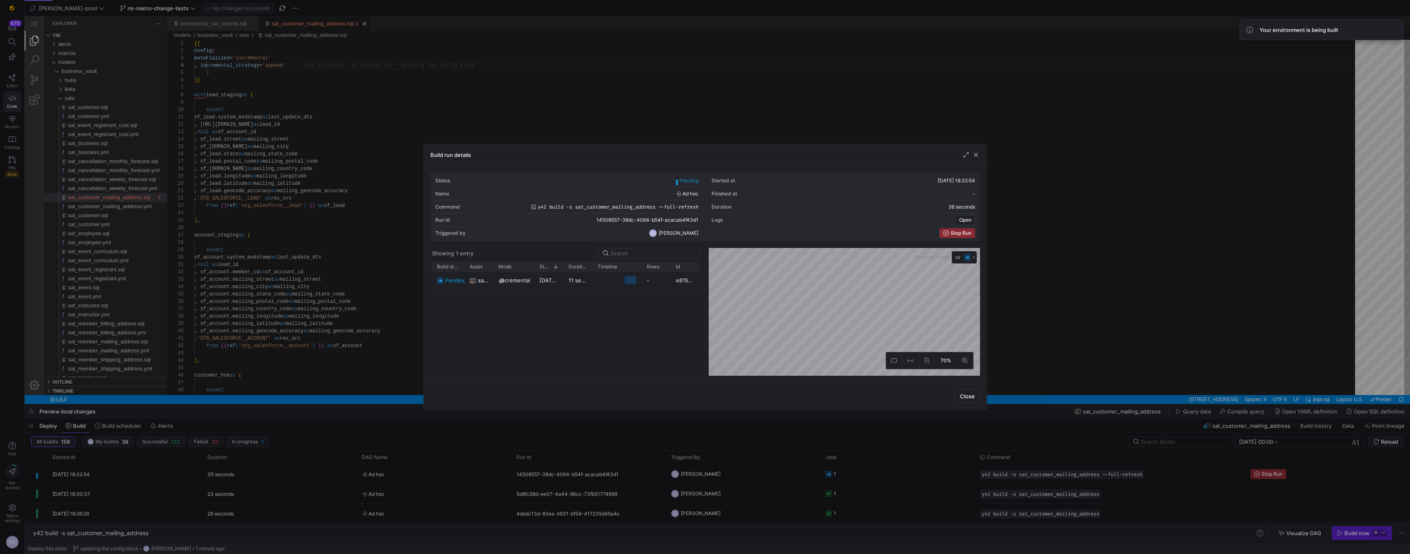
click at [889, 475] on div at bounding box center [705, 277] width 1410 height 554
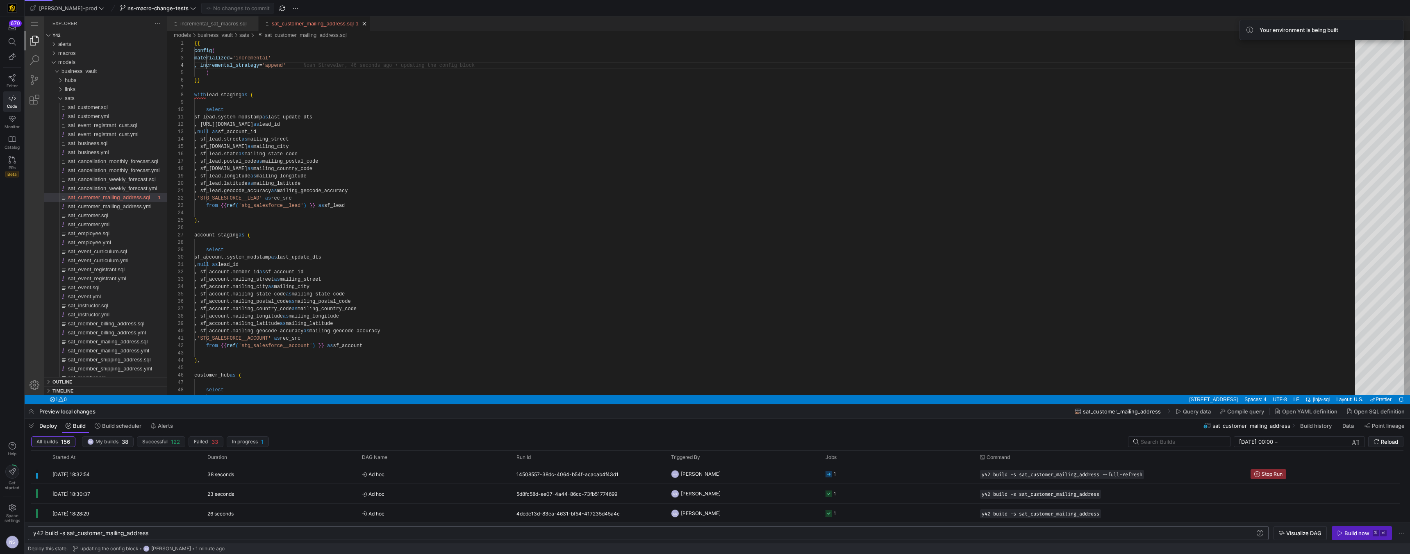
click at [68, 532] on div "y42 build -s sat_customer_mailing_address" at bounding box center [644, 533] width 1222 height 7
click at [191, 532] on div "y42 build -s +sat_customer_mailing_address" at bounding box center [644, 533] width 1222 height 7
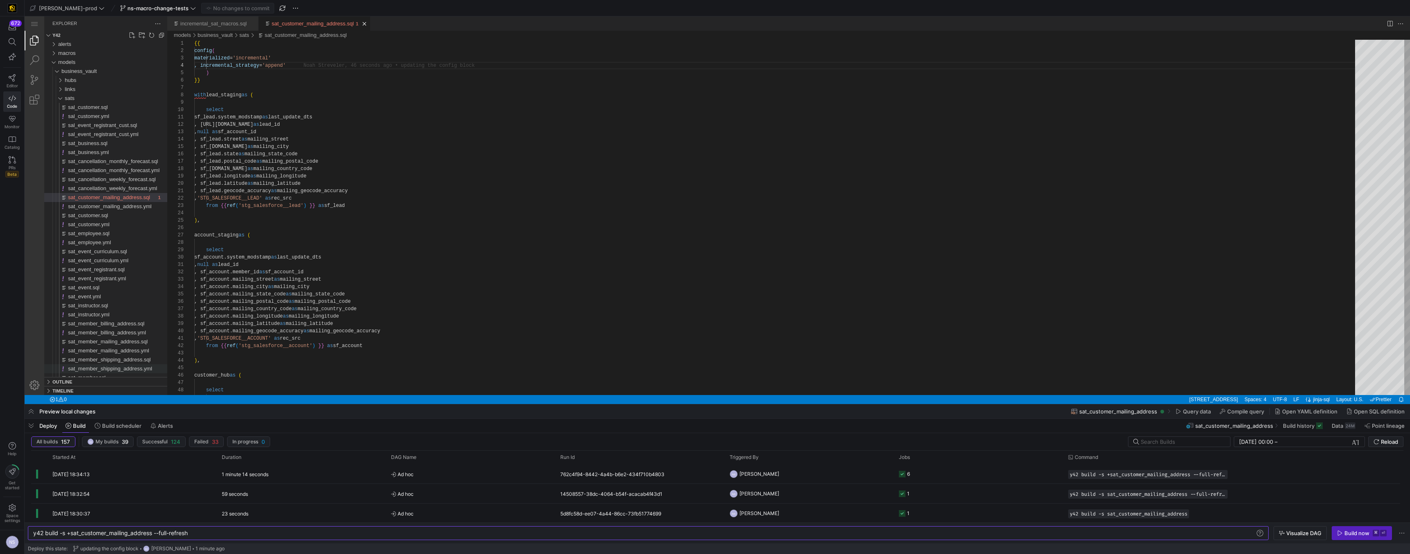
type textarea "y42 build -s +sat_customer_mailing_address --full-refresh"
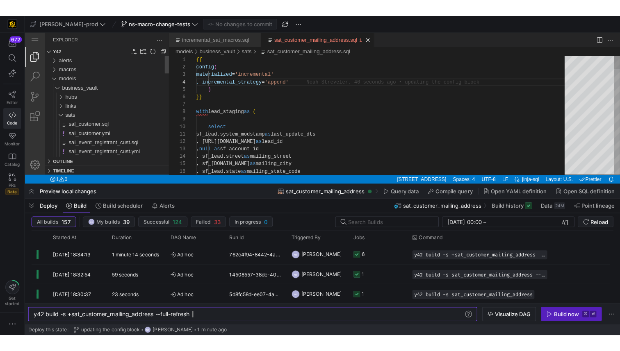
scroll to position [22, 113]
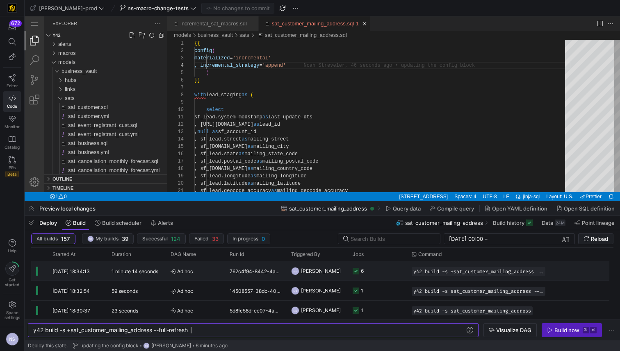
click at [382, 273] on y42-job-status-cell-renderer "6" at bounding box center [376, 271] width 49 height 18
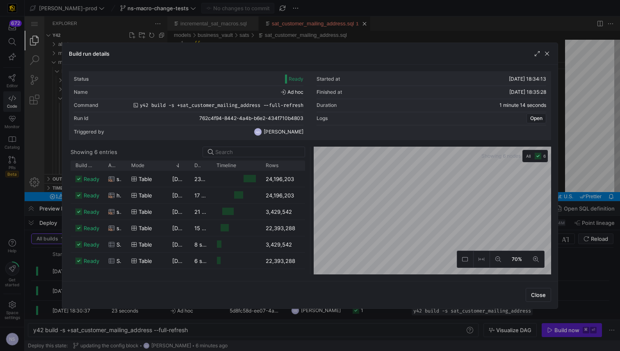
click at [318, 167] on as-split "Showing 6 entries Drag here to set row groups Drag here to set column labels Bu…" at bounding box center [310, 211] width 482 height 128
click at [298, 45] on div "Build run details" at bounding box center [309, 54] width 495 height 22
drag, startPoint x: 298, startPoint y: 40, endPoint x: 274, endPoint y: 23, distance: 30.0
click at [298, 40] on div at bounding box center [310, 175] width 620 height 351
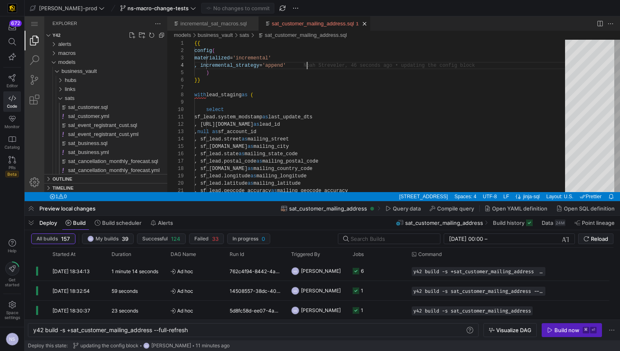
click at [301, 30] on div "sat_customer_mailing_address.sql" at bounding box center [313, 23] width 82 height 14
click at [151, 12] on span at bounding box center [157, 8] width 79 height 10
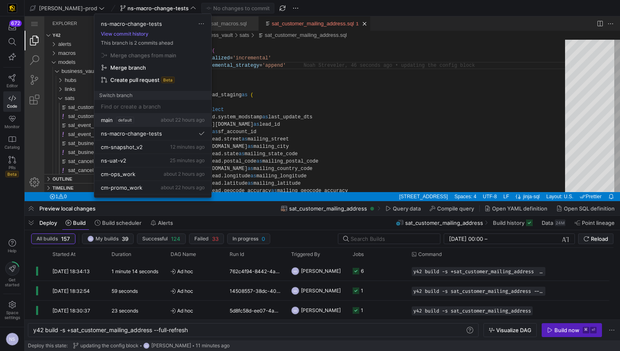
click at [127, 123] on button "main default about 22 hours ago" at bounding box center [152, 121] width 117 height 14
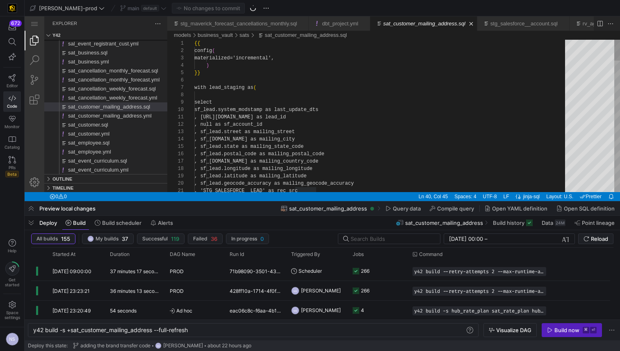
click at [134, 3] on div "main default" at bounding box center [143, 8] width 50 height 11
click at [132, 8] on div "main default" at bounding box center [143, 8] width 50 height 11
click at [137, 7] on div "main default" at bounding box center [143, 8] width 50 height 11
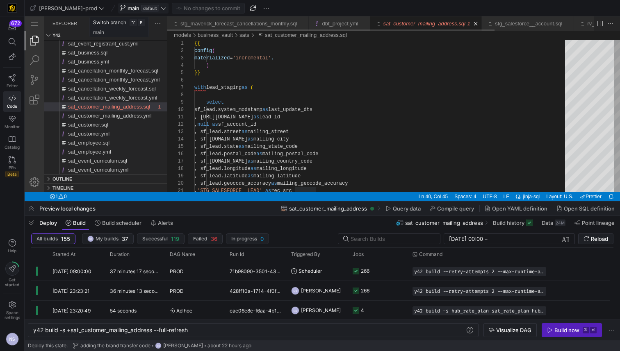
click at [141, 10] on span "default" at bounding box center [150, 8] width 18 height 7
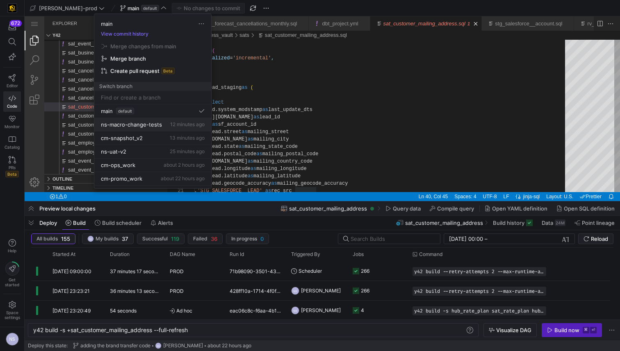
click at [144, 127] on span "ns-macro-change-tests" at bounding box center [131, 124] width 61 height 7
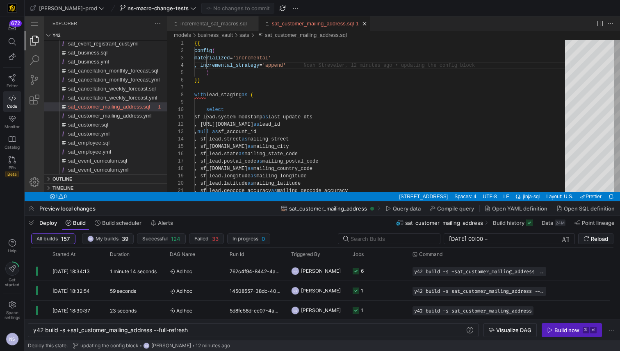
scroll to position [22, 113]
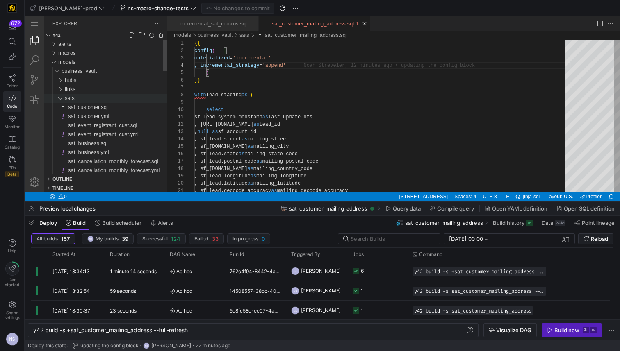
click at [77, 97] on div "sats" at bounding box center [116, 98] width 102 height 9
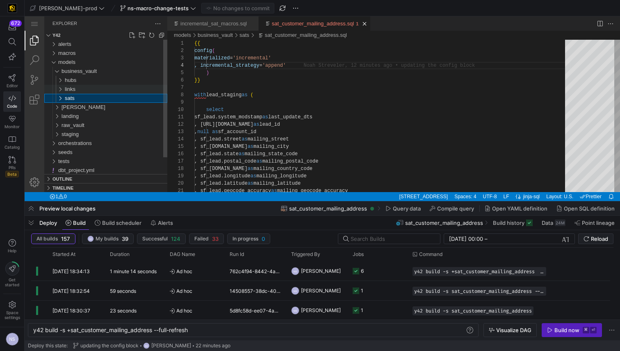
click at [74, 88] on span "links" at bounding box center [70, 89] width 11 height 6
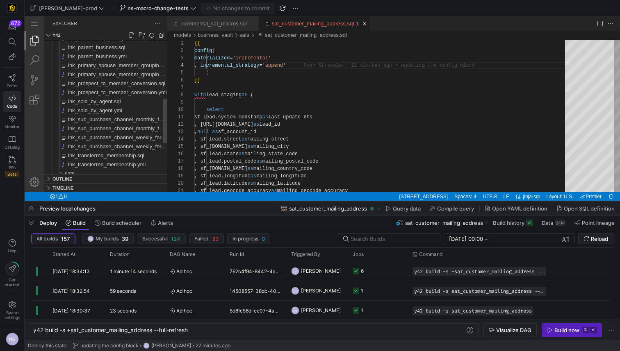
click at [96, 102] on span "lnk_sold_by_agent.sql" at bounding box center [94, 101] width 53 height 6
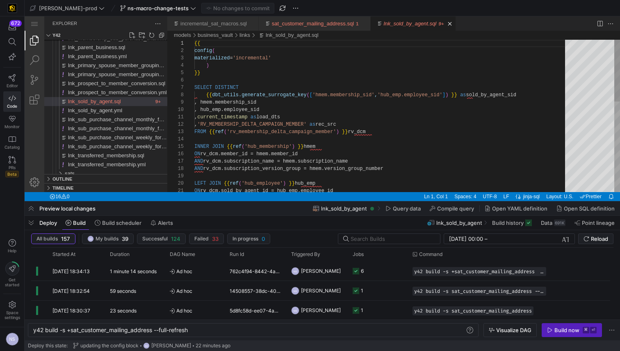
scroll to position [66, 77]
click at [332, 110] on div "{{ config ( materialized = 'incremental' ) }} SELECT DISTINCT {{ dbt_utils.gene…" at bounding box center [382, 227] width 376 height 374
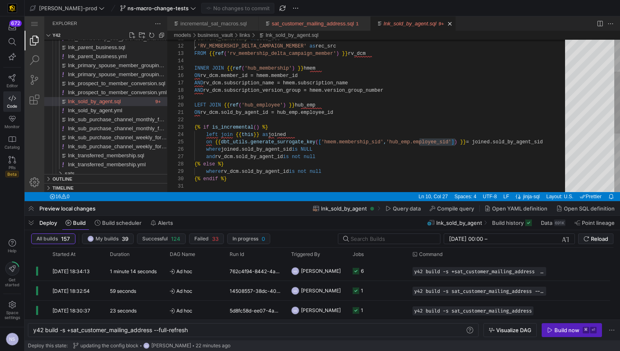
type textarea "ON rv_dcm.sold_by_agent_id = hub_emp.employee_id {% if is_incremental() %} left…"
click at [343, 110] on div ", current_timestamp as load_dts , 'RV_MEMBERSHIP_DELTA_CAMPAIGN_MEMBER' as rec_…" at bounding box center [382, 148] width 376 height 374
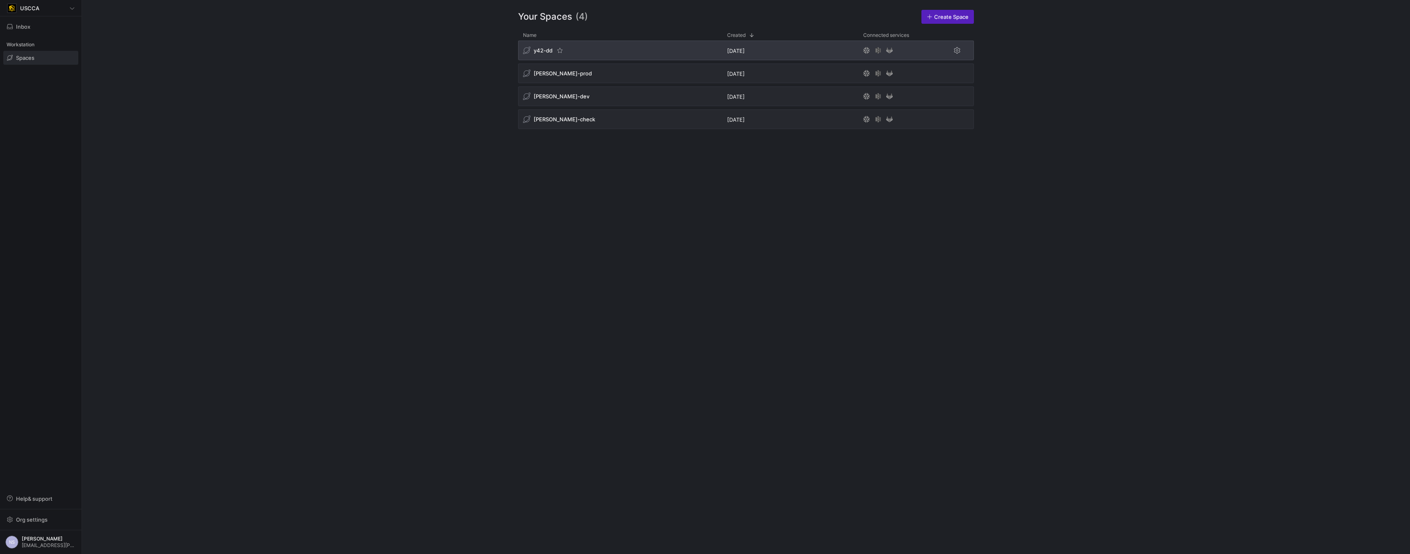
click at [613, 52] on div "y42-dd" at bounding box center [620, 51] width 204 height 20
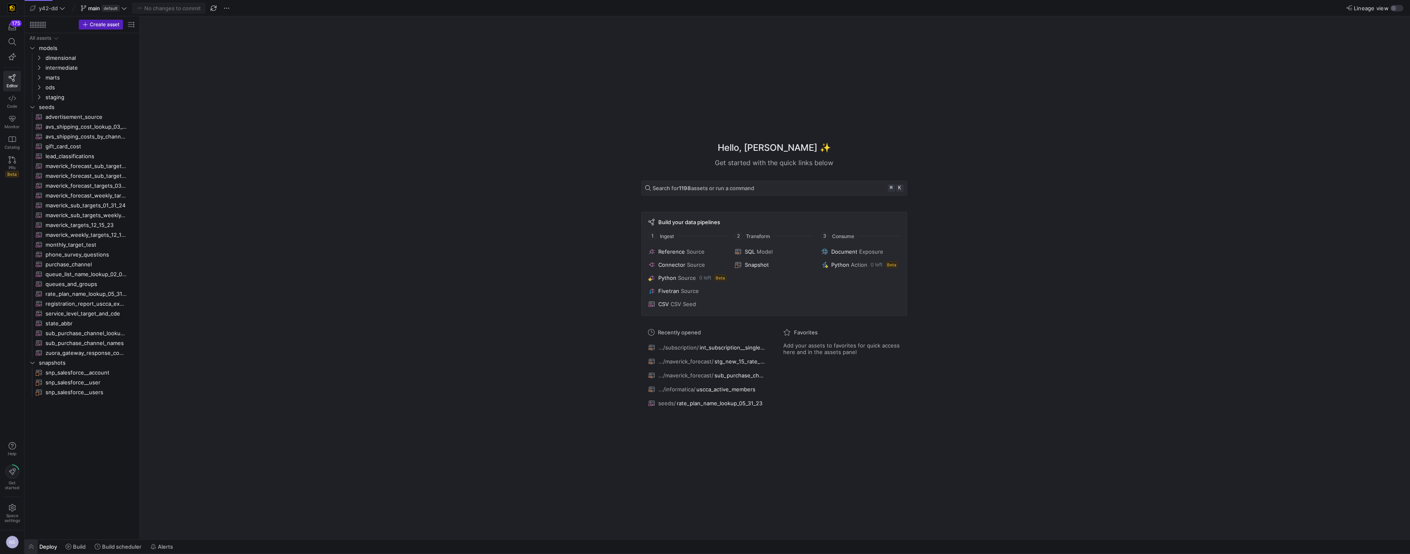
click at [36, 547] on span "button" at bounding box center [31, 547] width 13 height 14
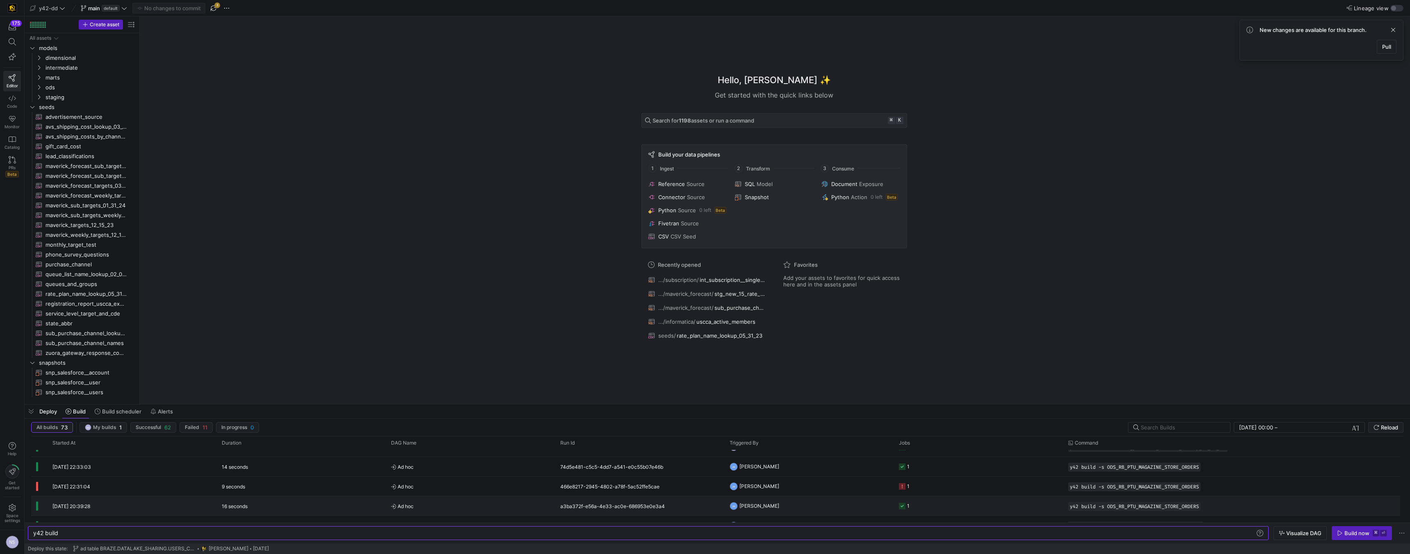
scroll to position [165, 0]
click at [212, 11] on span "button" at bounding box center [214, 8] width 10 height 10
